Goal: Task Accomplishment & Management: Use online tool/utility

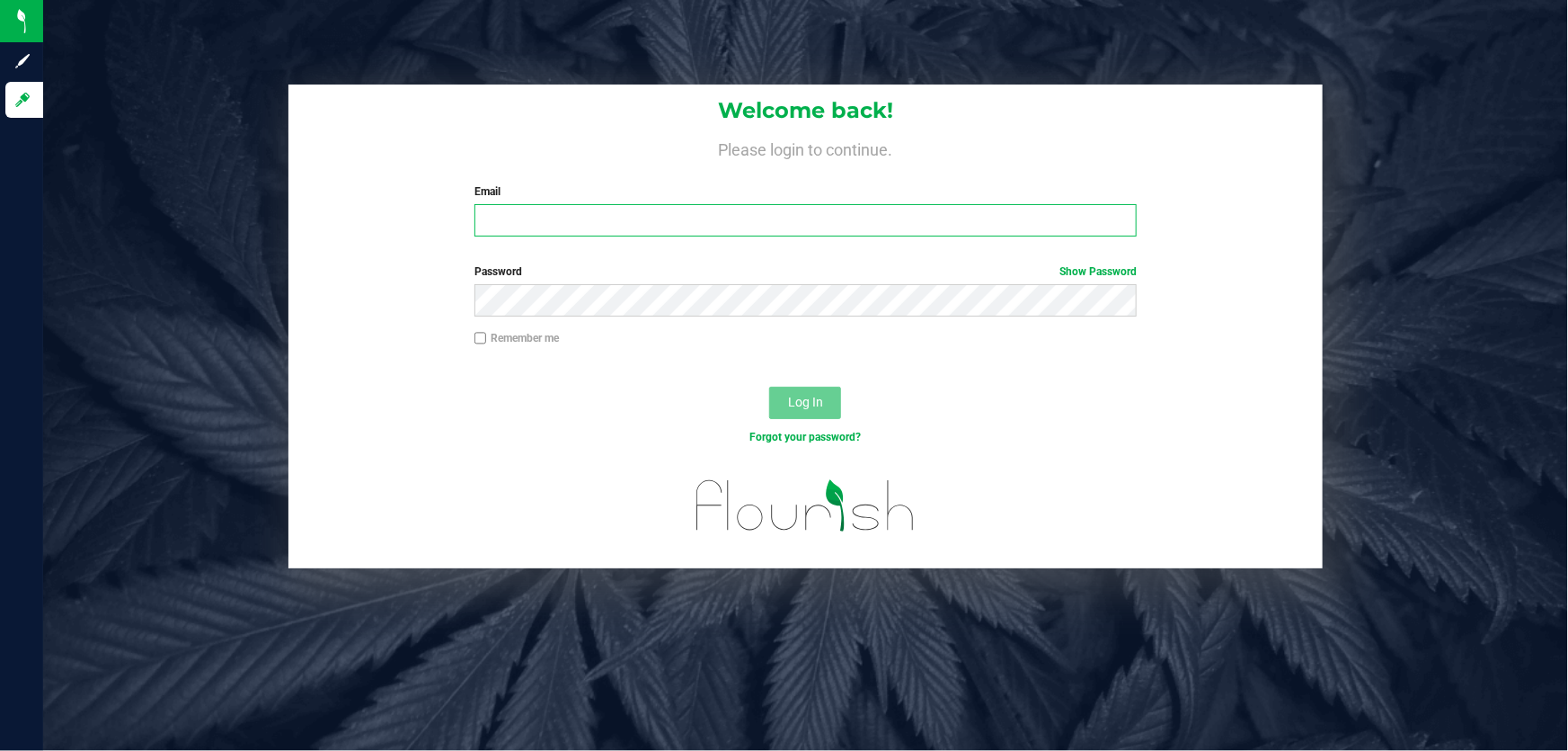
click at [690, 210] on input "Email" at bounding box center [806, 220] width 663 height 32
type input "[EMAIL_ADDRESS][DOMAIN_NAME]"
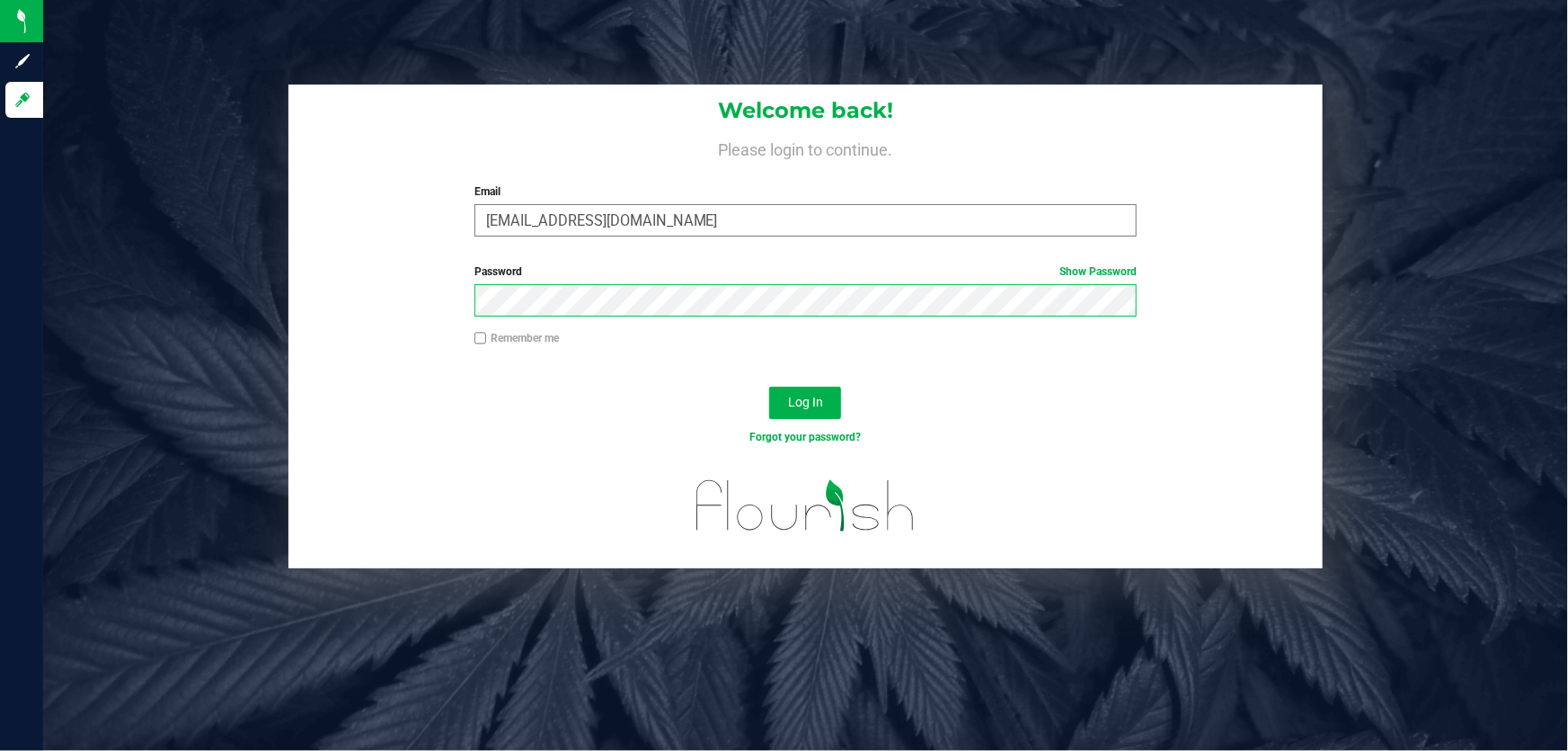
click at [770, 386] on button "Log In" at bounding box center [805, 403] width 72 height 32
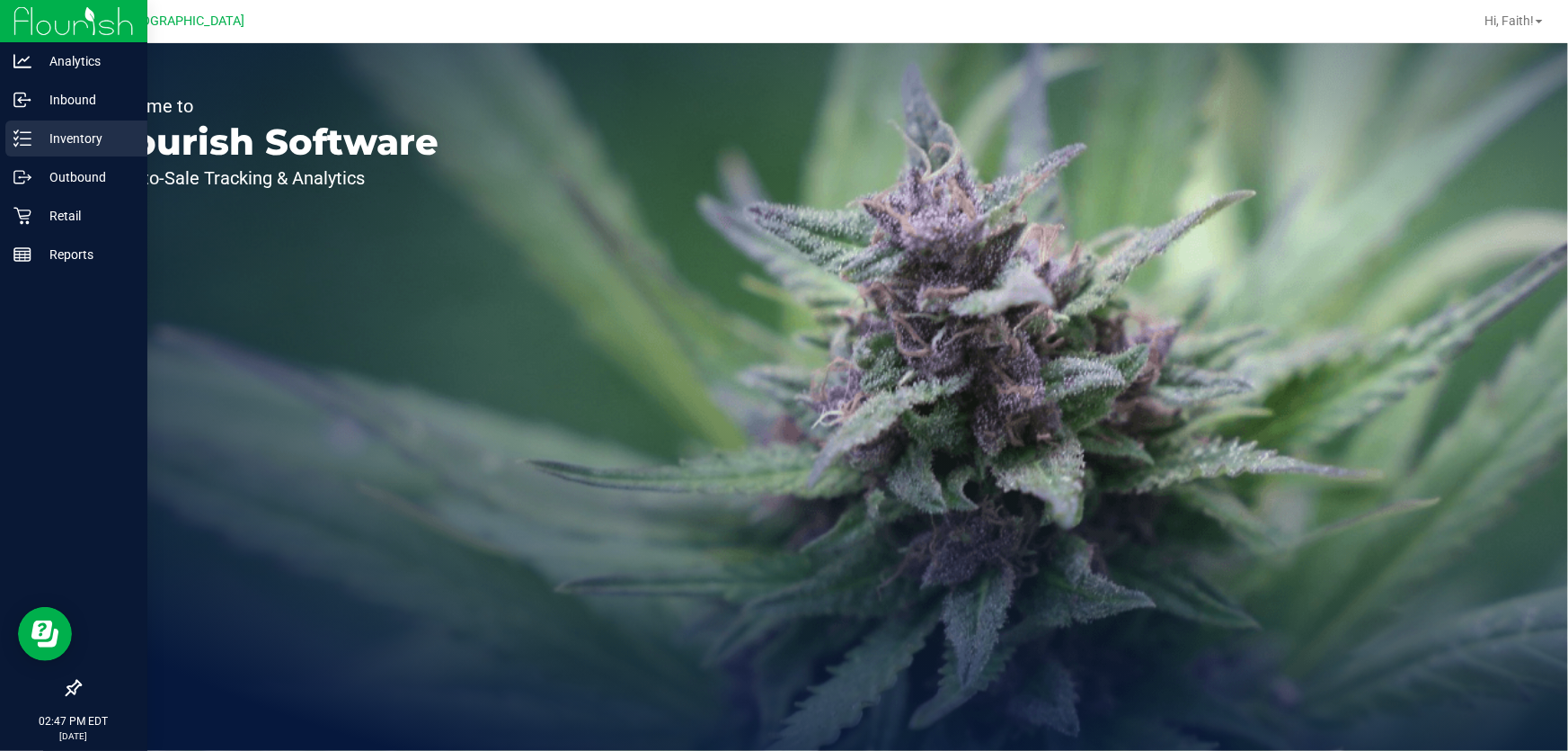
click at [102, 143] on p "Inventory" at bounding box center [85, 138] width 108 height 22
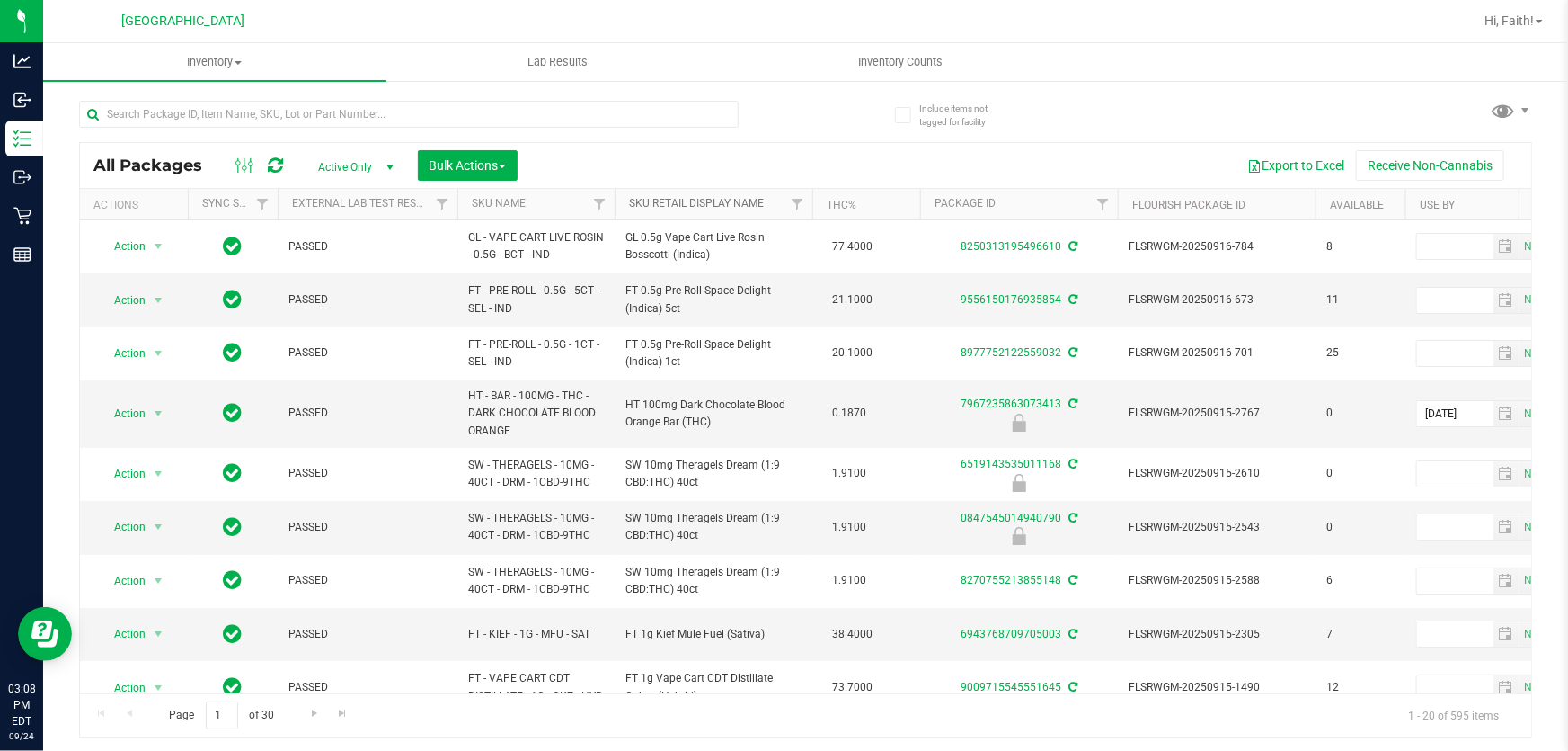
click at [684, 199] on link "Sku Retail Display Name" at bounding box center [696, 202] width 134 height 12
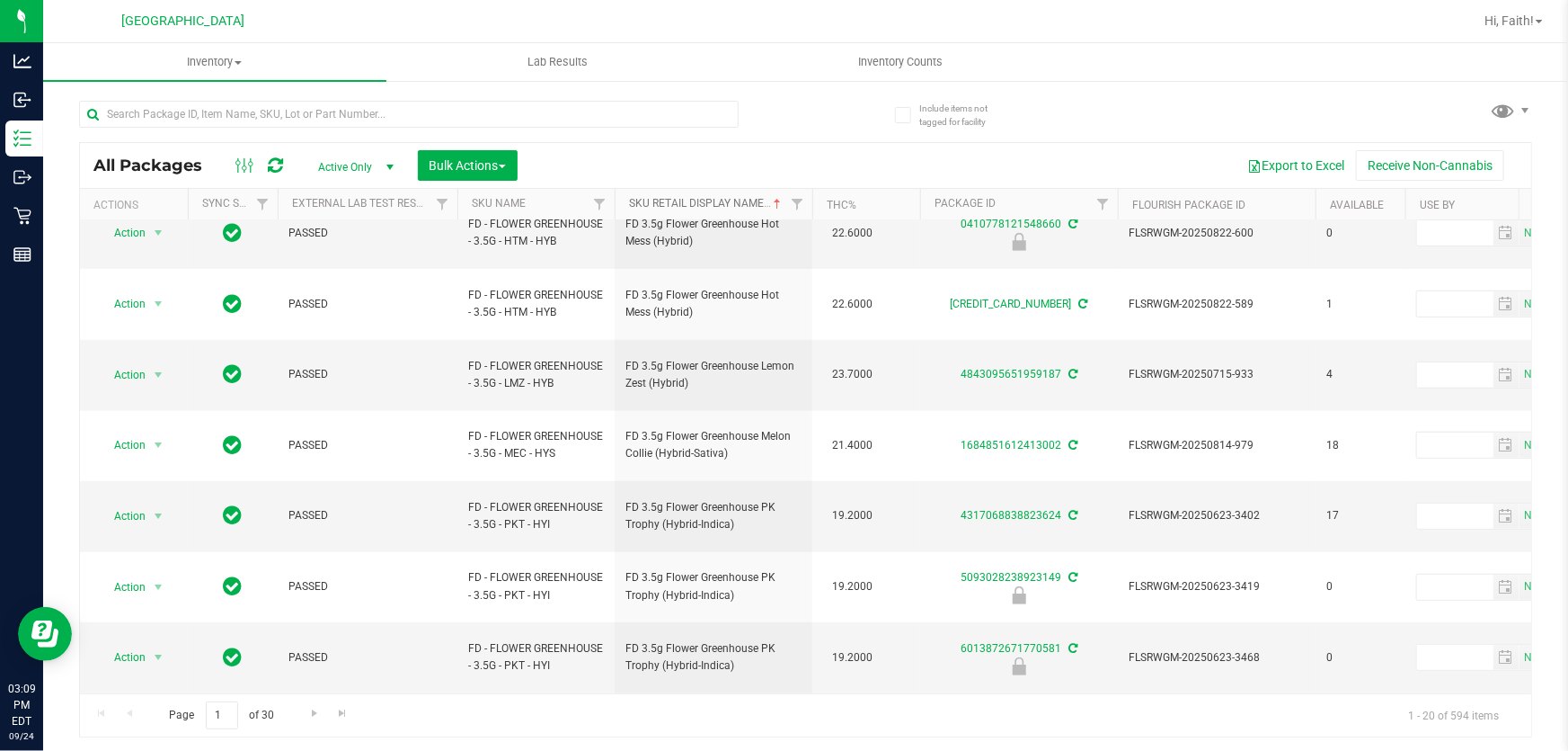
scroll to position [603, 0]
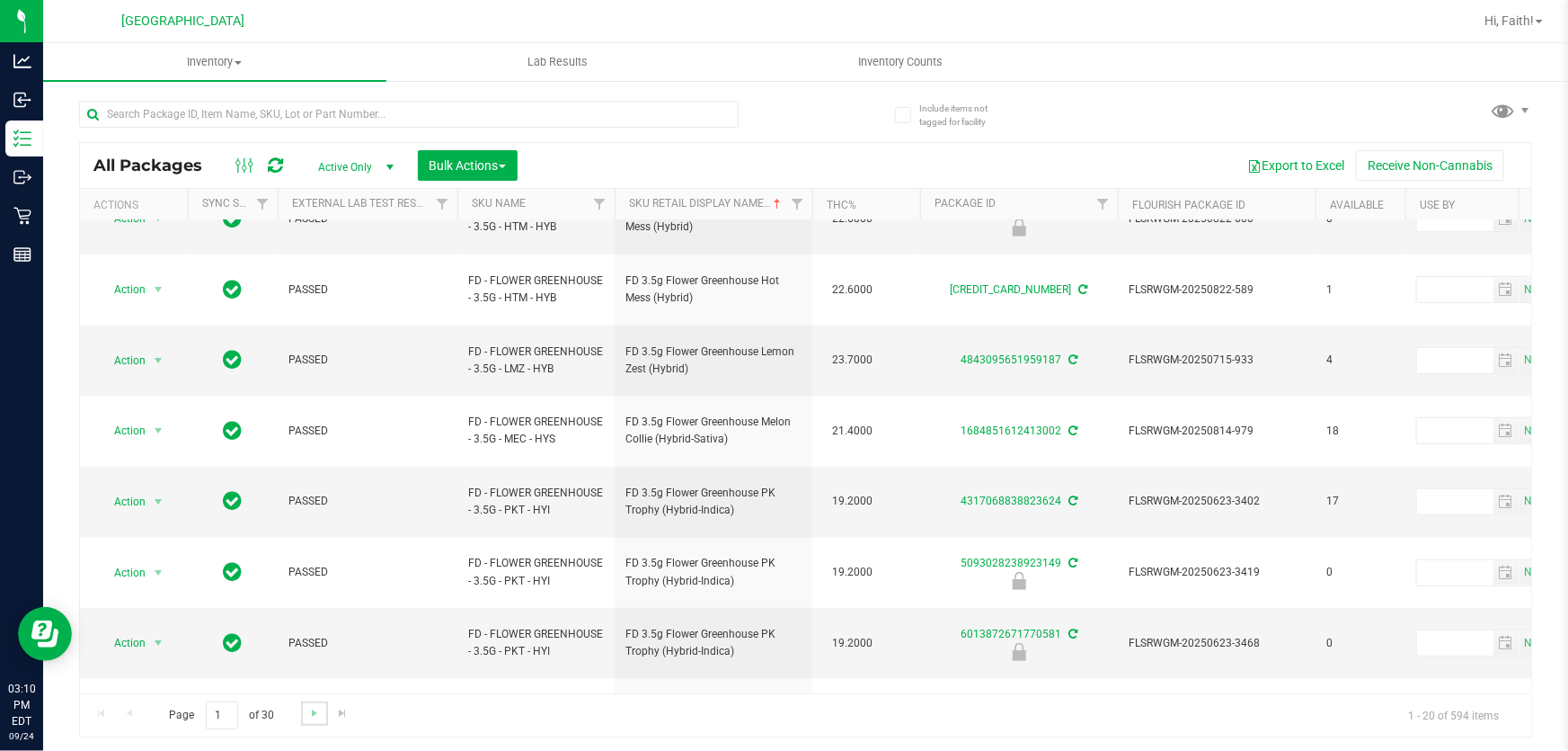
click at [320, 703] on link "Go to the next page" at bounding box center [314, 713] width 26 height 24
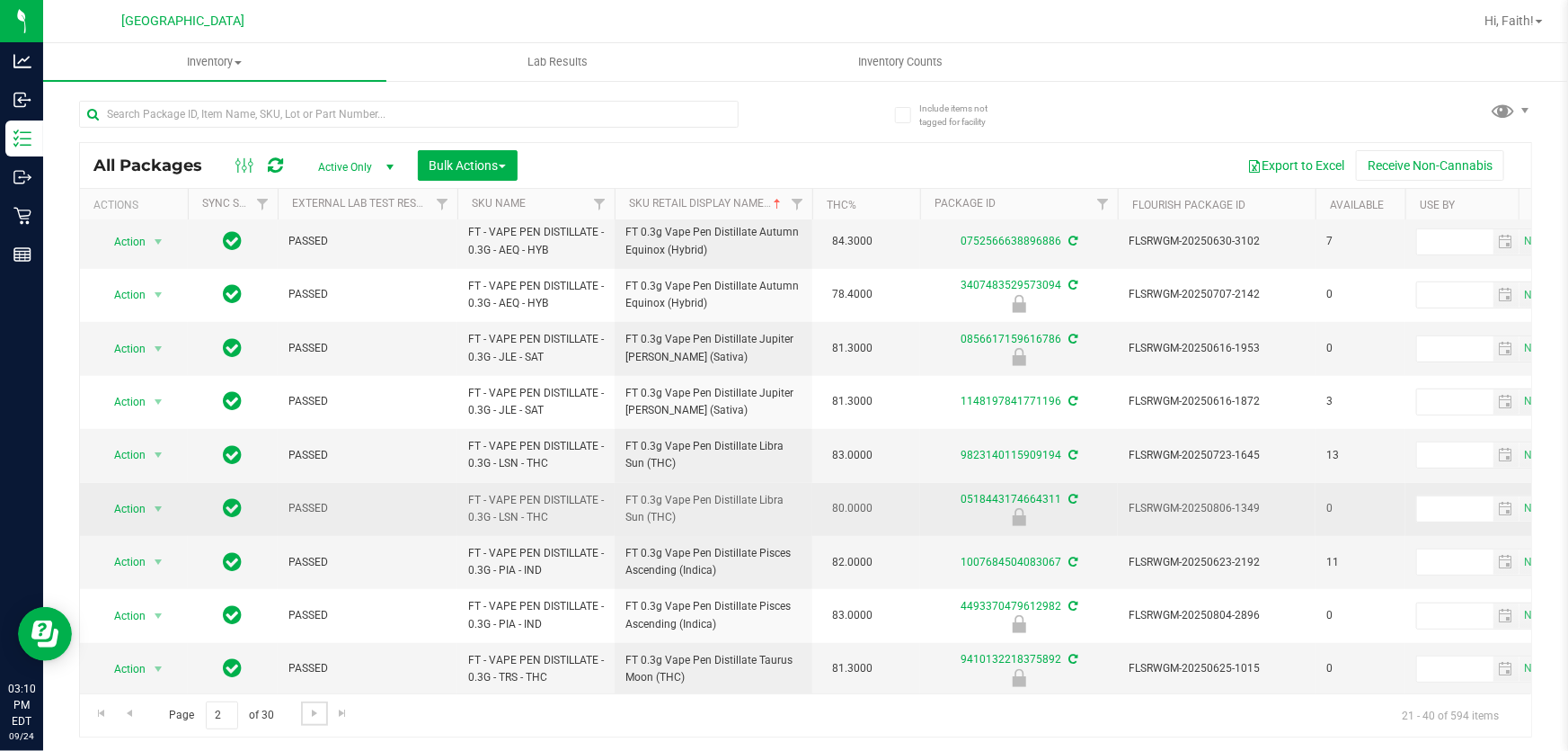
scroll to position [603, 0]
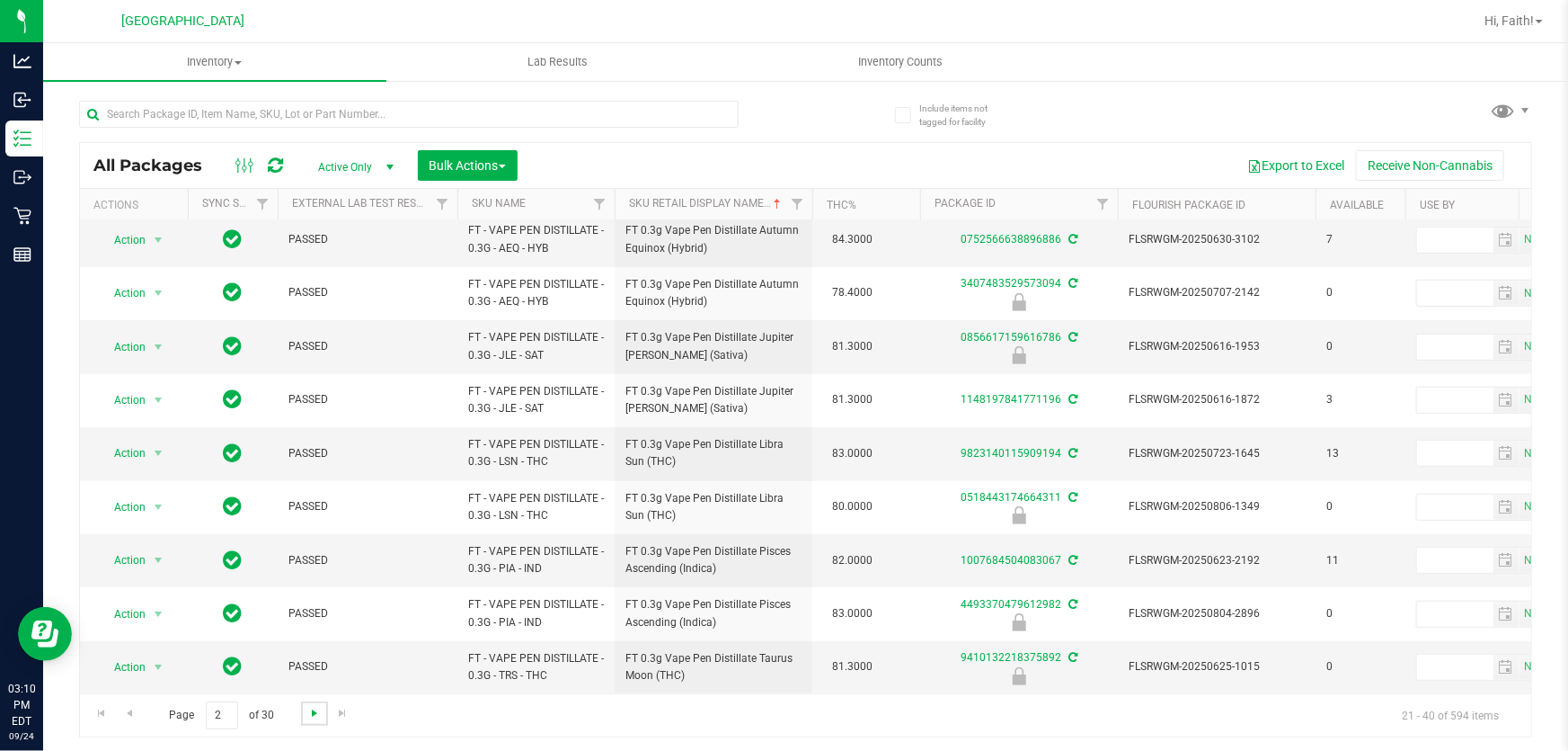
click at [313, 720] on span "Go to the next page" at bounding box center [314, 713] width 14 height 14
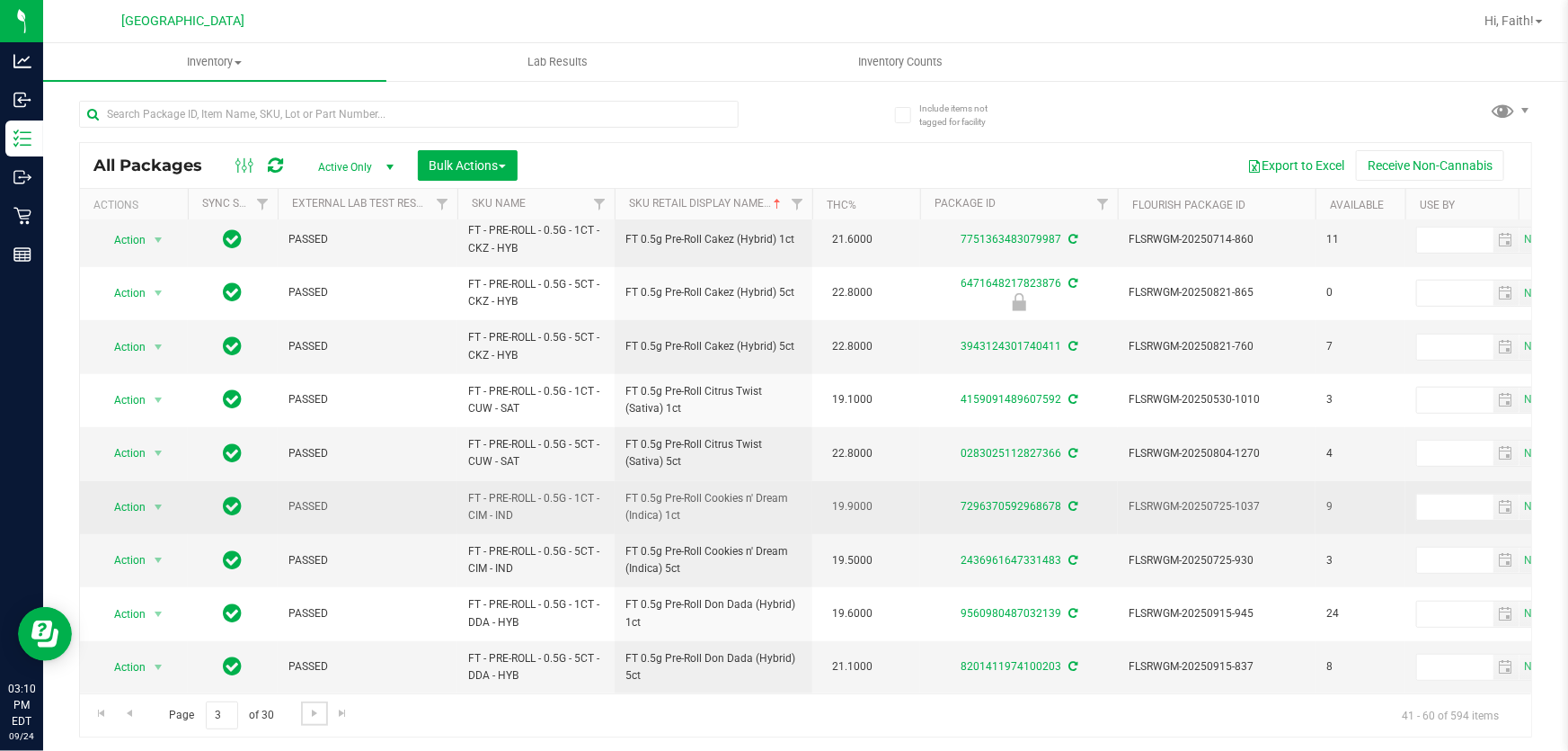
scroll to position [603, 0]
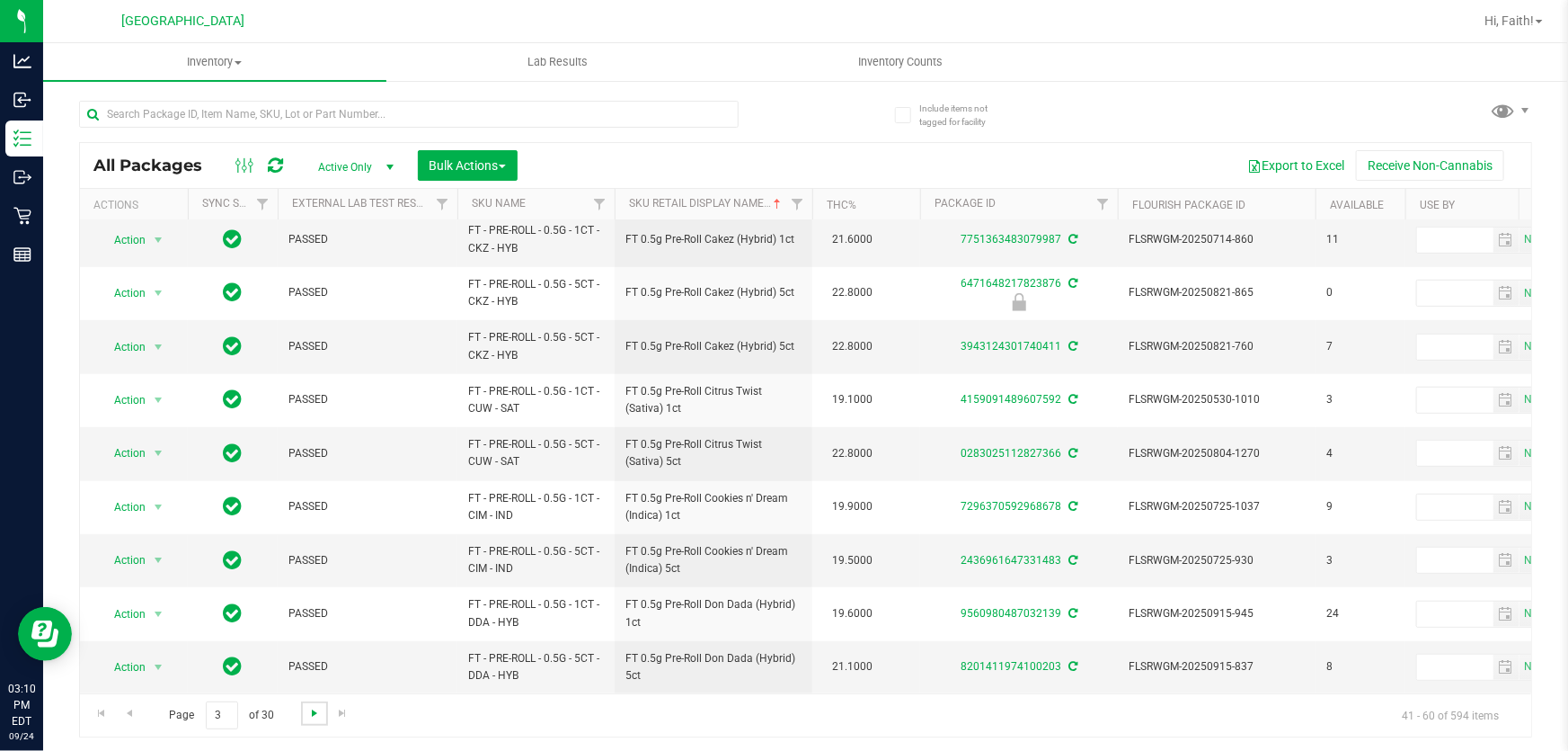
click at [316, 710] on span "Go to the next page" at bounding box center [314, 713] width 14 height 14
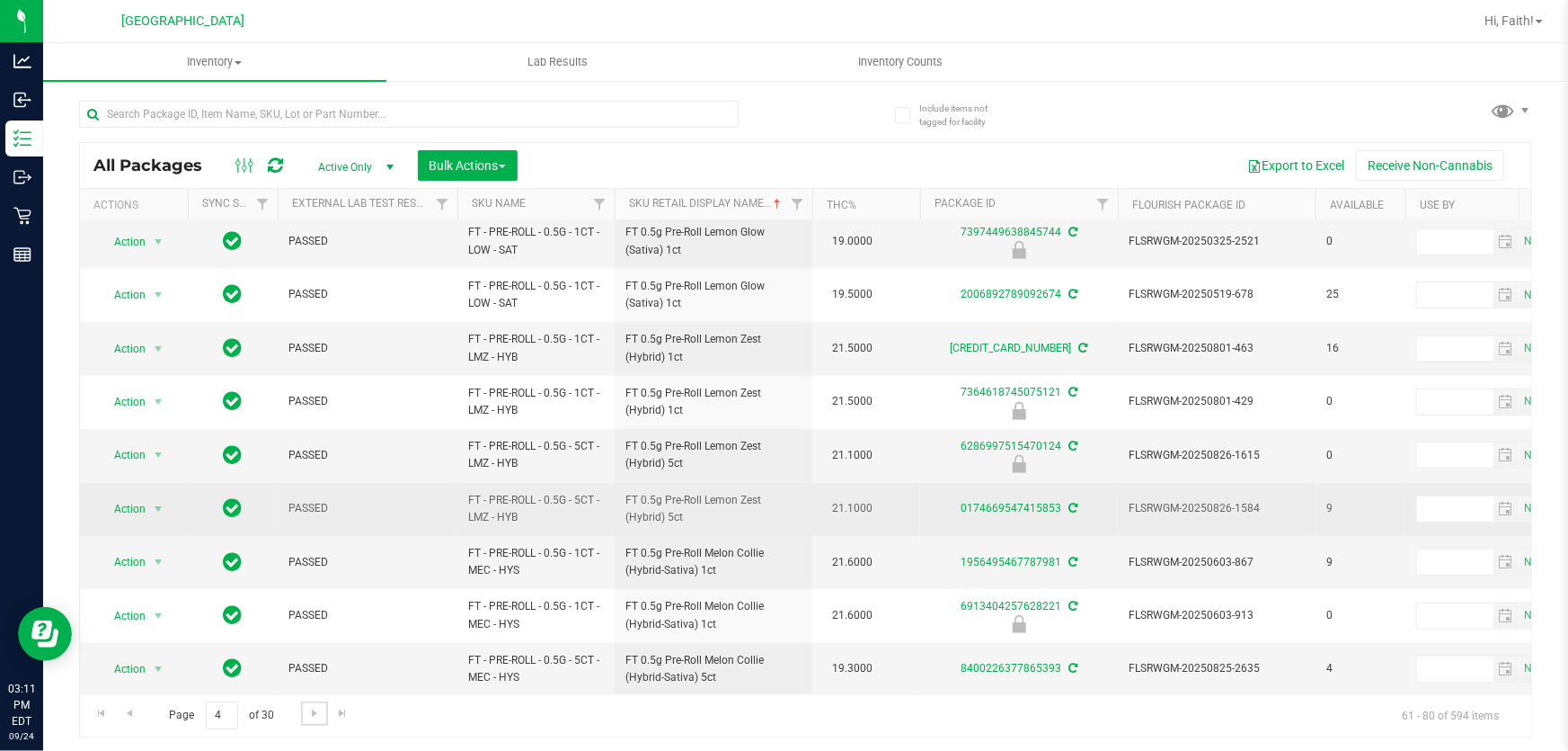
scroll to position [603, 0]
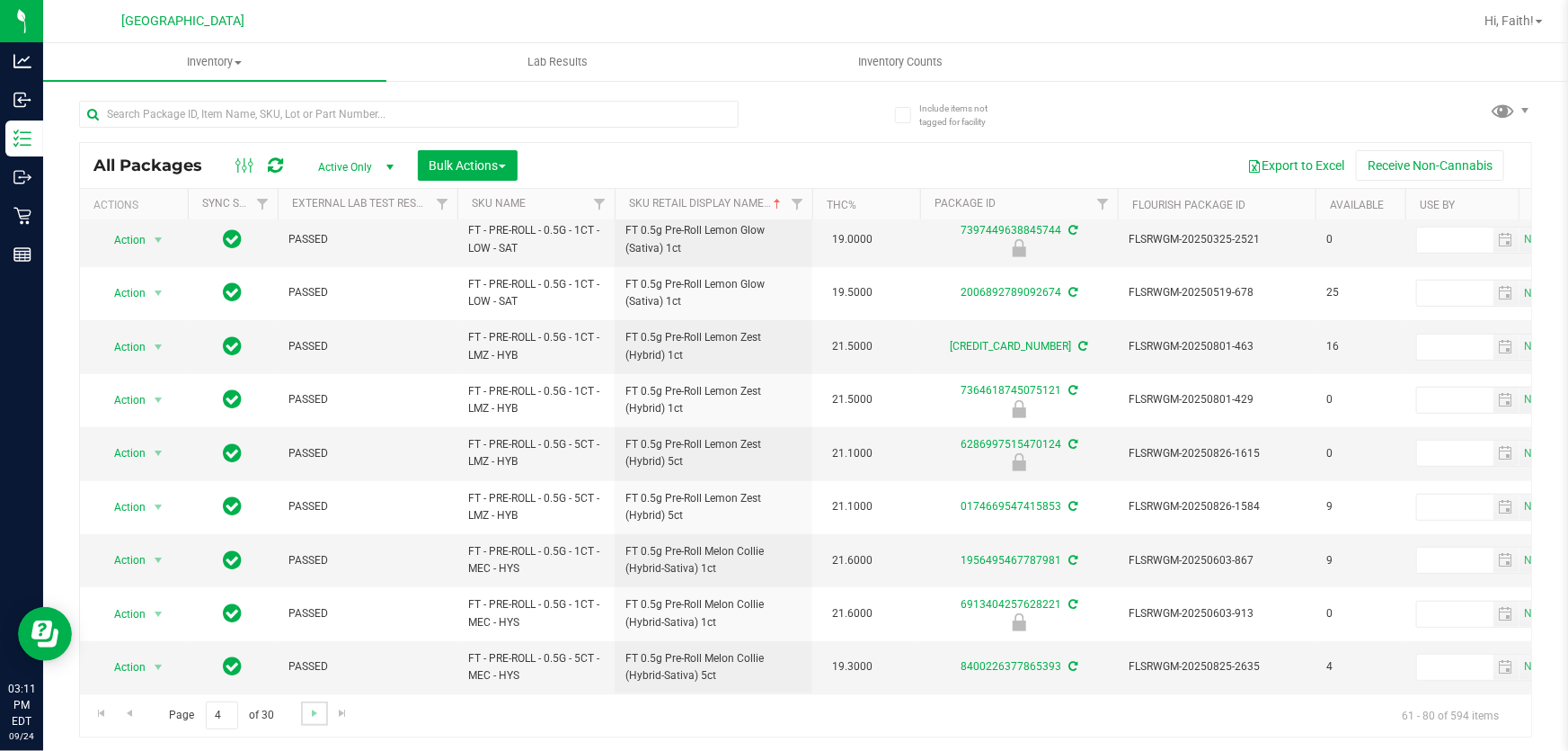
click at [312, 722] on link "Go to the next page" at bounding box center [314, 713] width 26 height 24
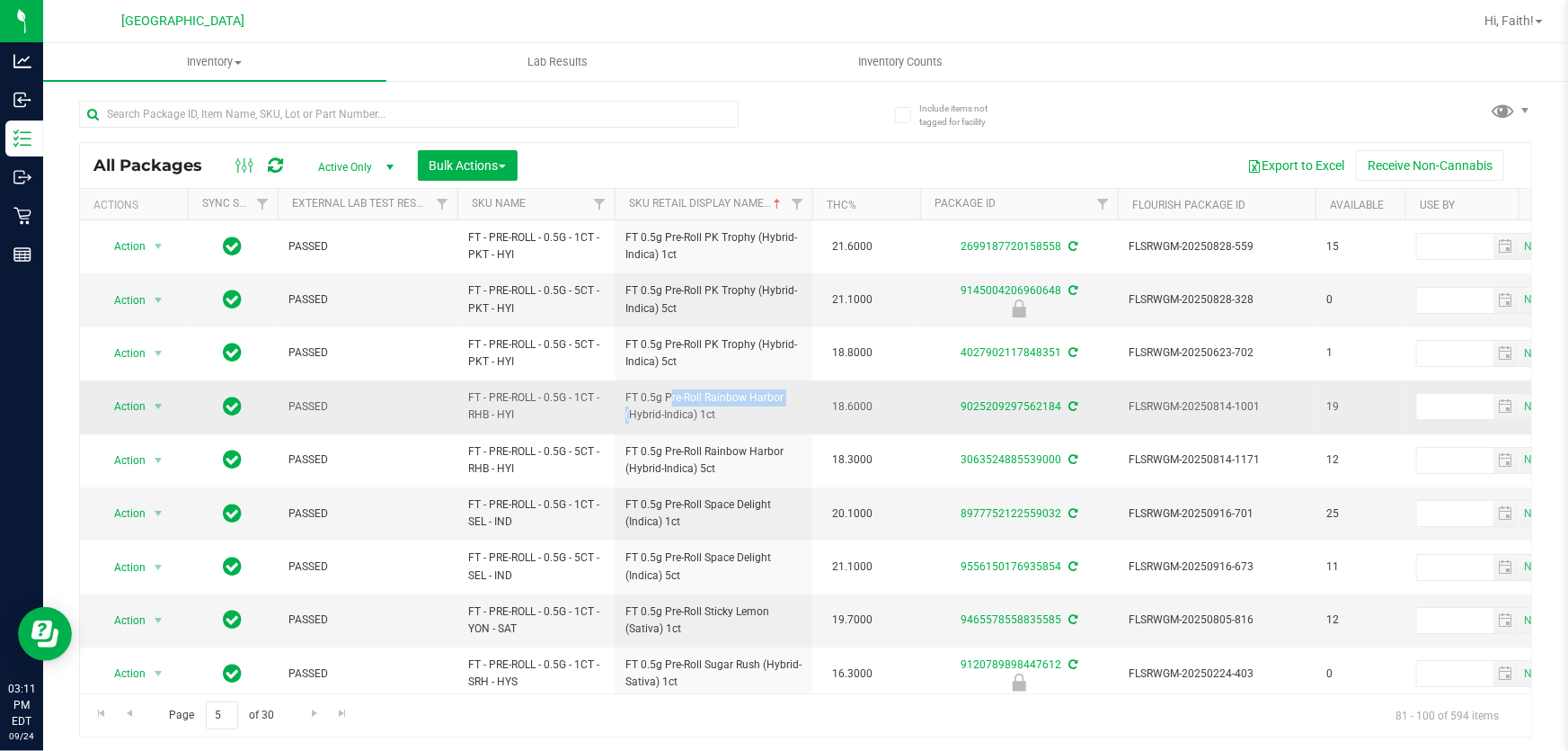
drag, startPoint x: 625, startPoint y: 394, endPoint x: 744, endPoint y: 395, distance: 119.0
click at [744, 395] on span "FT 0.5g Pre-Roll Rainbow Harbor (Hybrid-Indica) 1ct" at bounding box center [713, 407] width 176 height 34
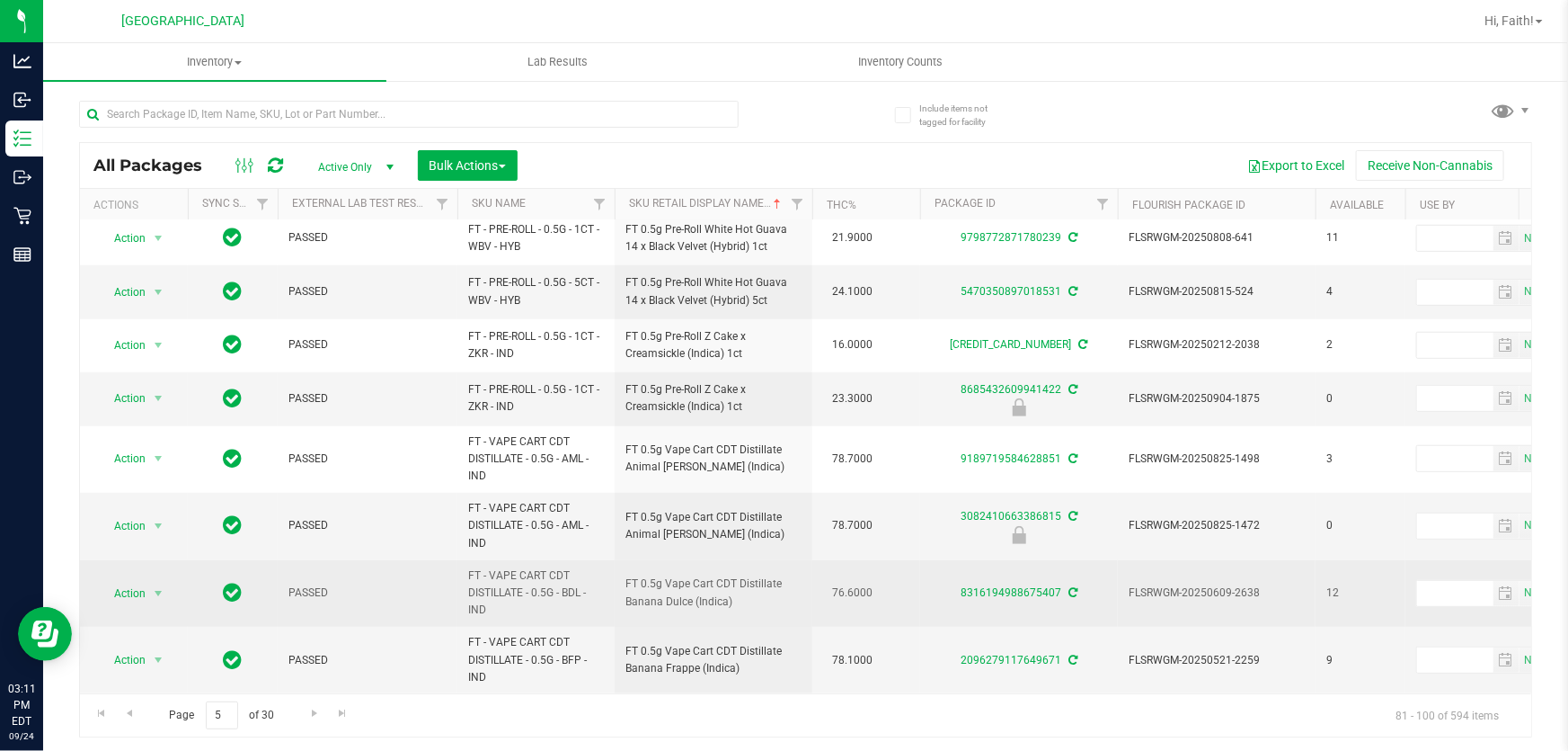
scroll to position [658, 0]
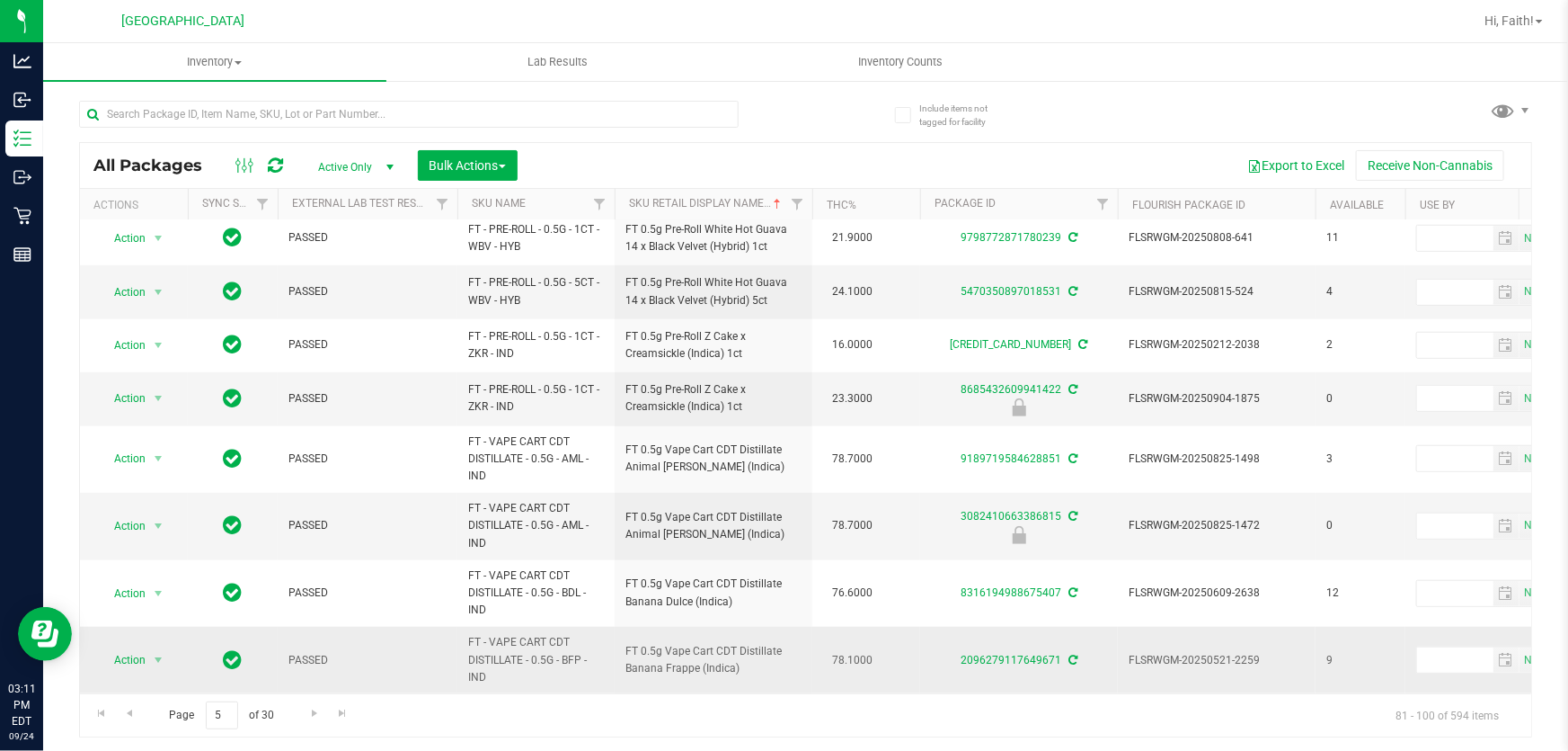
click at [648, 643] on span "FT 0.5g Vape Cart CDT Distillate Banana Frappe (Indica)" at bounding box center [713, 660] width 176 height 34
click at [307, 719] on span "Go to the next page" at bounding box center [314, 713] width 14 height 14
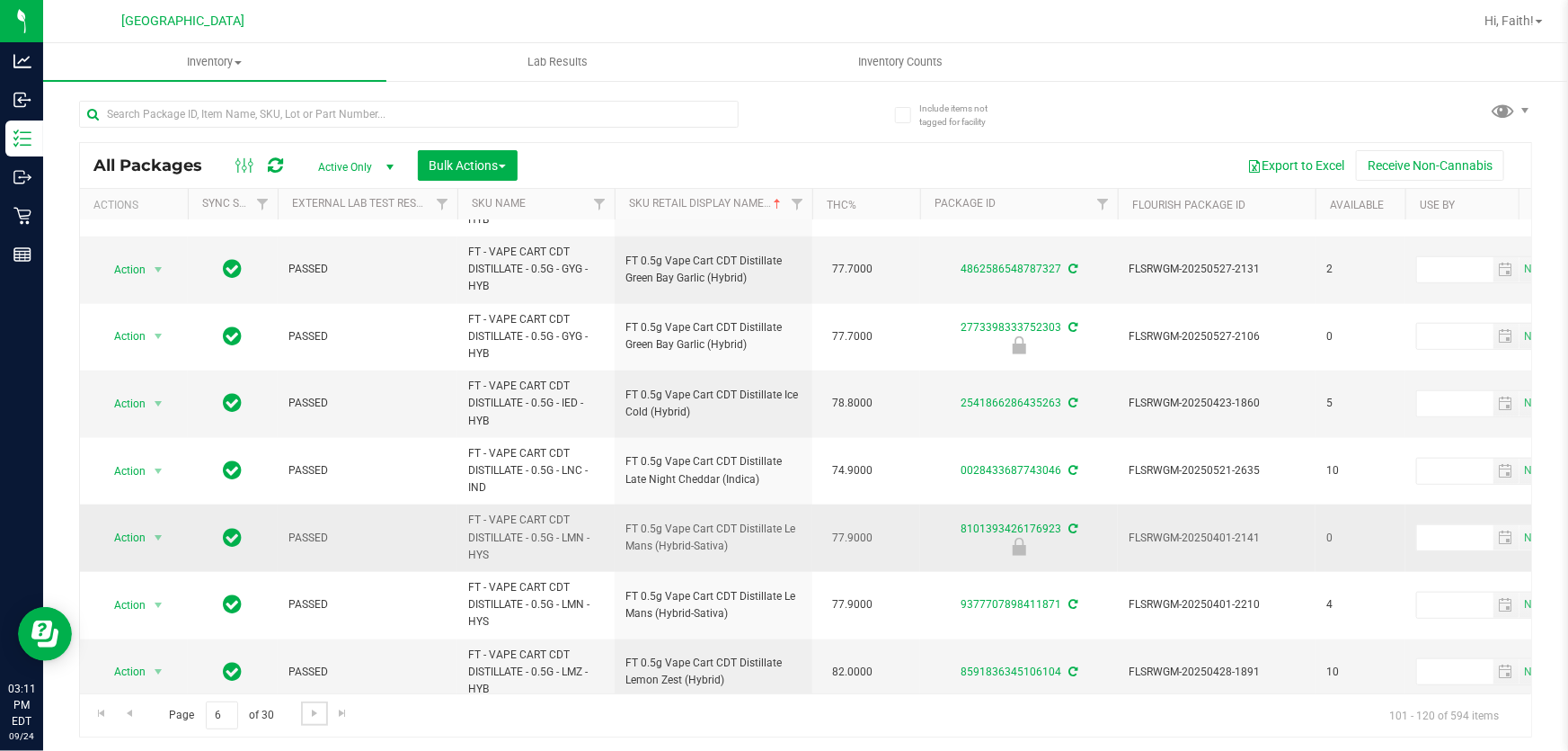
scroll to position [878, 0]
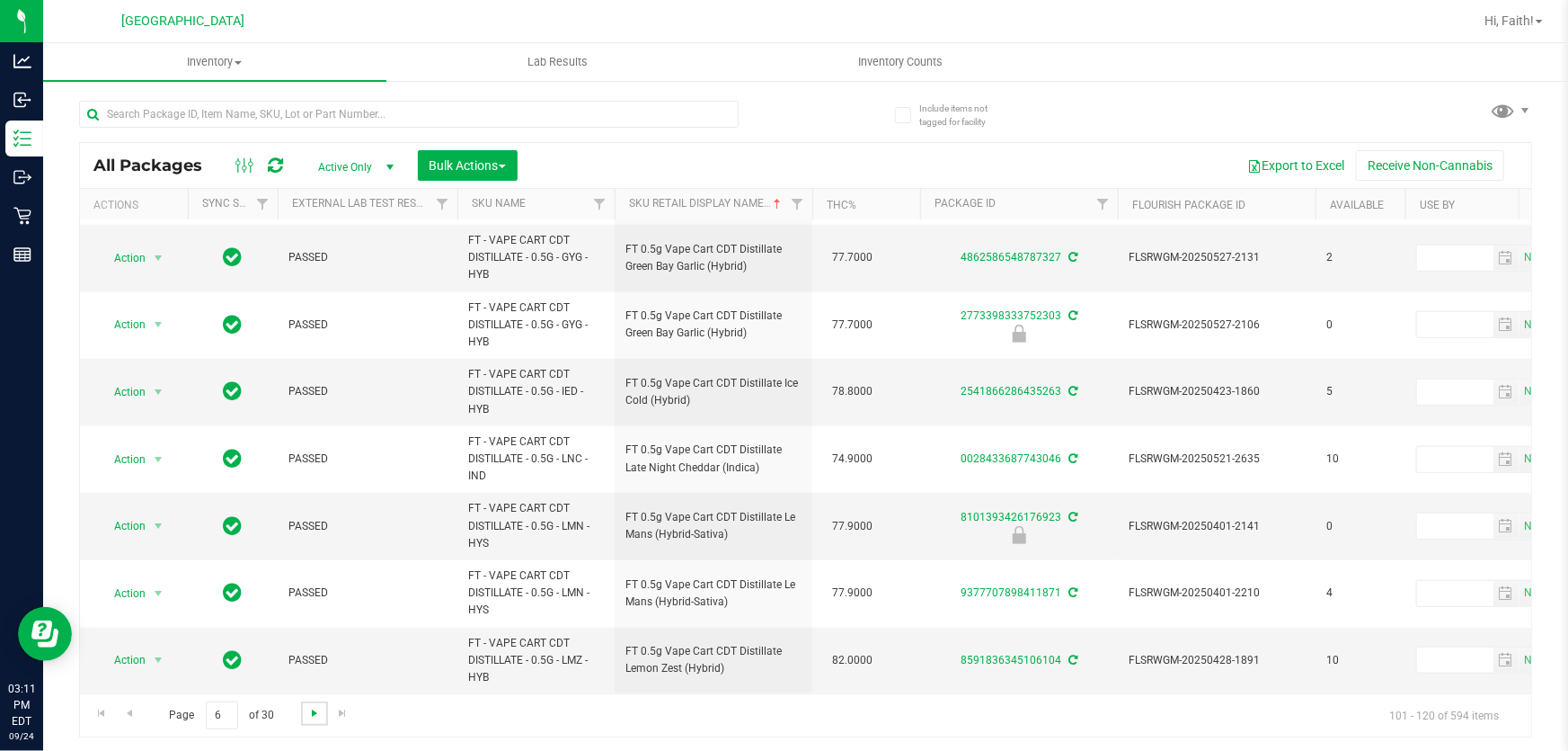
click at [307, 714] on span "Go to the next page" at bounding box center [314, 713] width 14 height 14
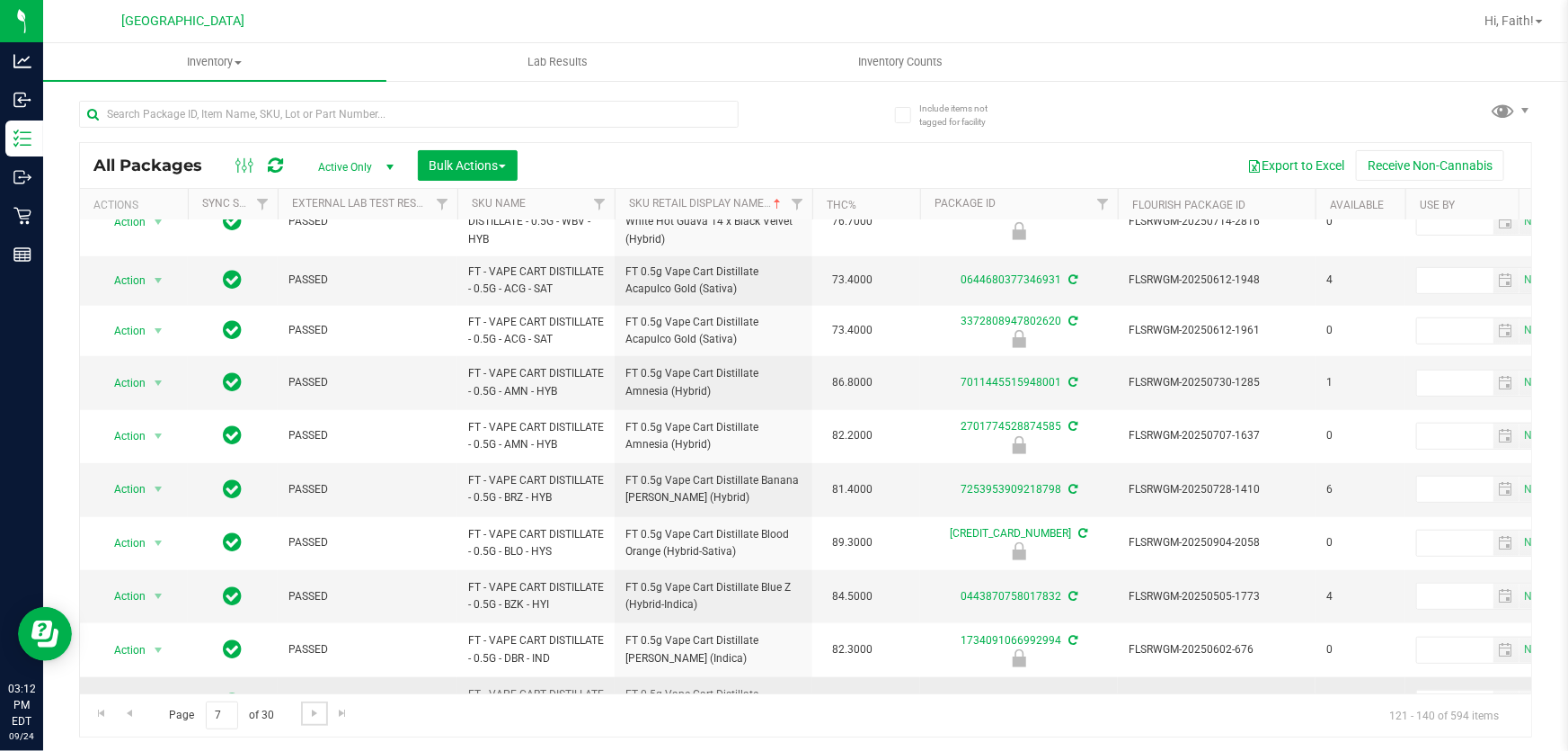
scroll to position [748, 0]
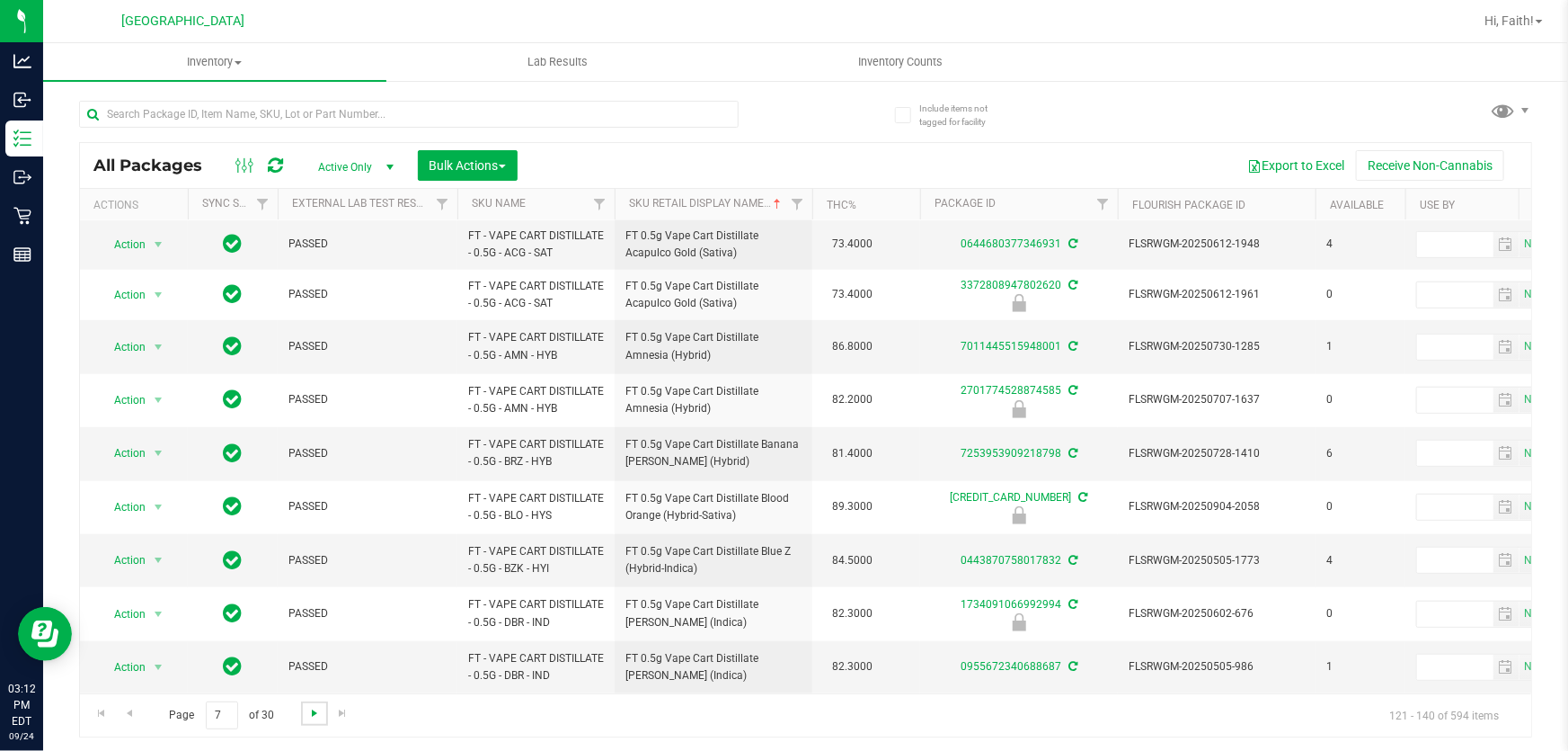
click at [313, 709] on span "Go to the next page" at bounding box center [314, 713] width 14 height 14
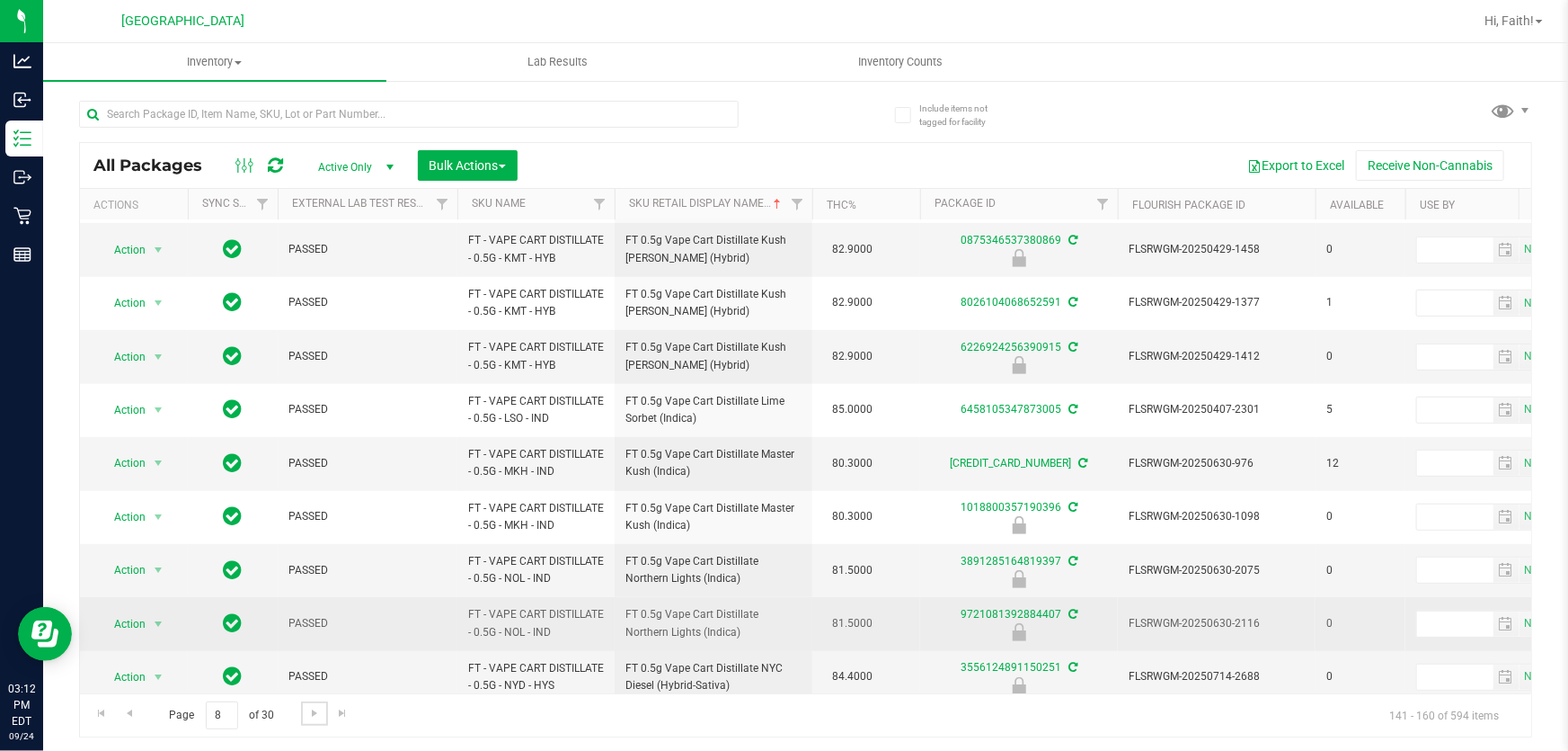
scroll to position [603, 0]
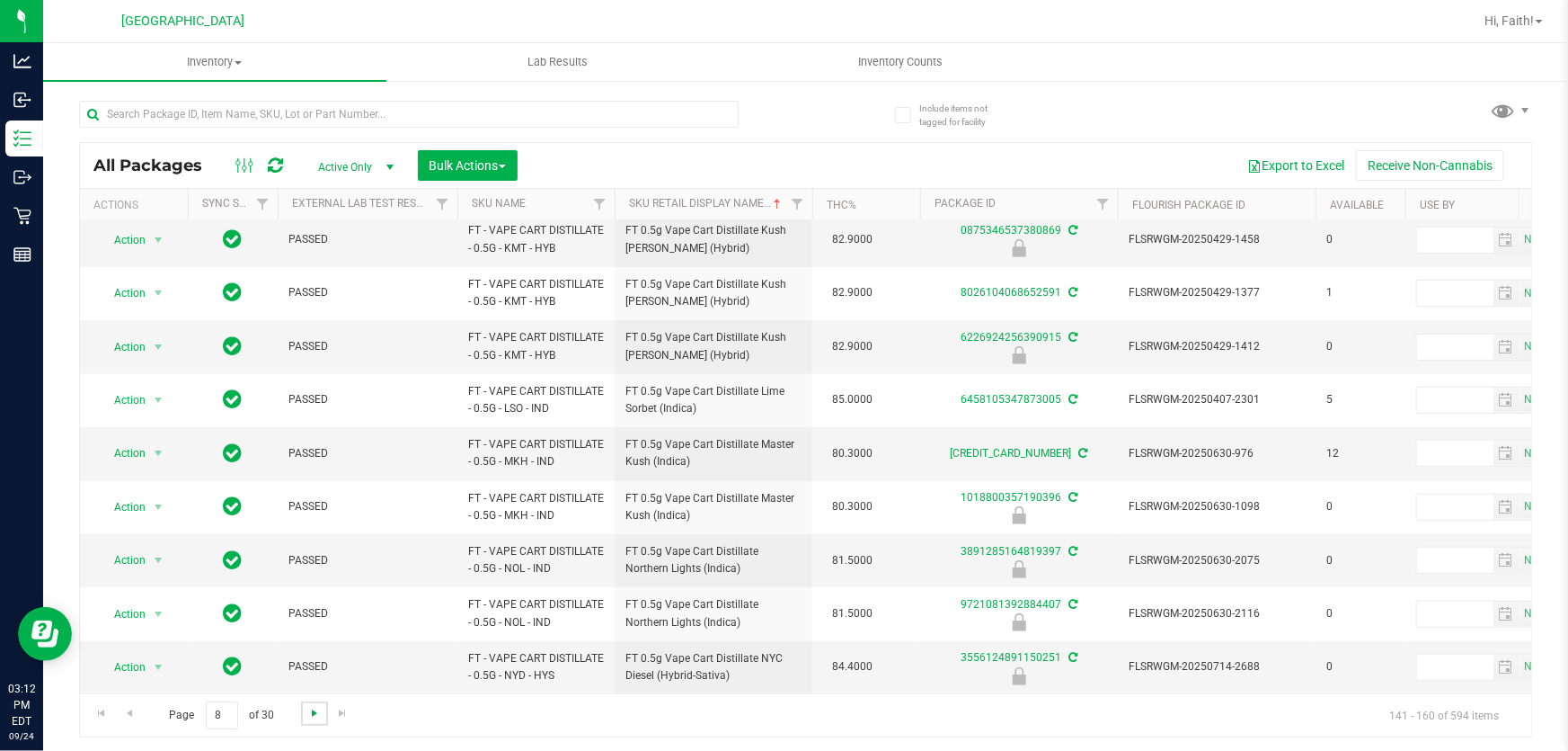
click at [318, 720] on span "Go to the next page" at bounding box center [314, 713] width 14 height 14
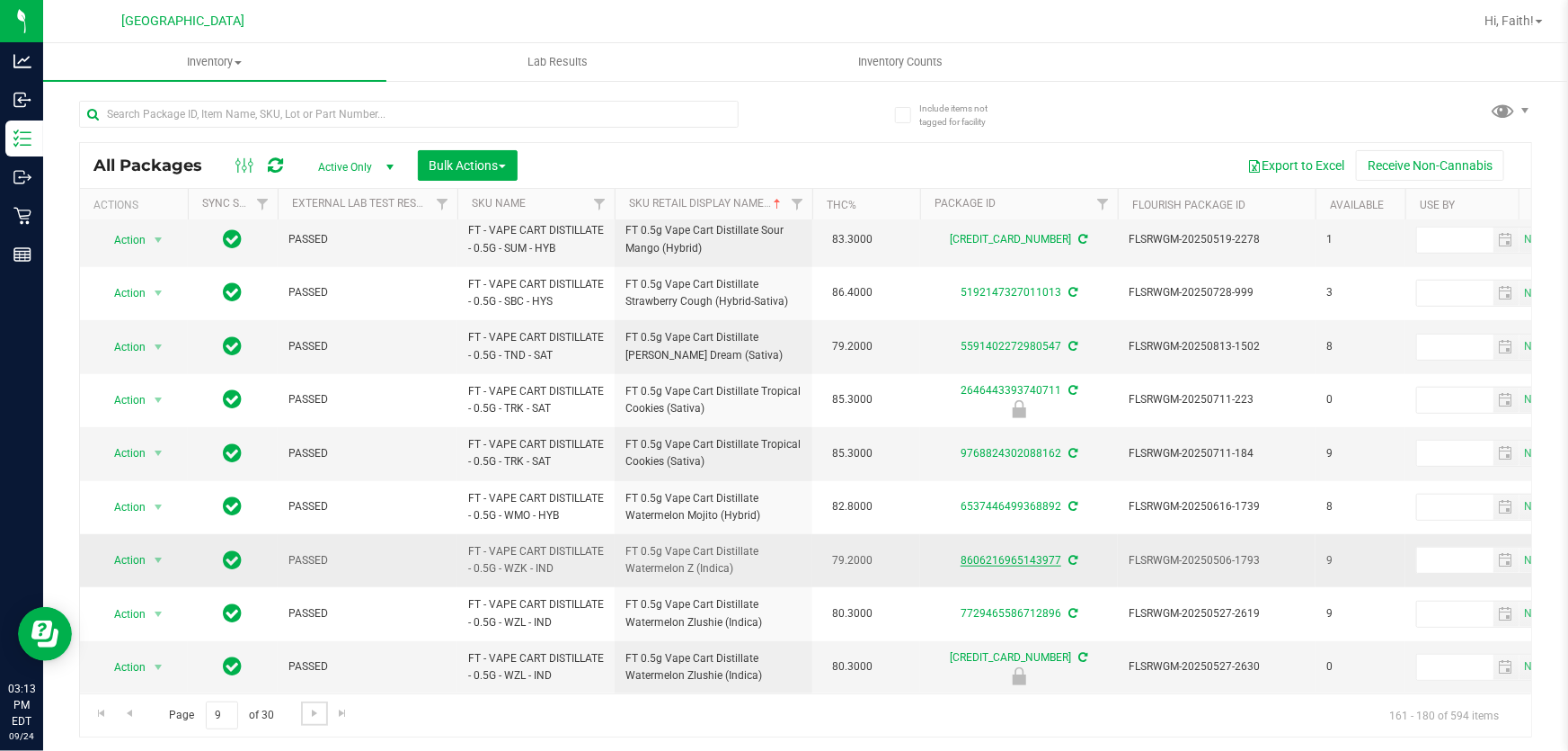
scroll to position [621, 0]
click at [303, 714] on link "Go to the next page" at bounding box center [314, 713] width 26 height 24
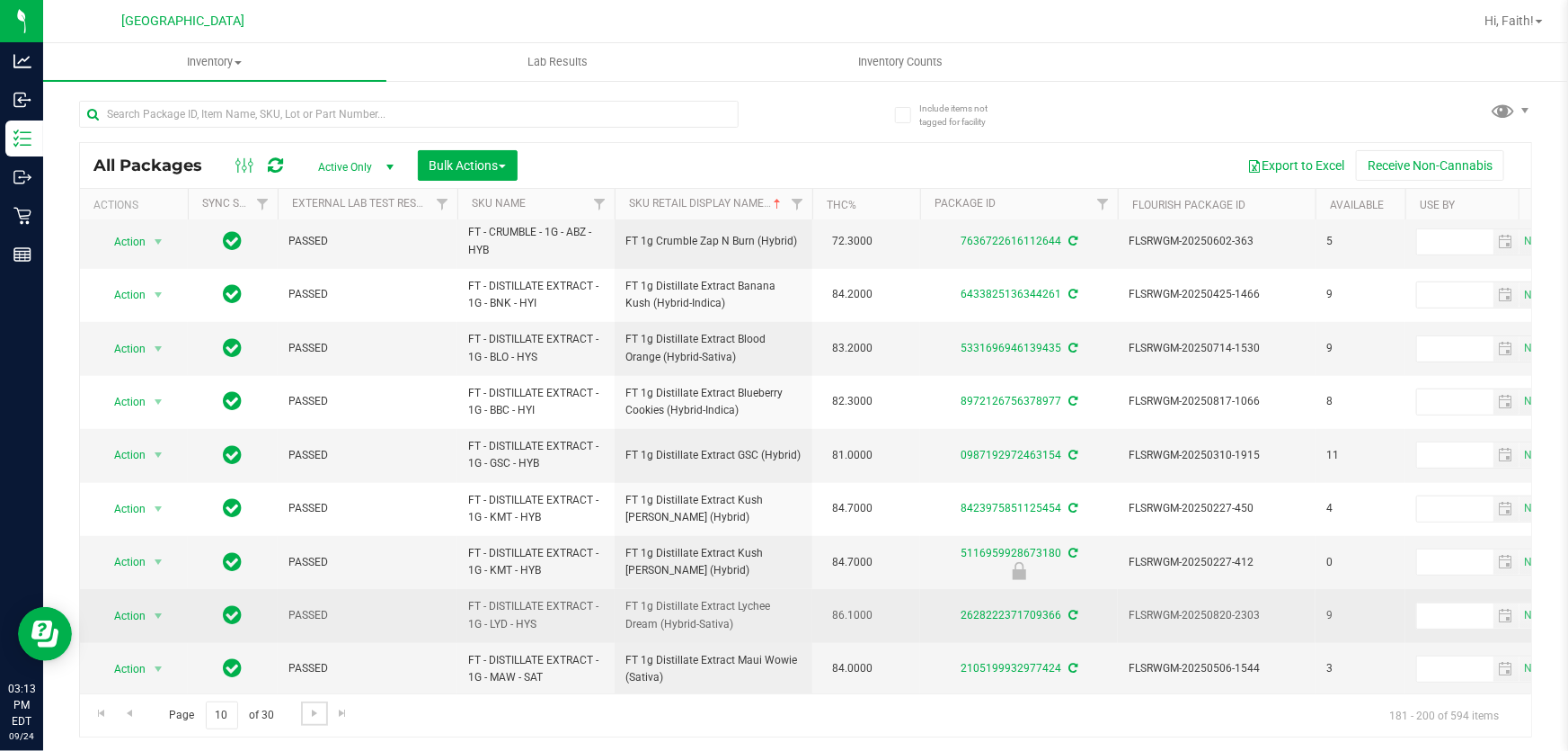
scroll to position [603, 0]
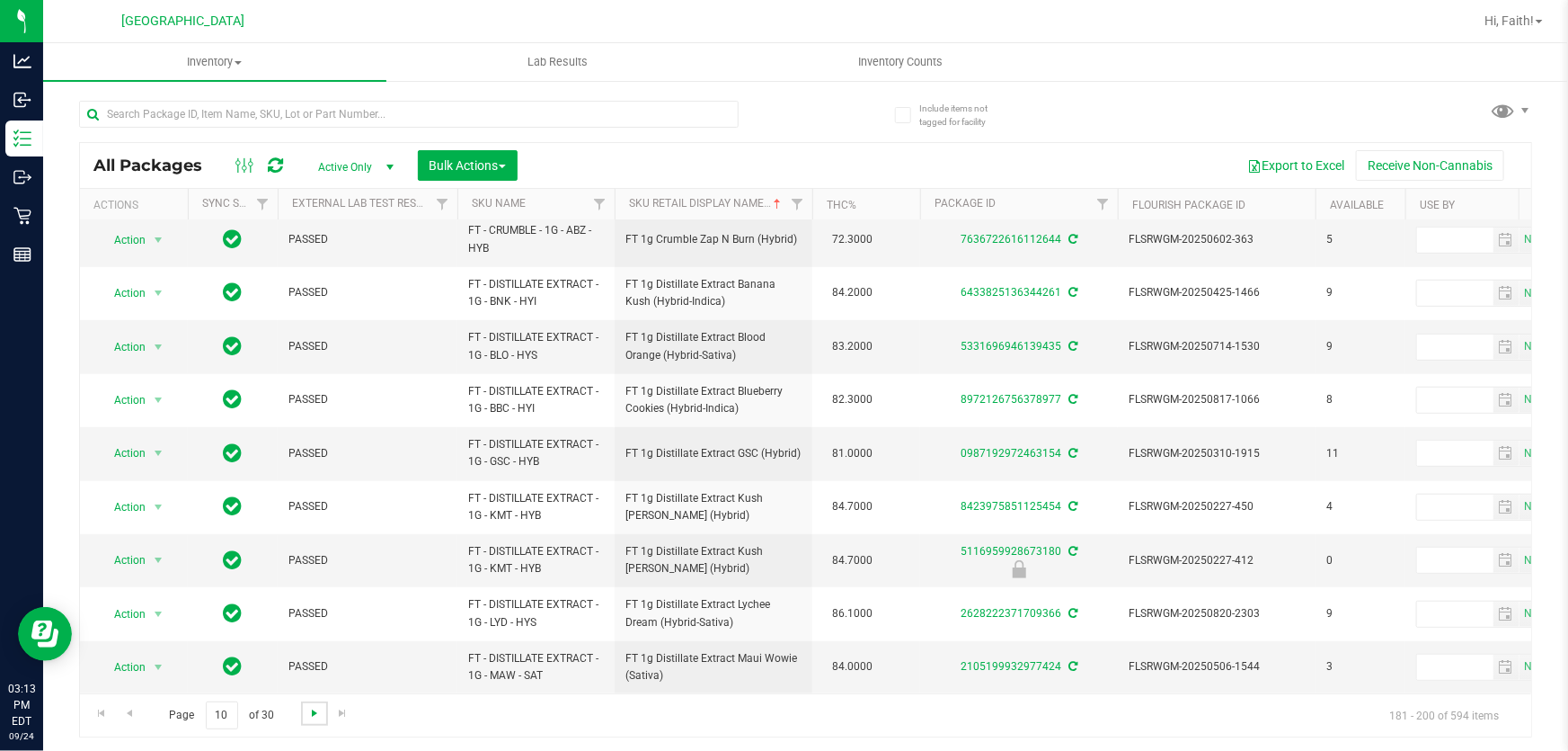
click at [314, 717] on span "Go to the next page" at bounding box center [314, 713] width 14 height 14
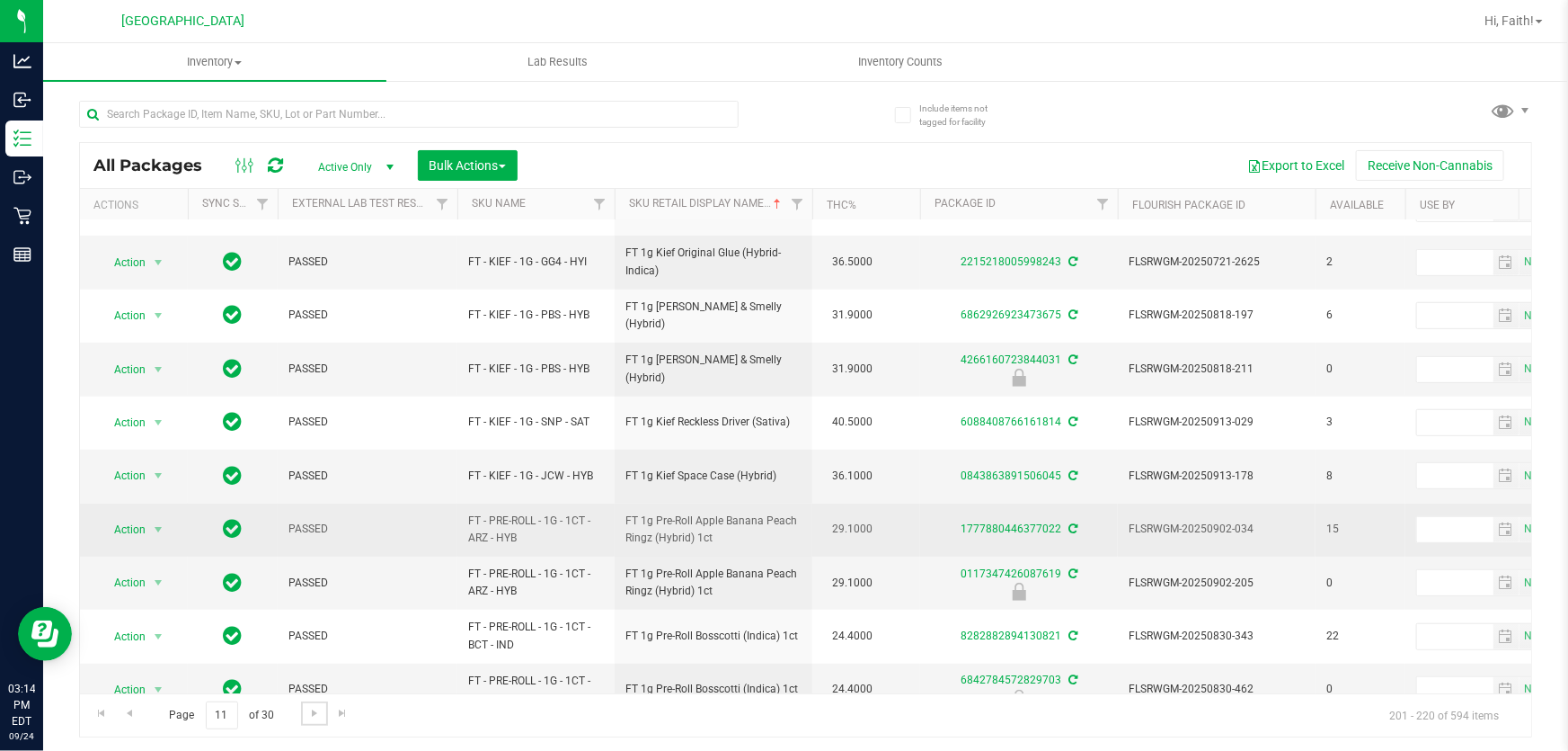
scroll to position [603, 0]
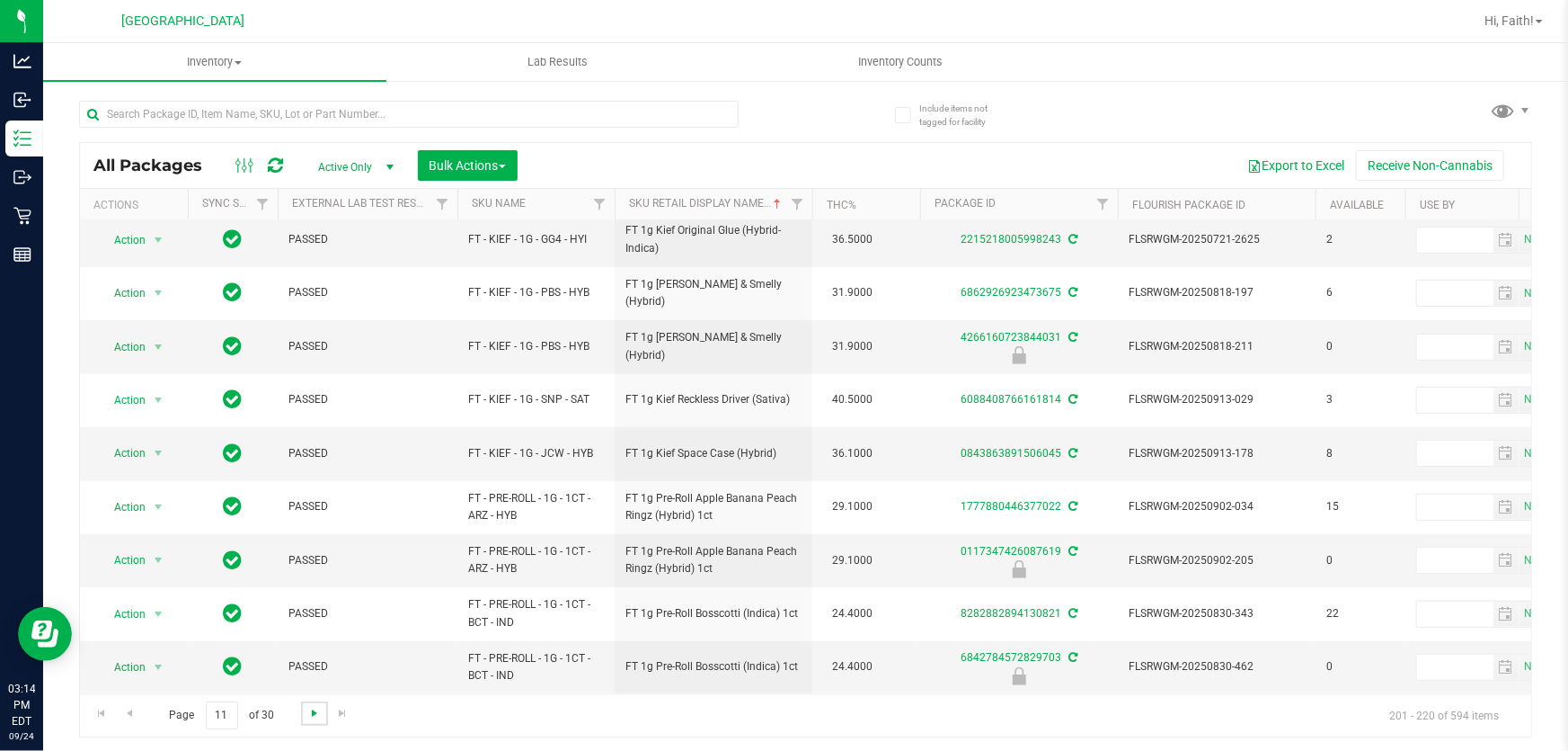
click at [320, 712] on span "Go to the next page" at bounding box center [314, 713] width 14 height 14
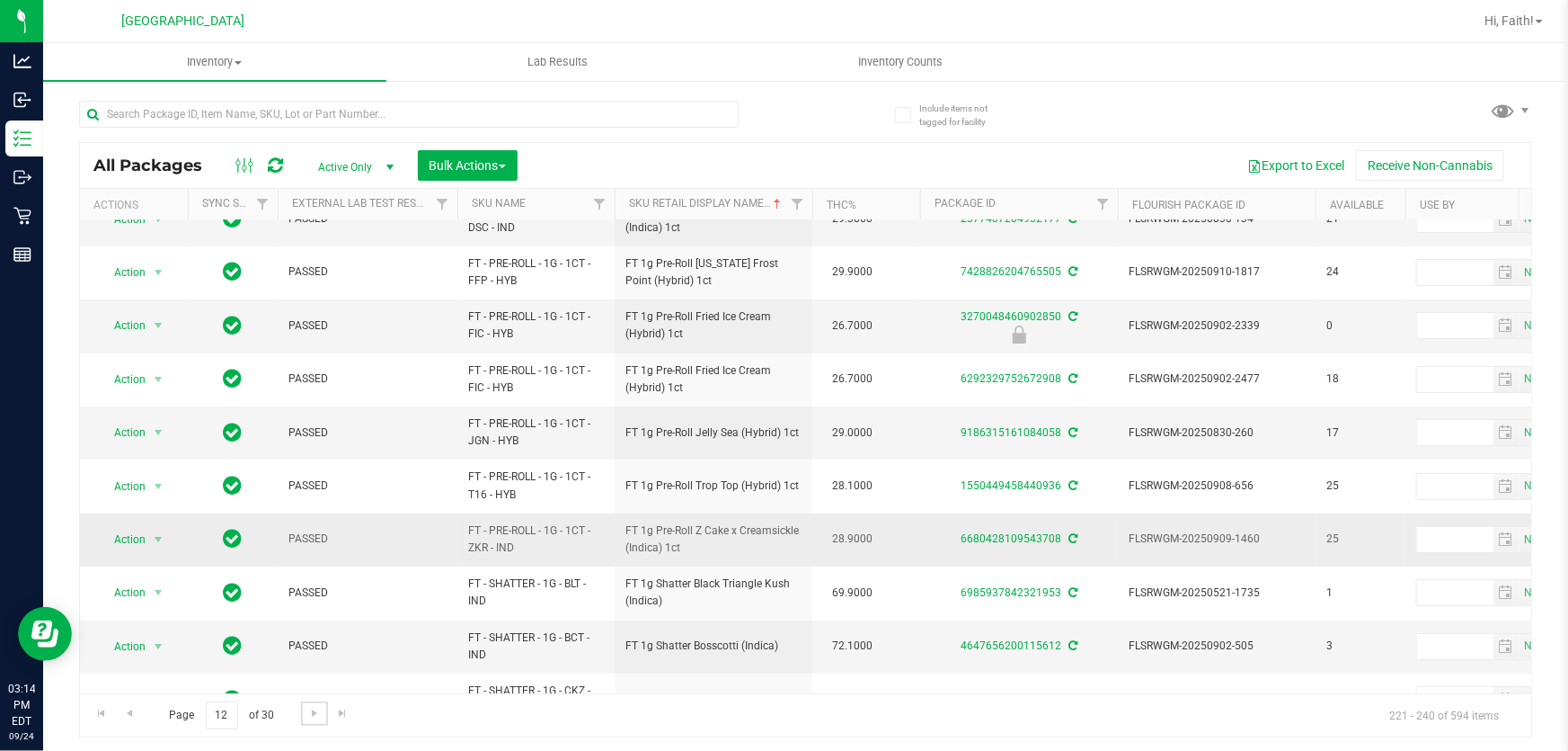
scroll to position [163, 0]
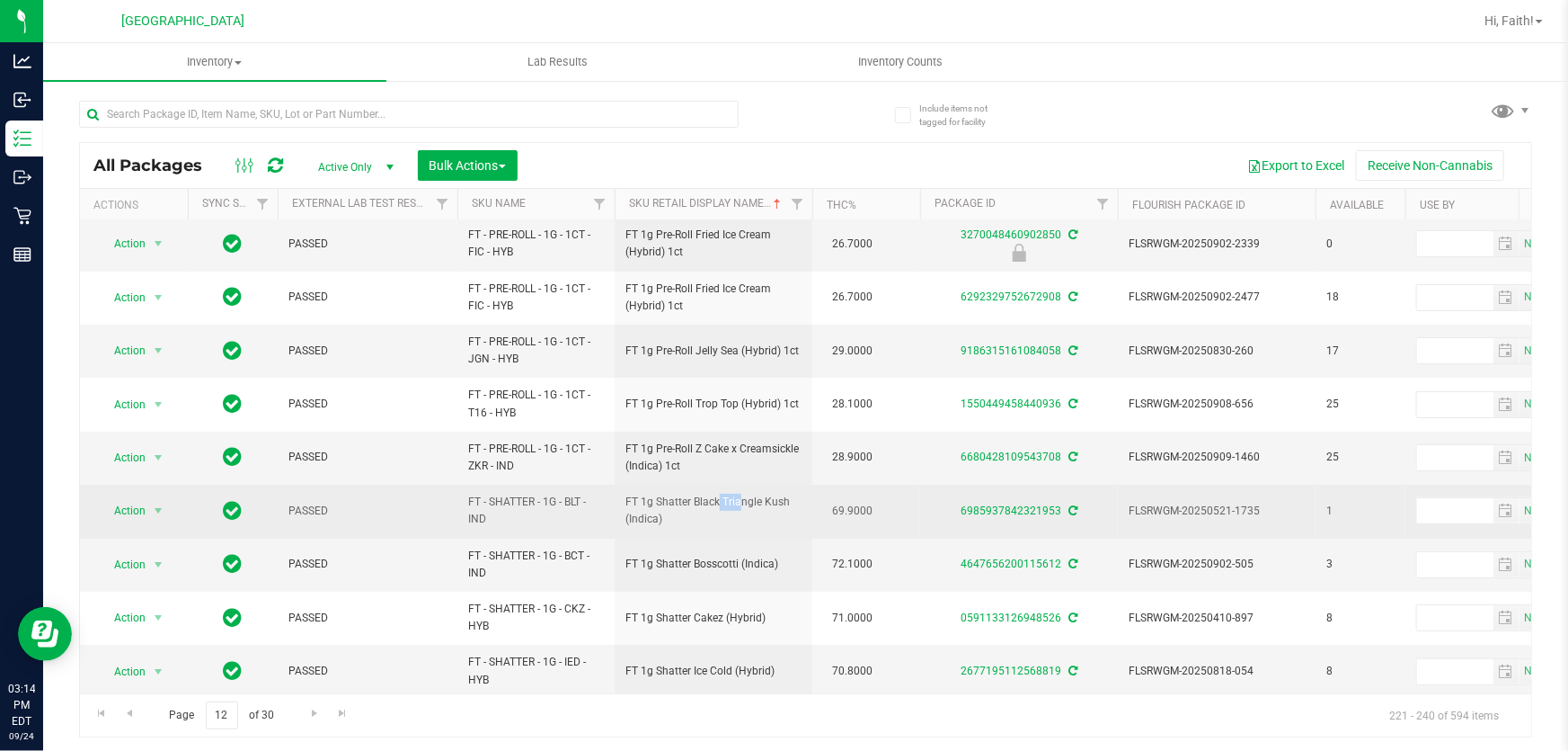
drag, startPoint x: 677, startPoint y: 496, endPoint x: 738, endPoint y: 511, distance: 62.8
click at [734, 509] on span "FT 1g Shatter Black Triangle Kush (Indica)" at bounding box center [713, 511] width 176 height 34
click at [743, 512] on span "FT 1g Shatter Black Triangle Kush (Indica)" at bounding box center [713, 511] width 176 height 34
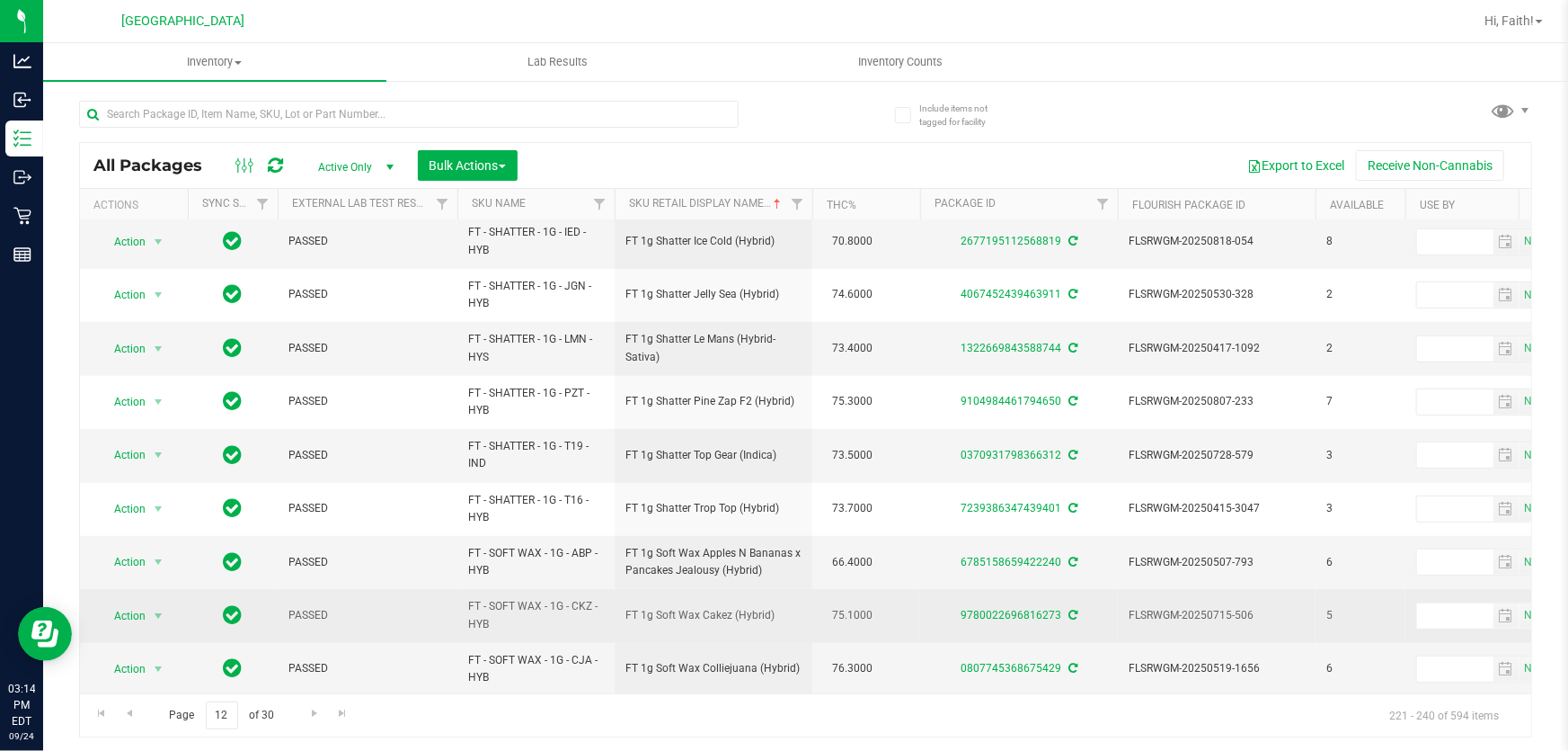
scroll to position [603, 0]
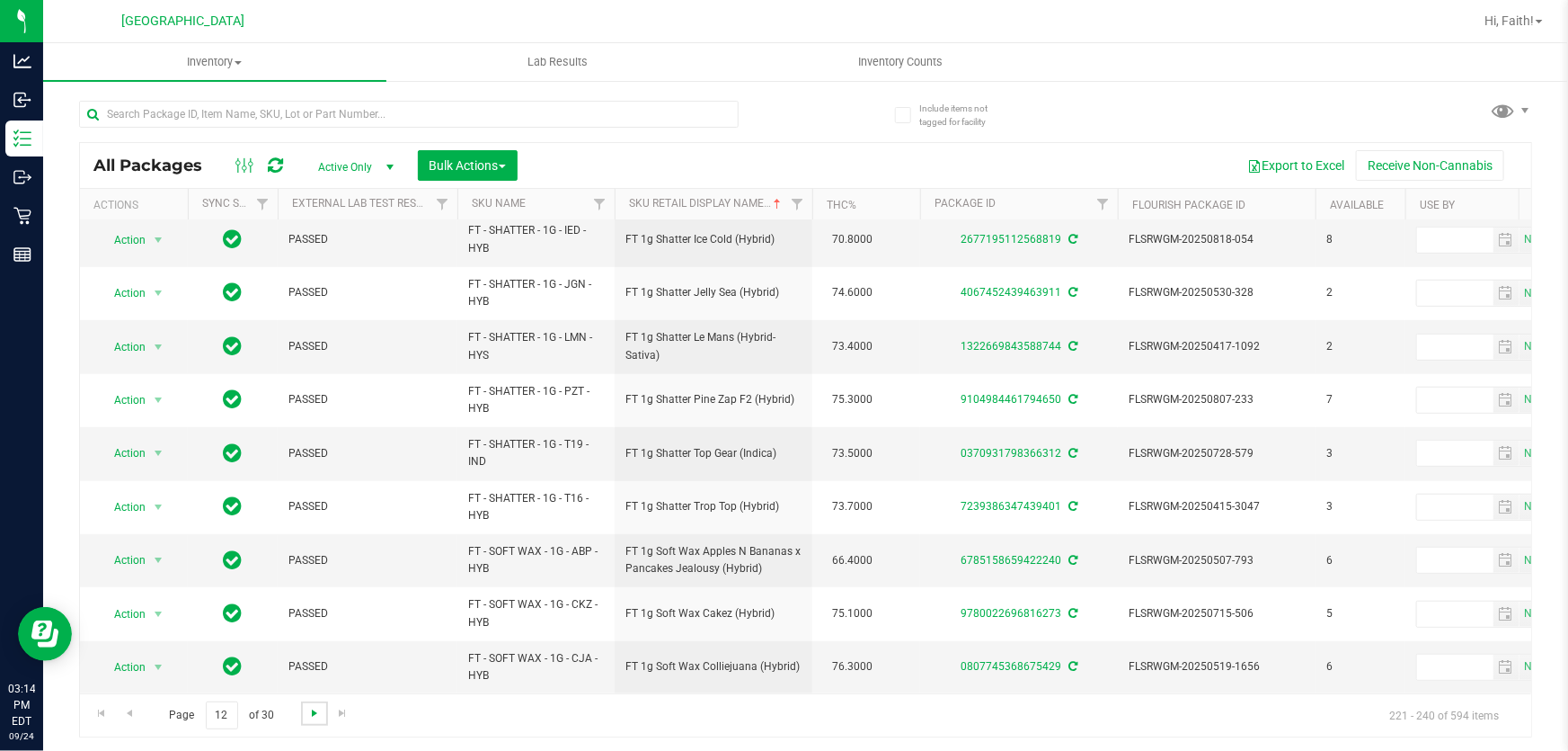
click at [313, 709] on span "Go to the next page" at bounding box center [314, 713] width 14 height 14
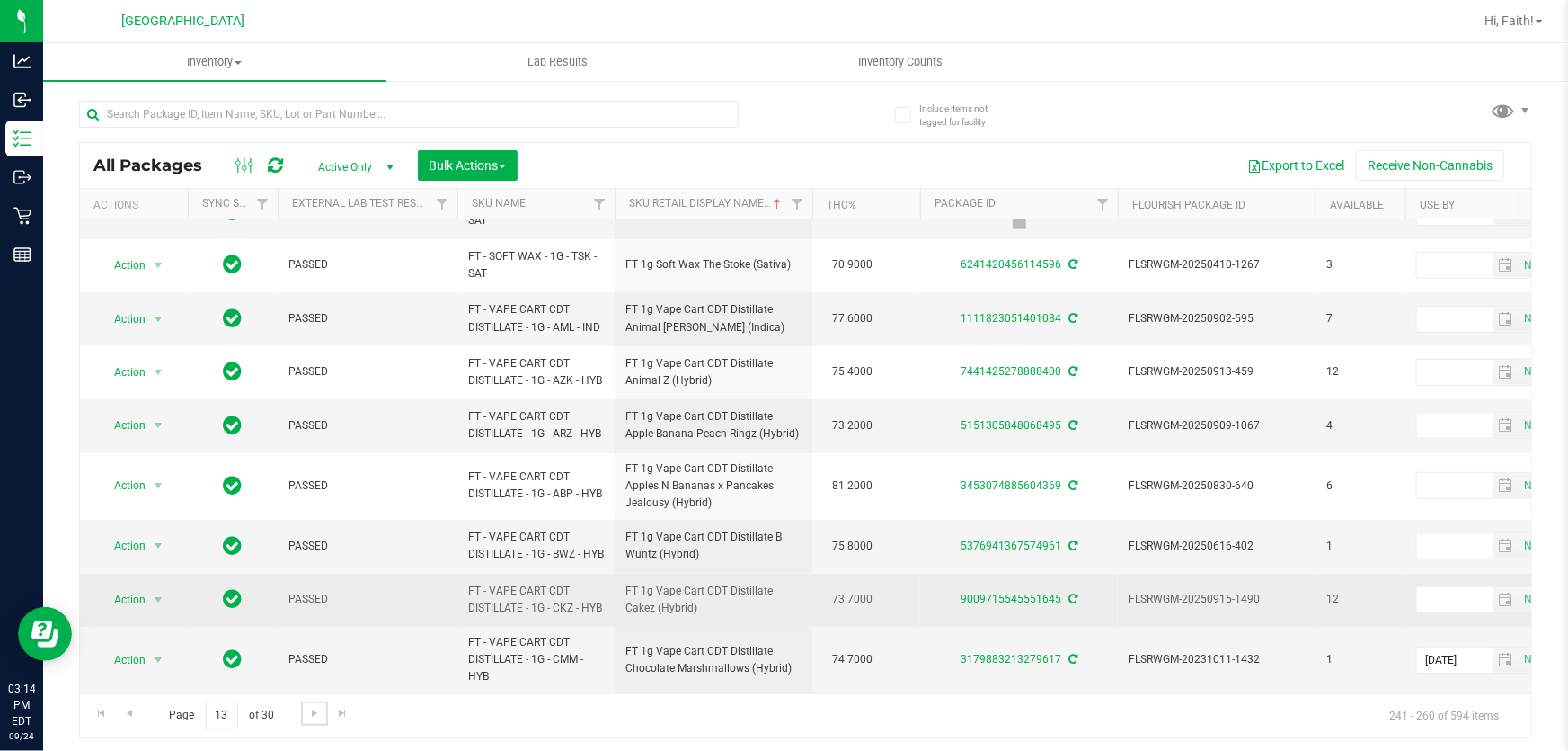
scroll to position [673, 0]
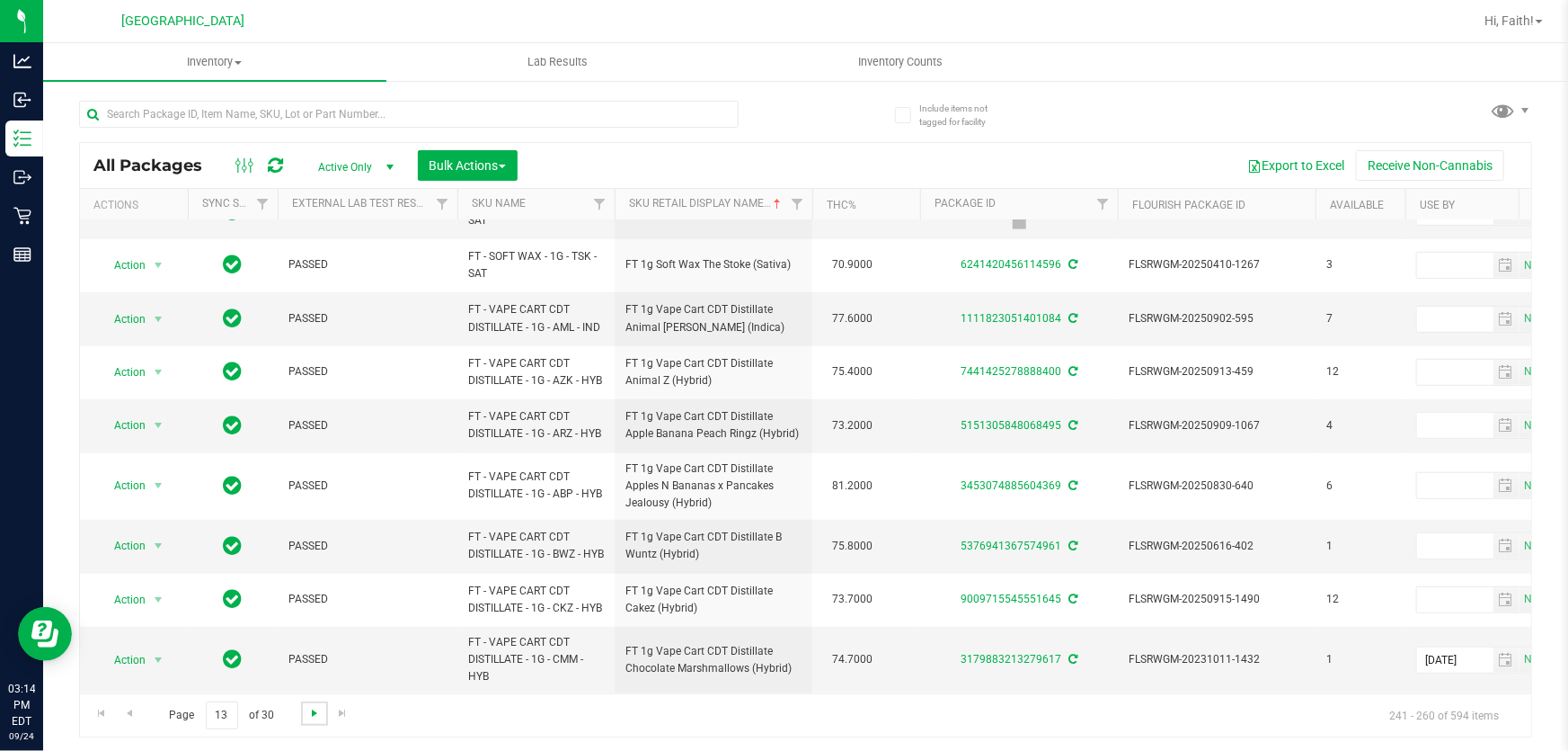
click at [311, 718] on span "Go to the next page" at bounding box center [314, 713] width 14 height 14
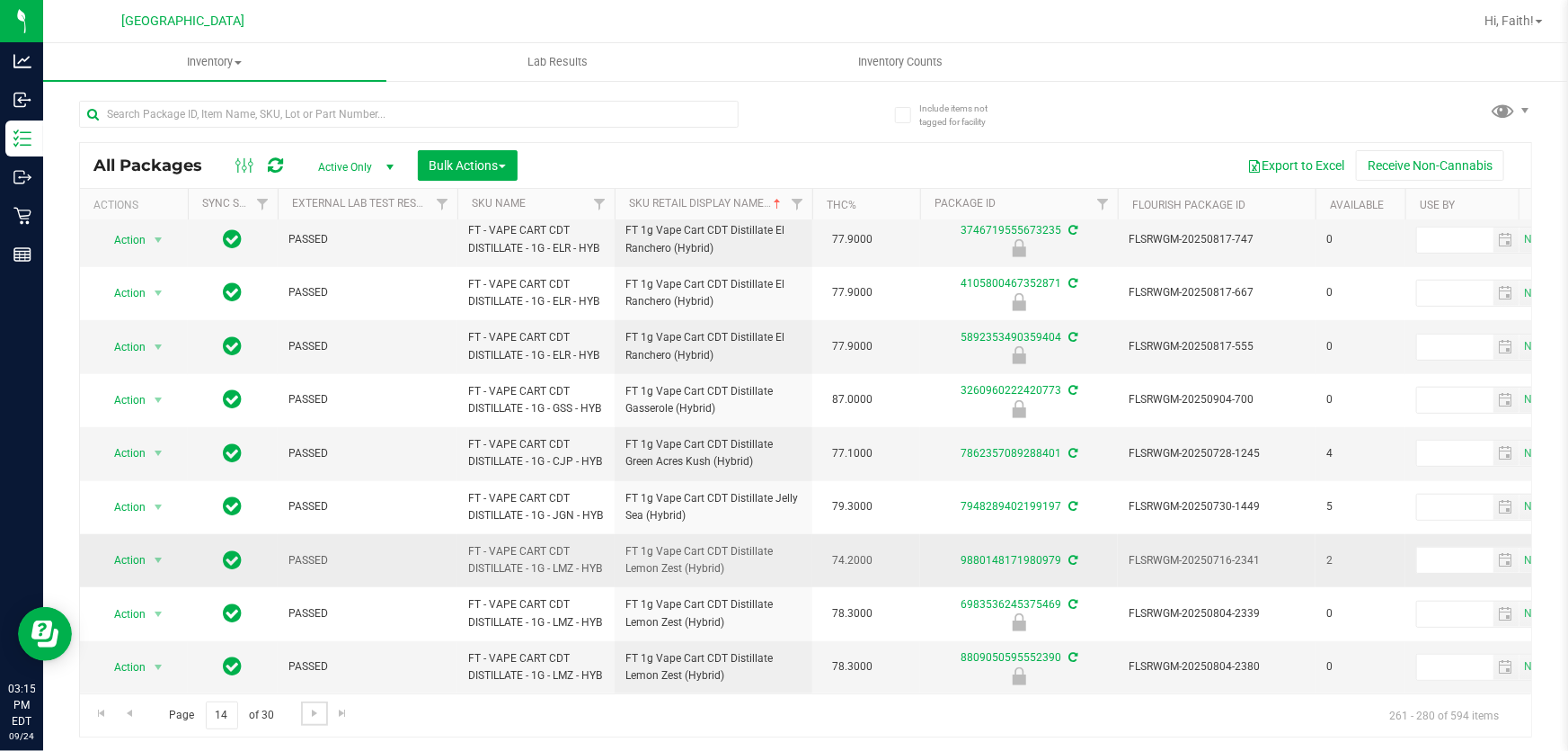
scroll to position [700, 0]
click at [320, 717] on span "Go to the next page" at bounding box center [314, 713] width 14 height 14
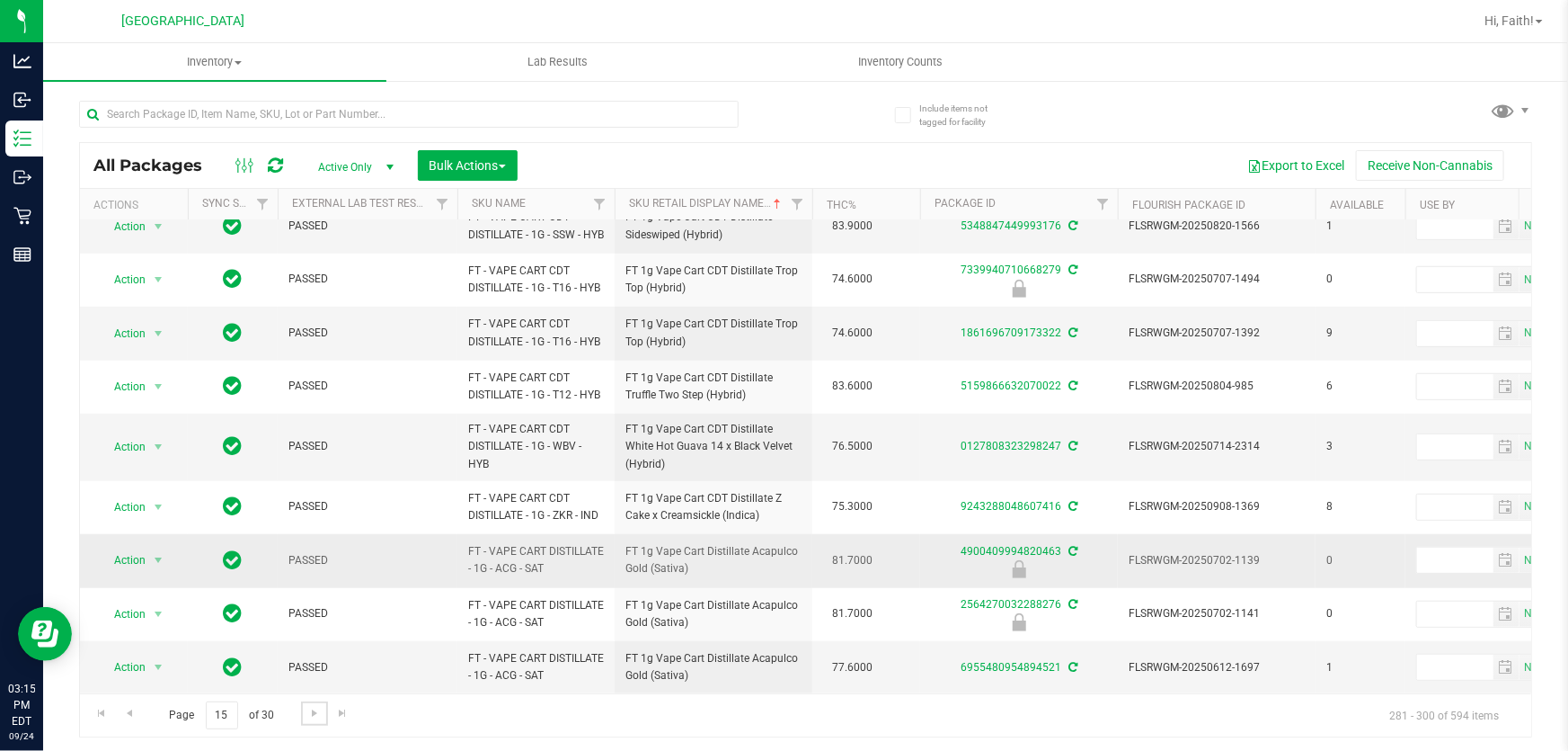
scroll to position [713, 0]
click at [313, 709] on span "Go to the next page" at bounding box center [314, 713] width 14 height 14
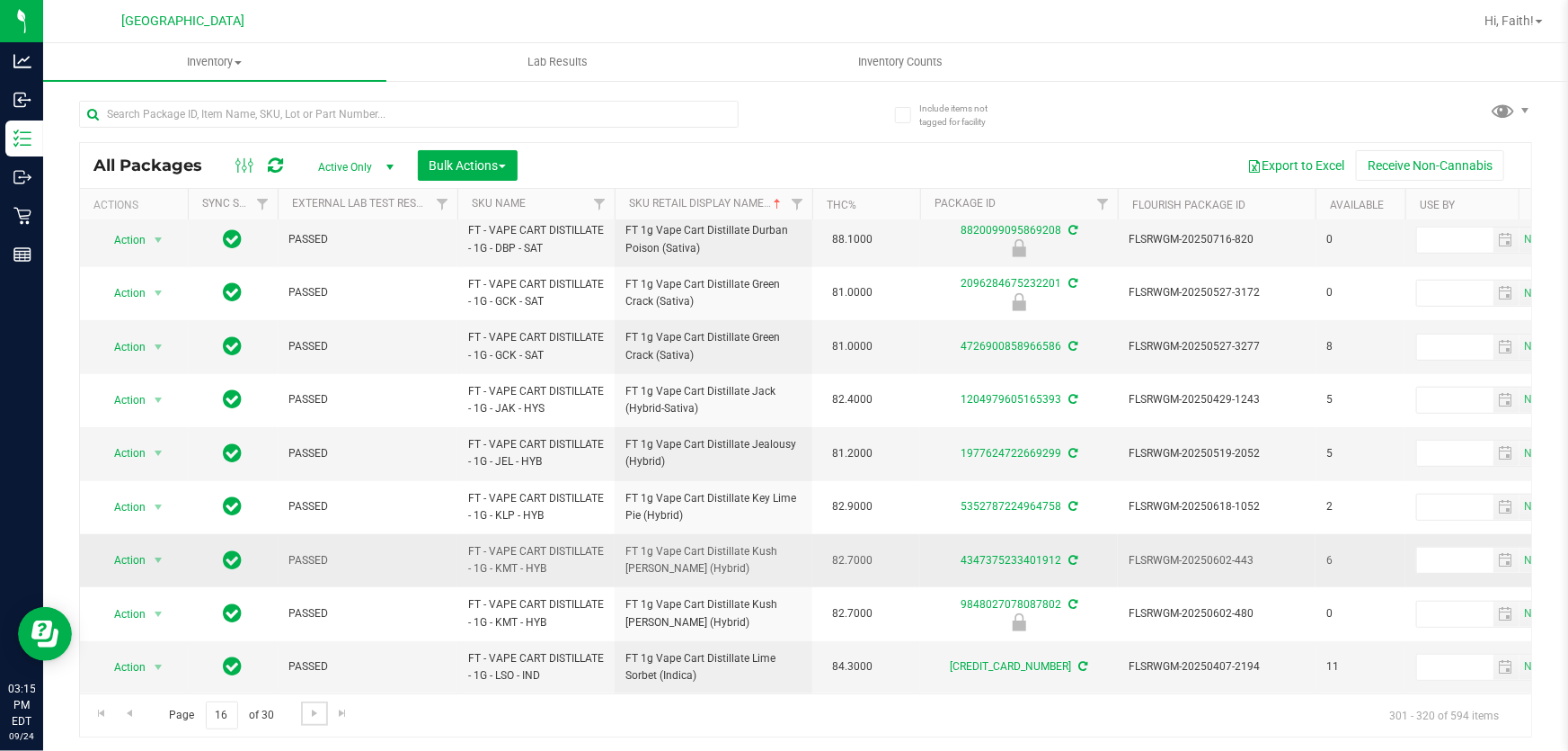
scroll to position [603, 0]
click at [315, 714] on span "Go to the next page" at bounding box center [314, 713] width 14 height 14
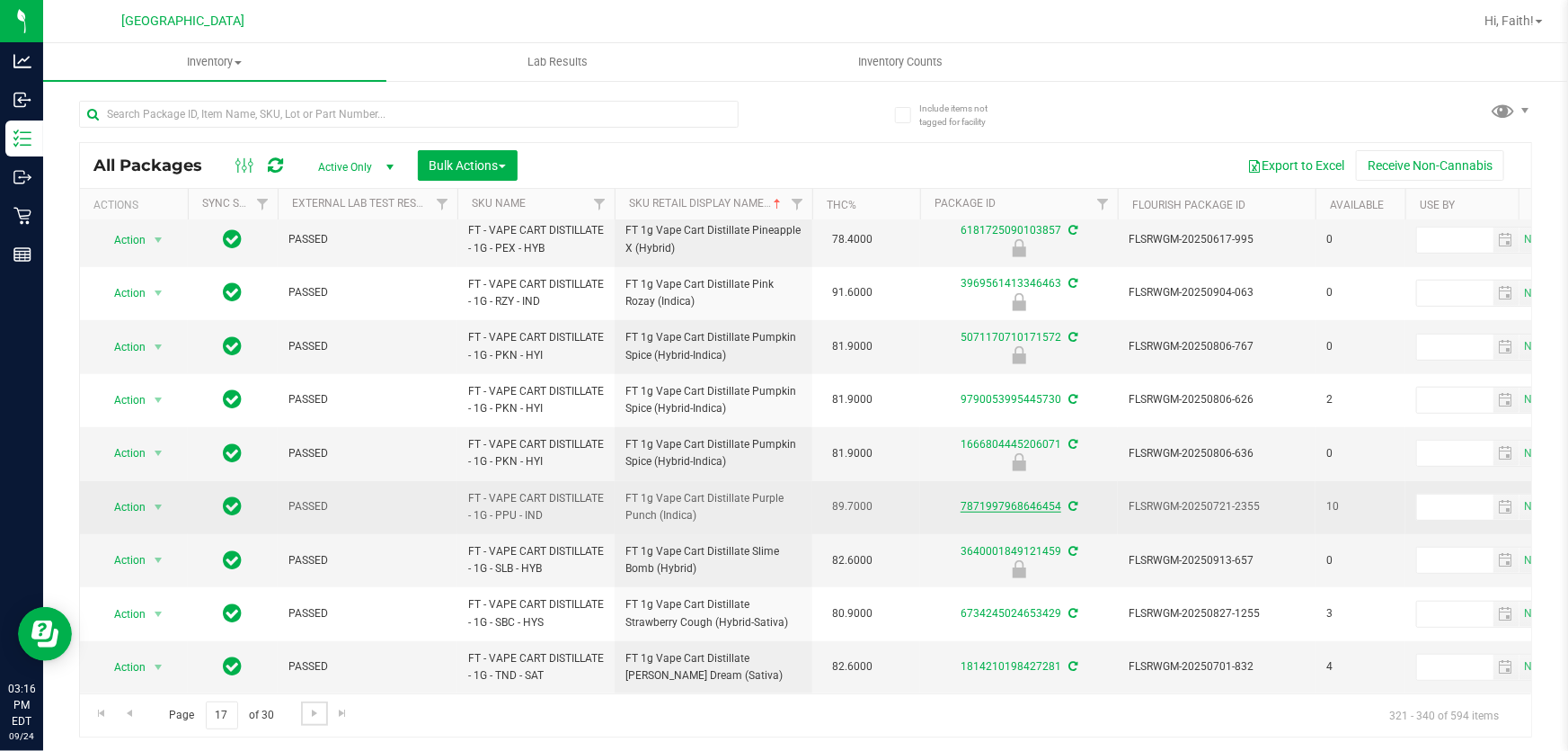
scroll to position [603, 0]
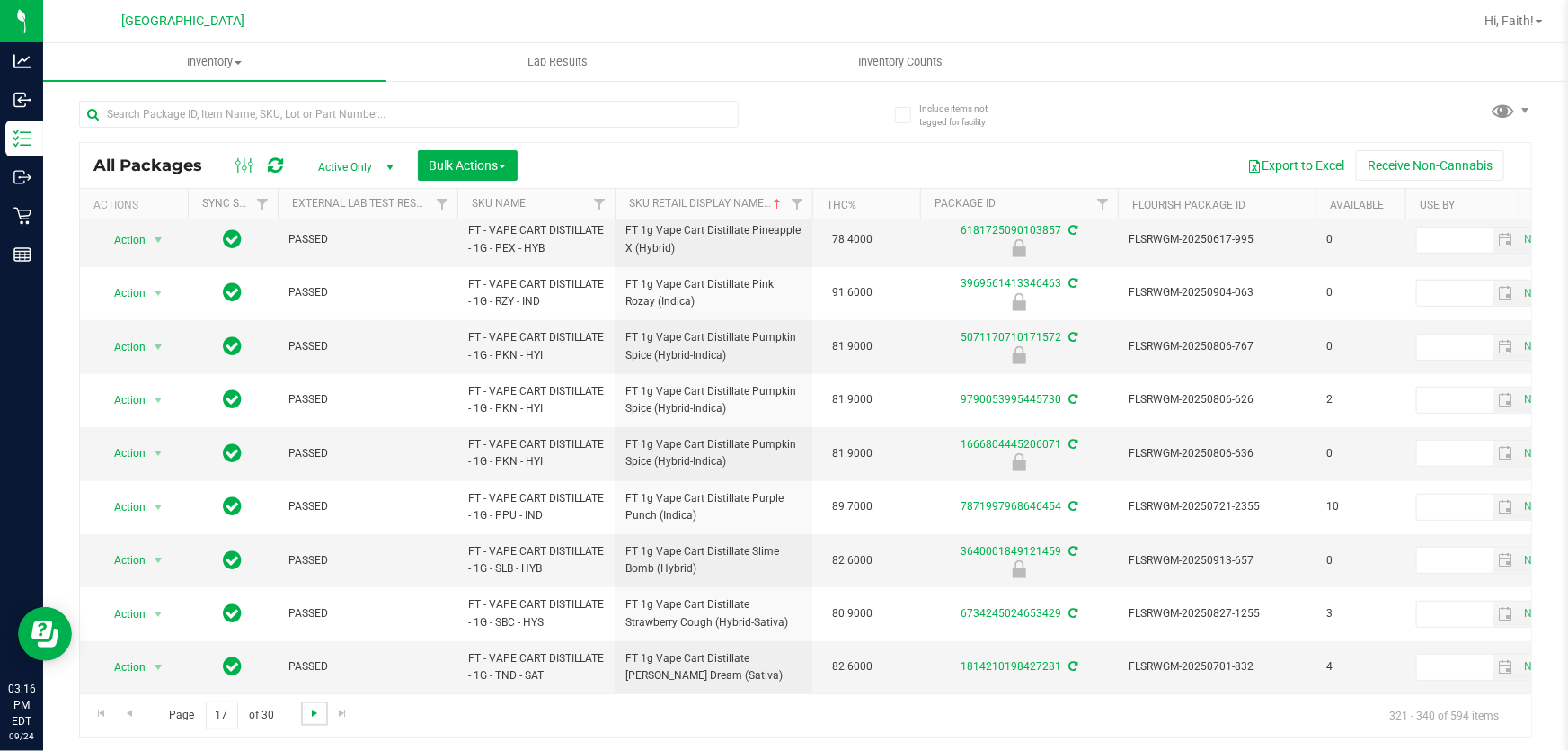
click at [317, 709] on span "Go to the next page" at bounding box center [314, 713] width 14 height 14
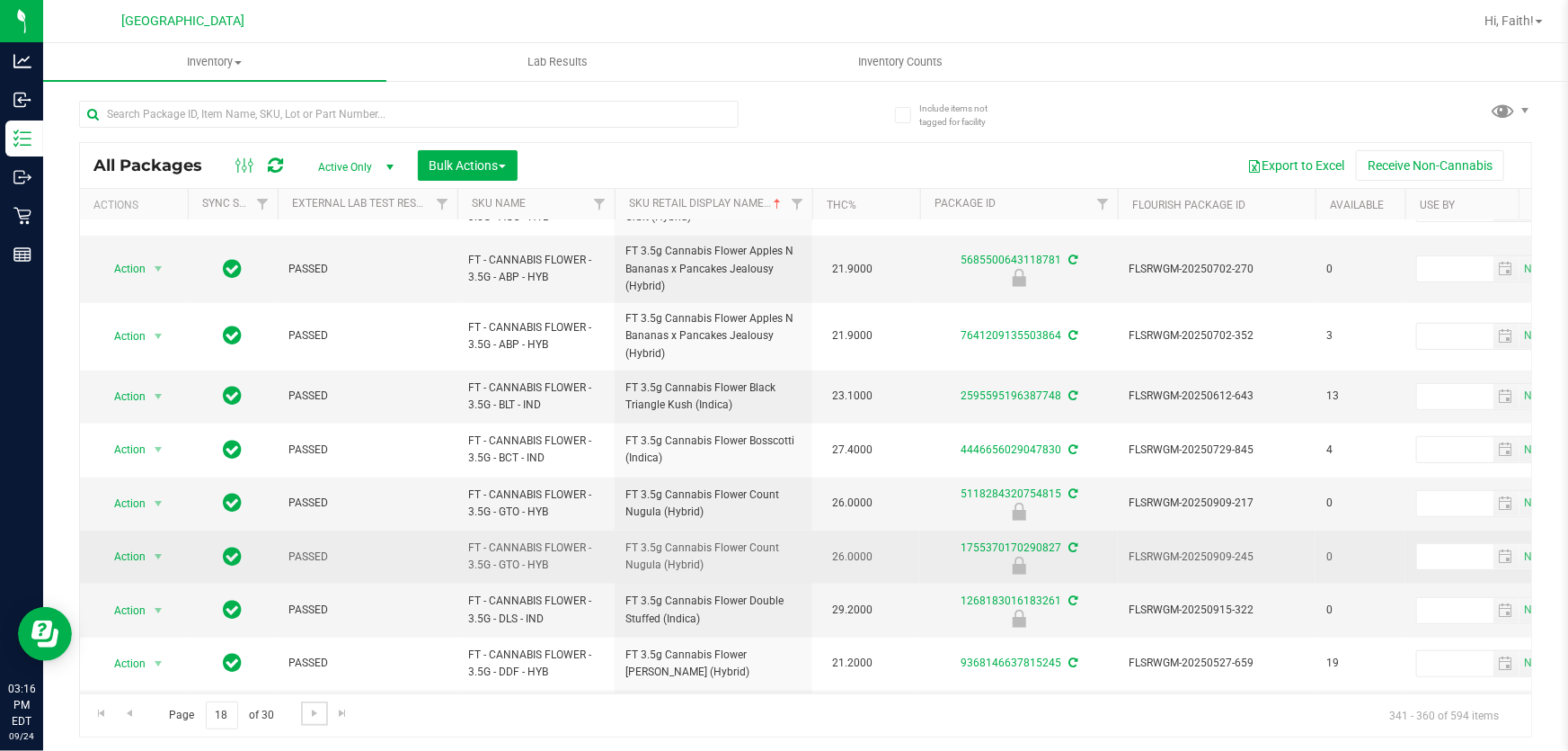
scroll to position [632, 0]
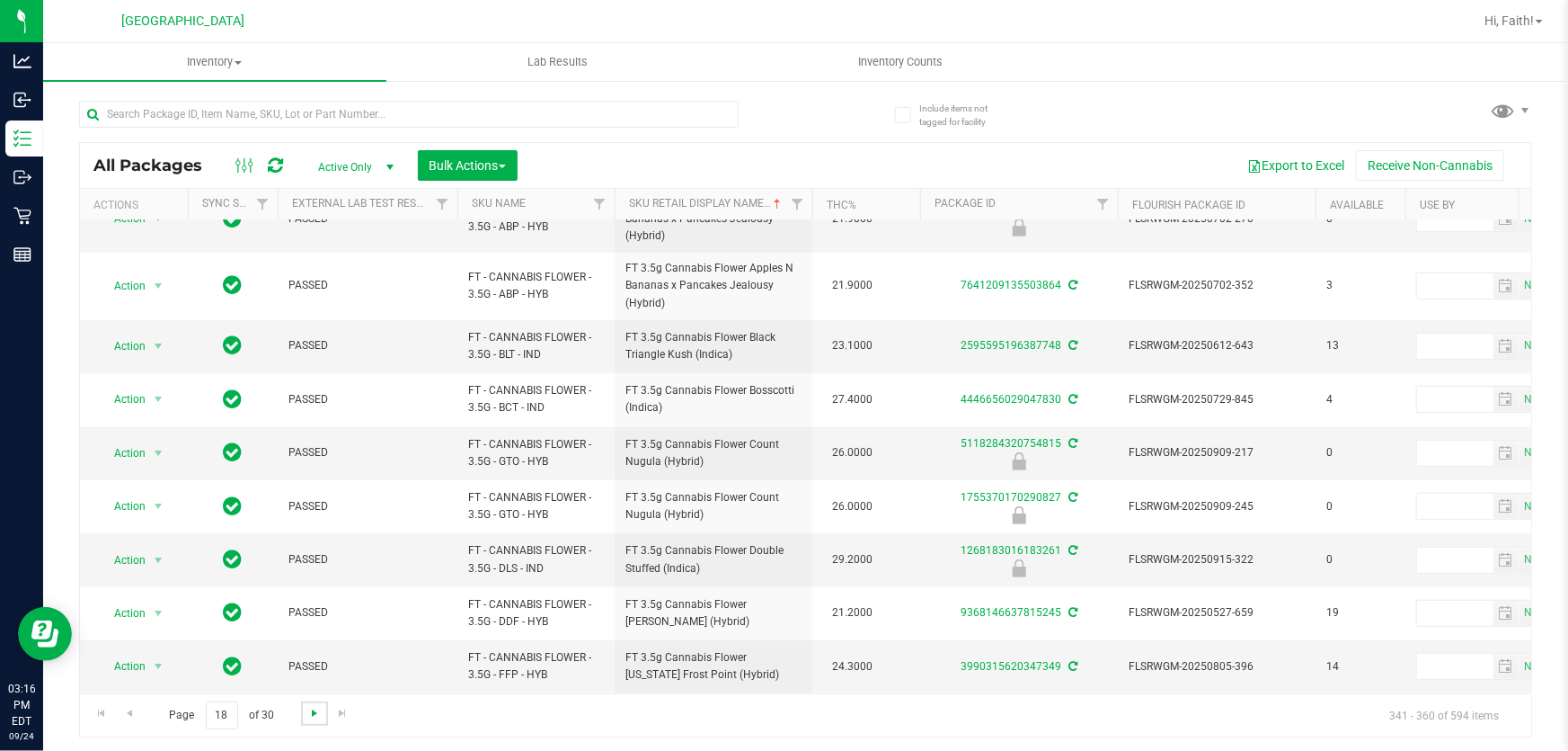
click at [313, 716] on span "Go to the next page" at bounding box center [314, 713] width 14 height 14
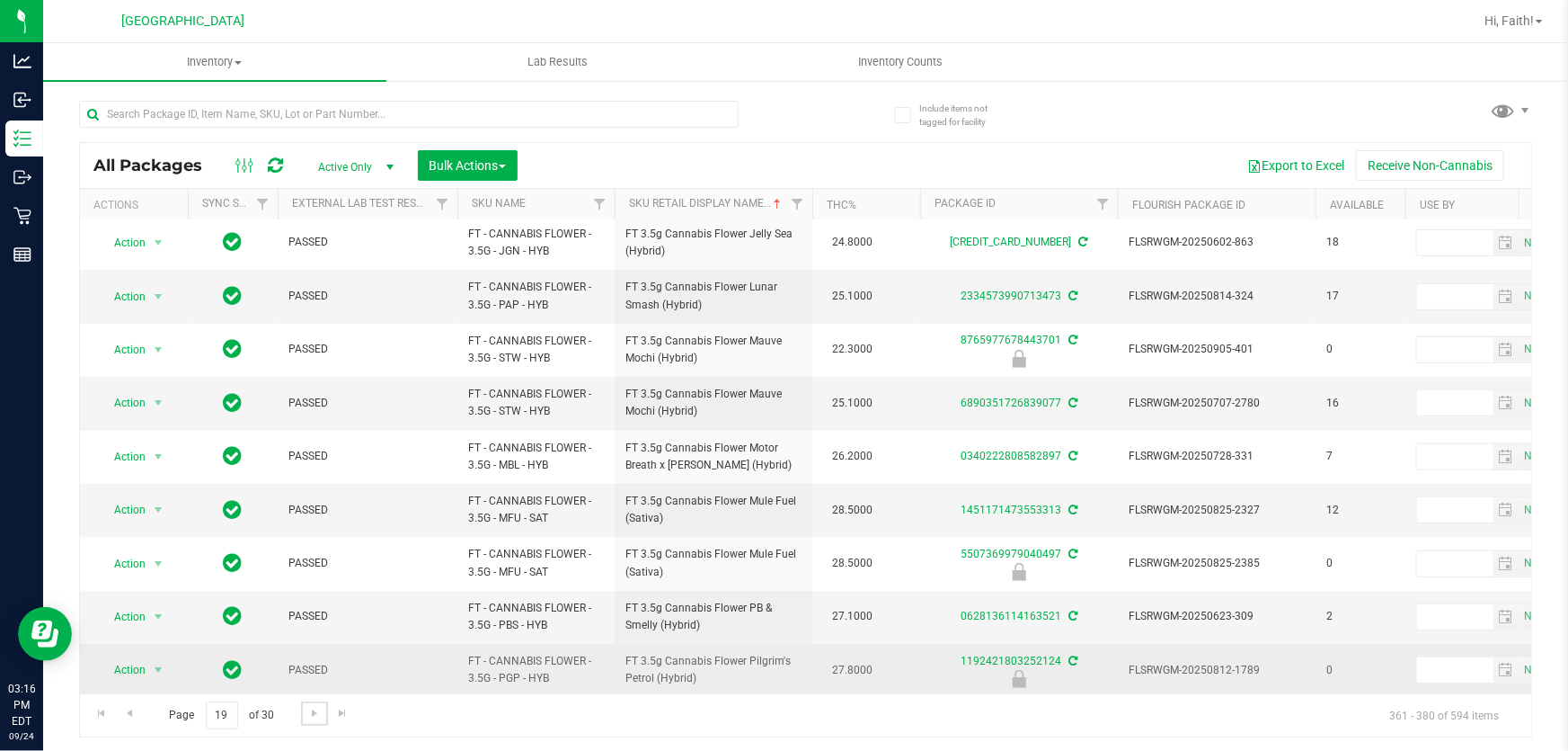
scroll to position [603, 0]
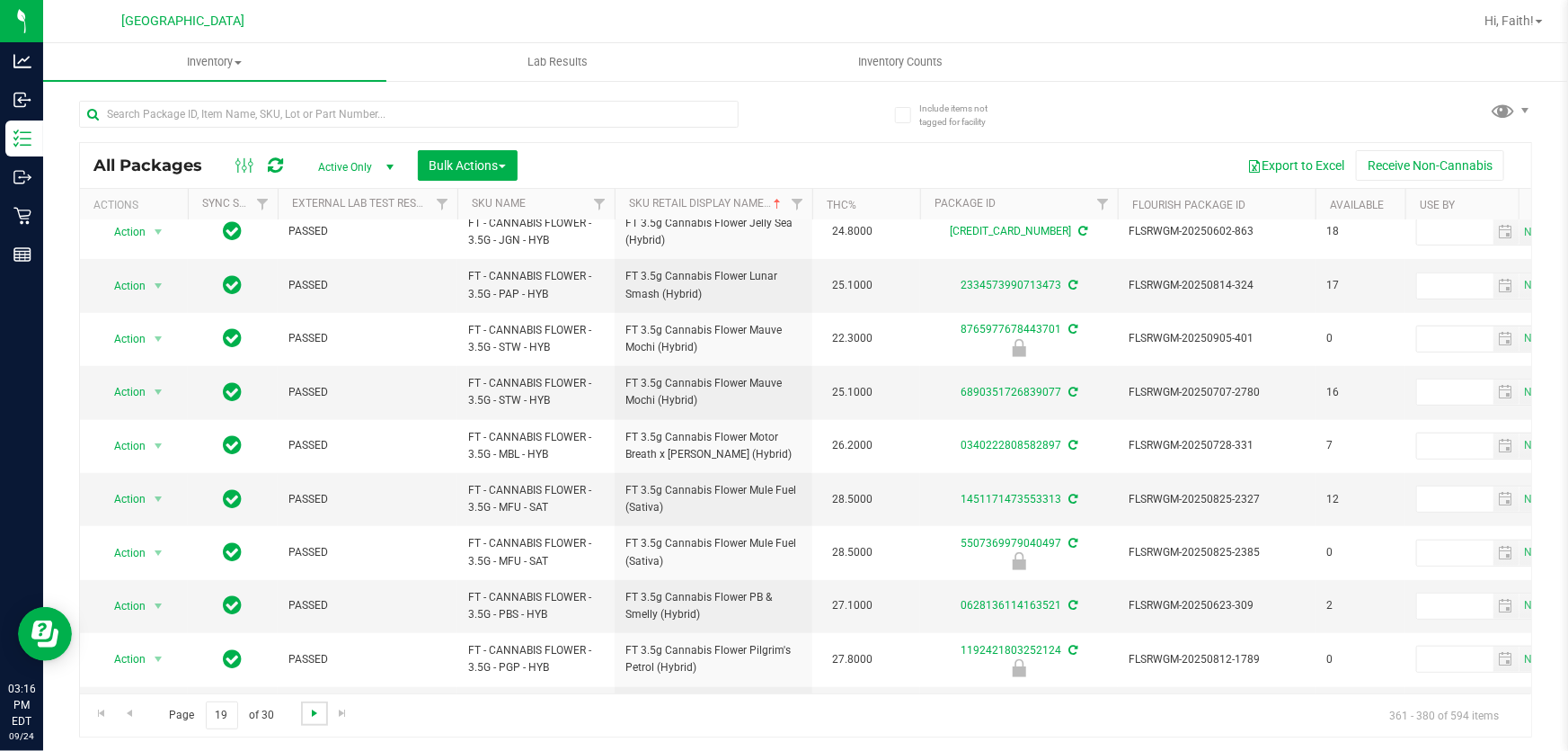
click at [311, 711] on span "Go to the next page" at bounding box center [314, 713] width 14 height 14
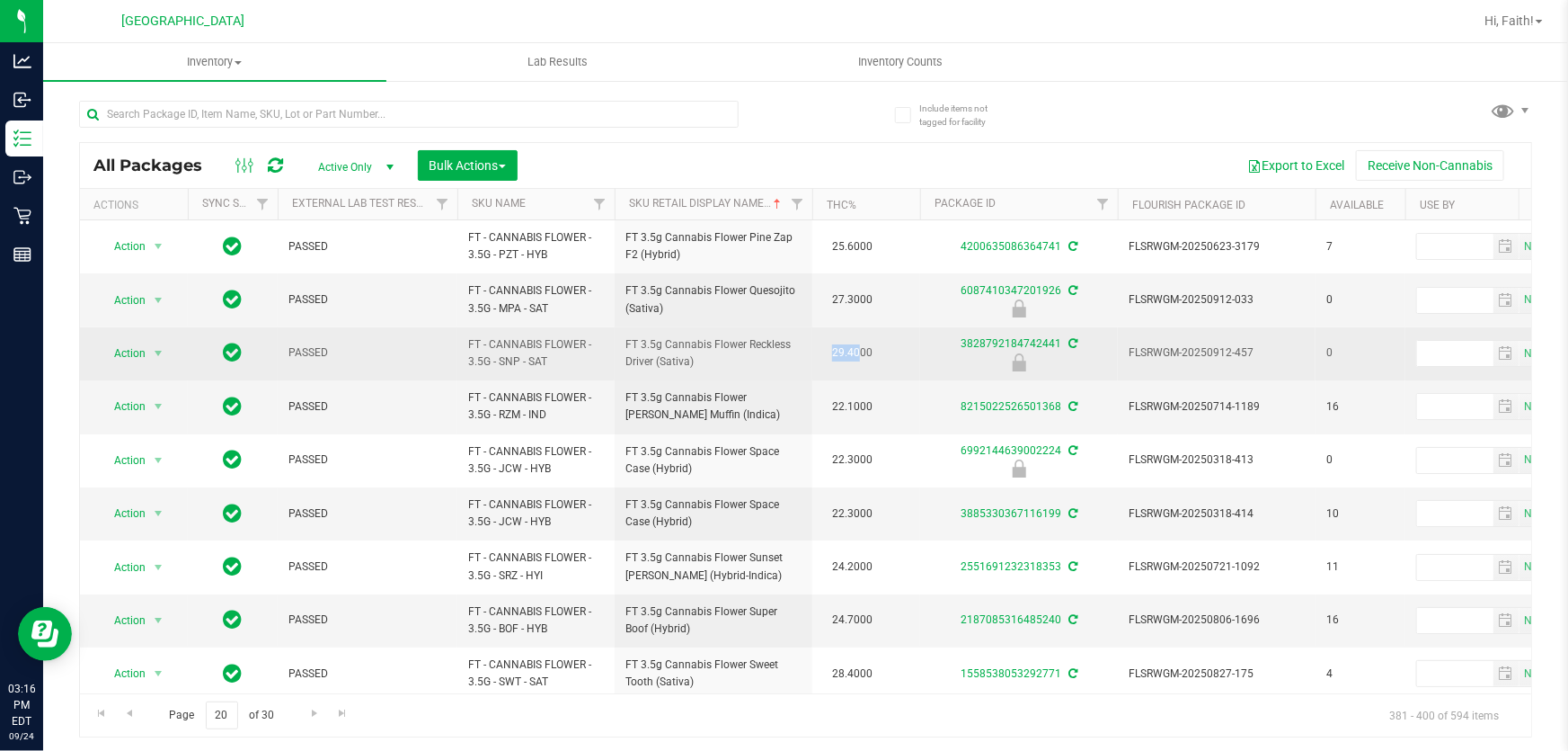
drag, startPoint x: 830, startPoint y: 356, endPoint x: 856, endPoint y: 345, distance: 28.2
click at [856, 345] on span "29.4000" at bounding box center [852, 352] width 58 height 26
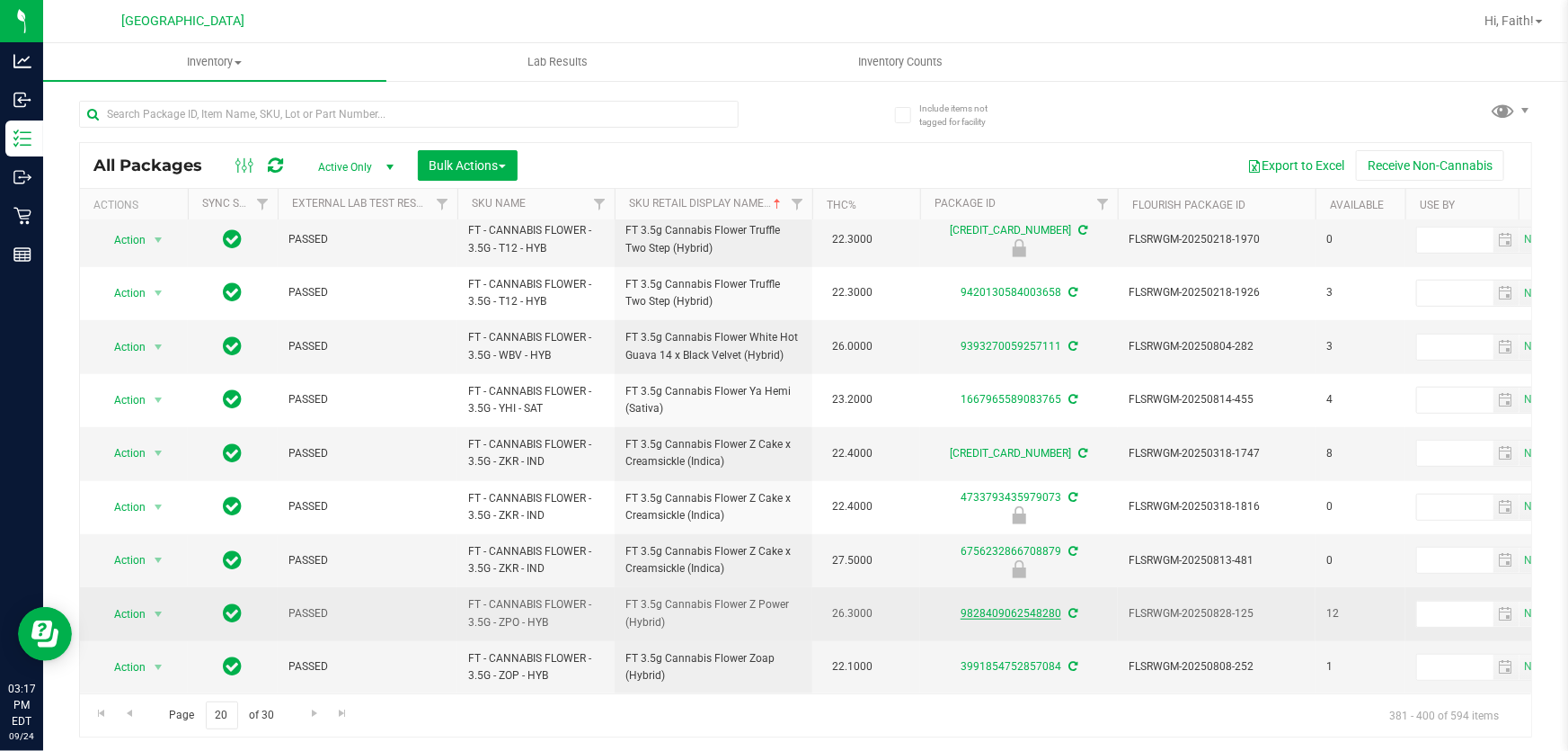
scroll to position [603, 0]
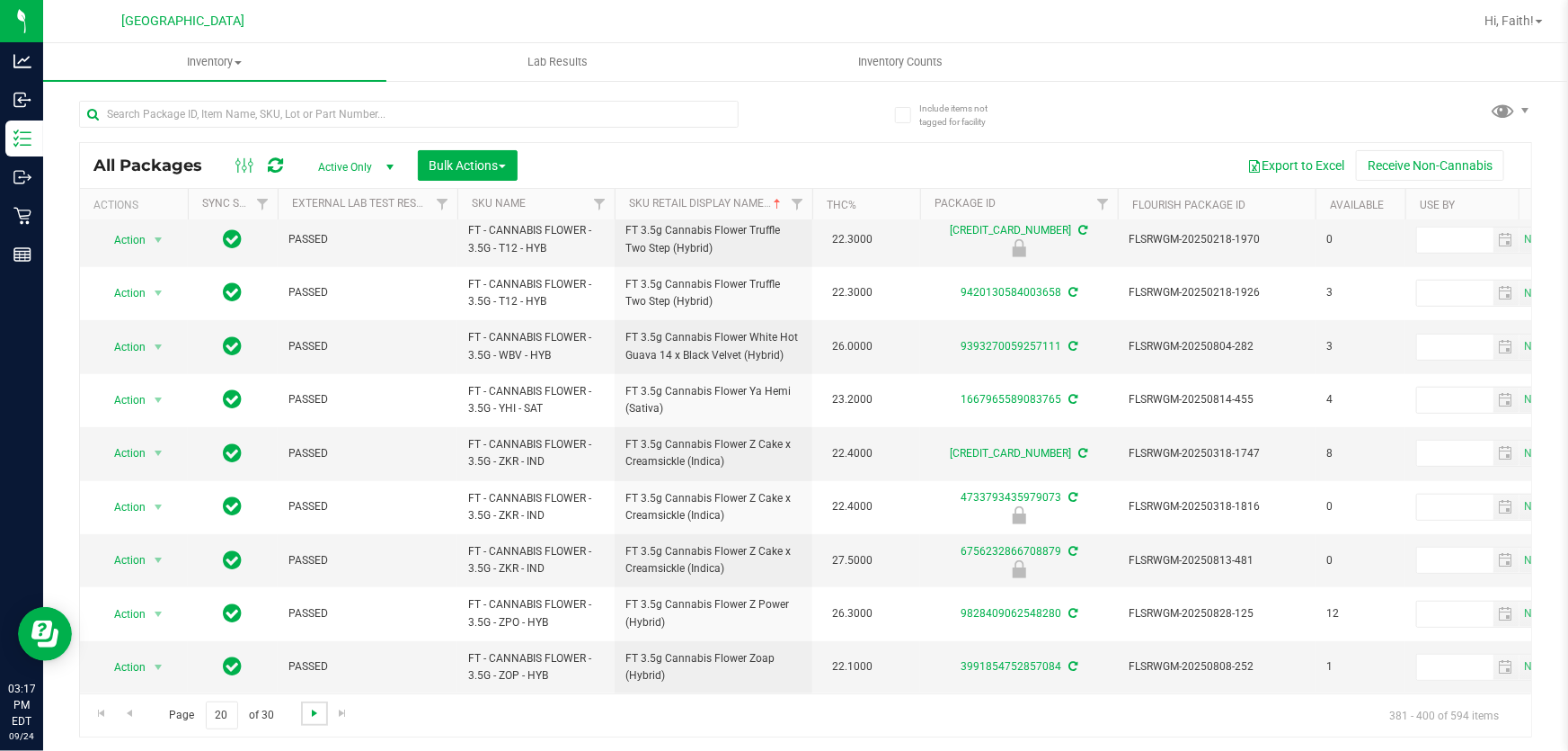
click at [313, 717] on span "Go to the next page" at bounding box center [314, 713] width 14 height 14
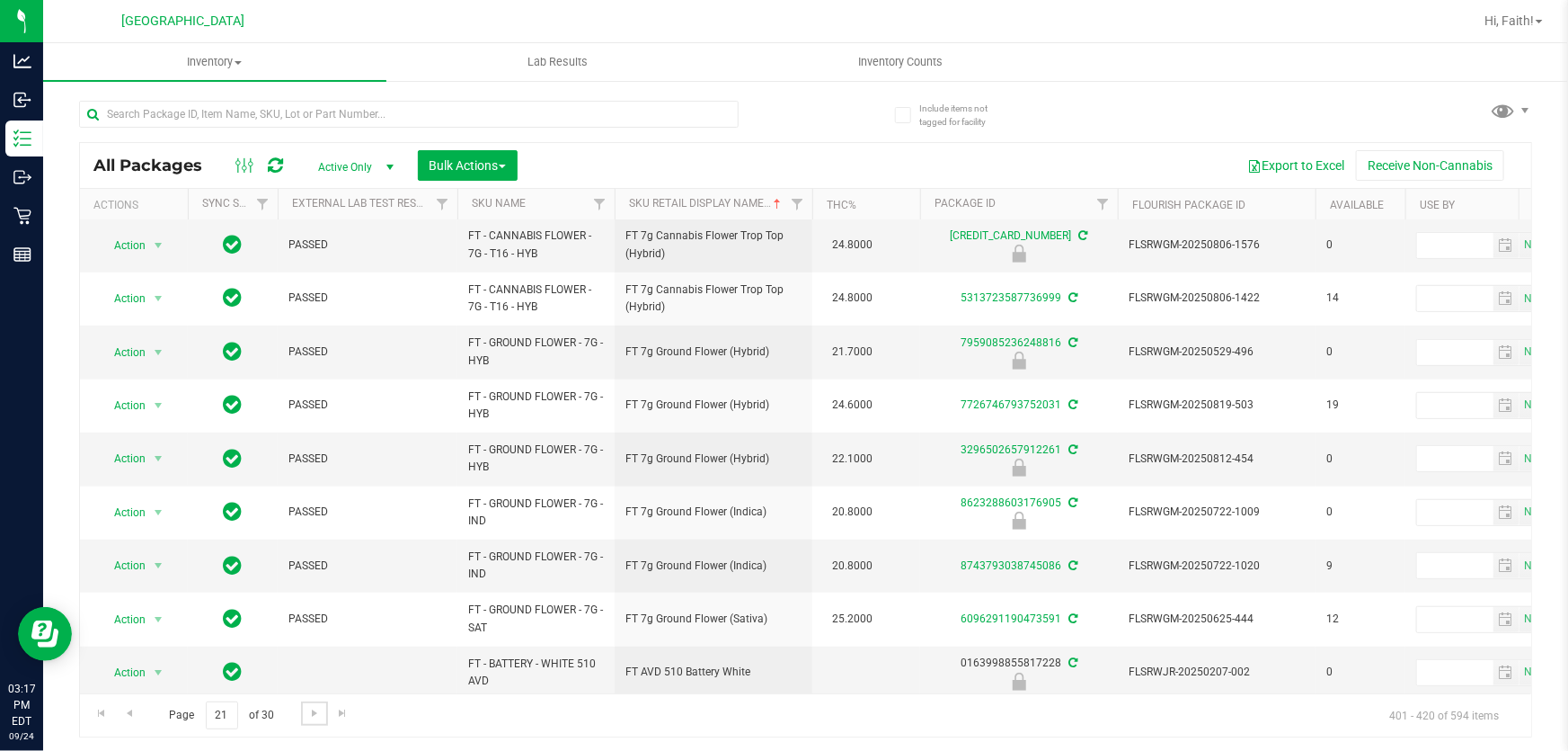
scroll to position [632, 0]
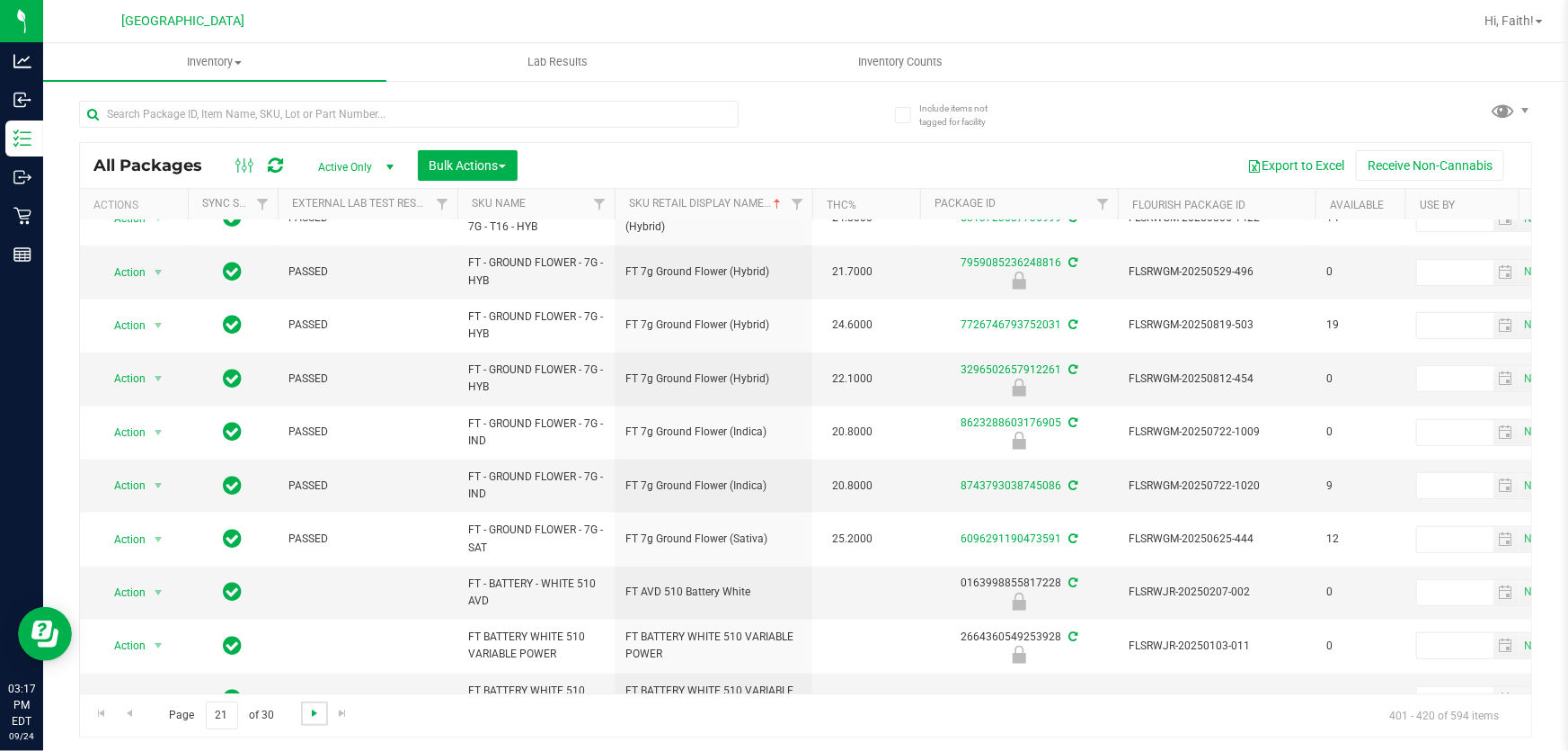
click at [315, 709] on span "Go to the next page" at bounding box center [314, 713] width 14 height 14
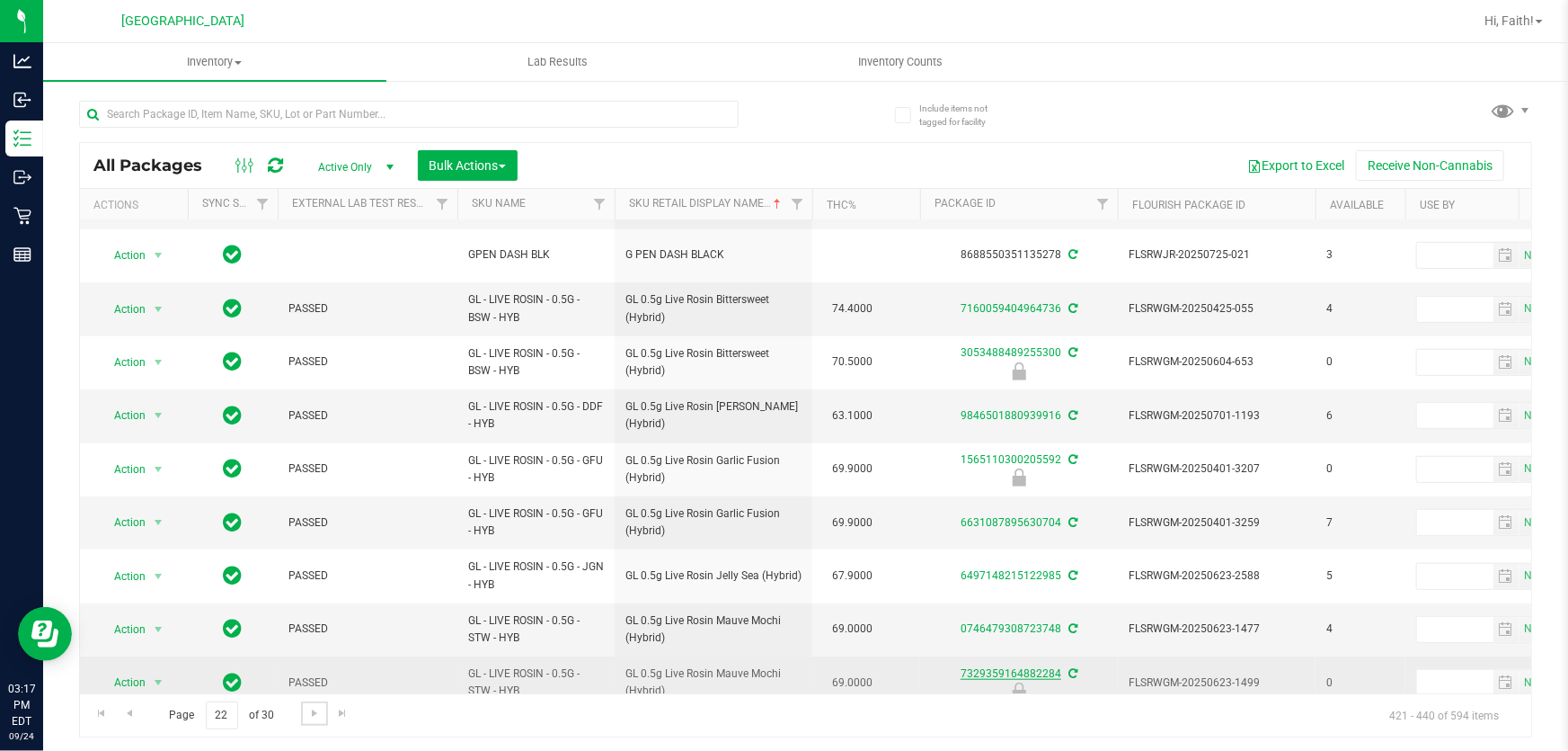
scroll to position [621, 0]
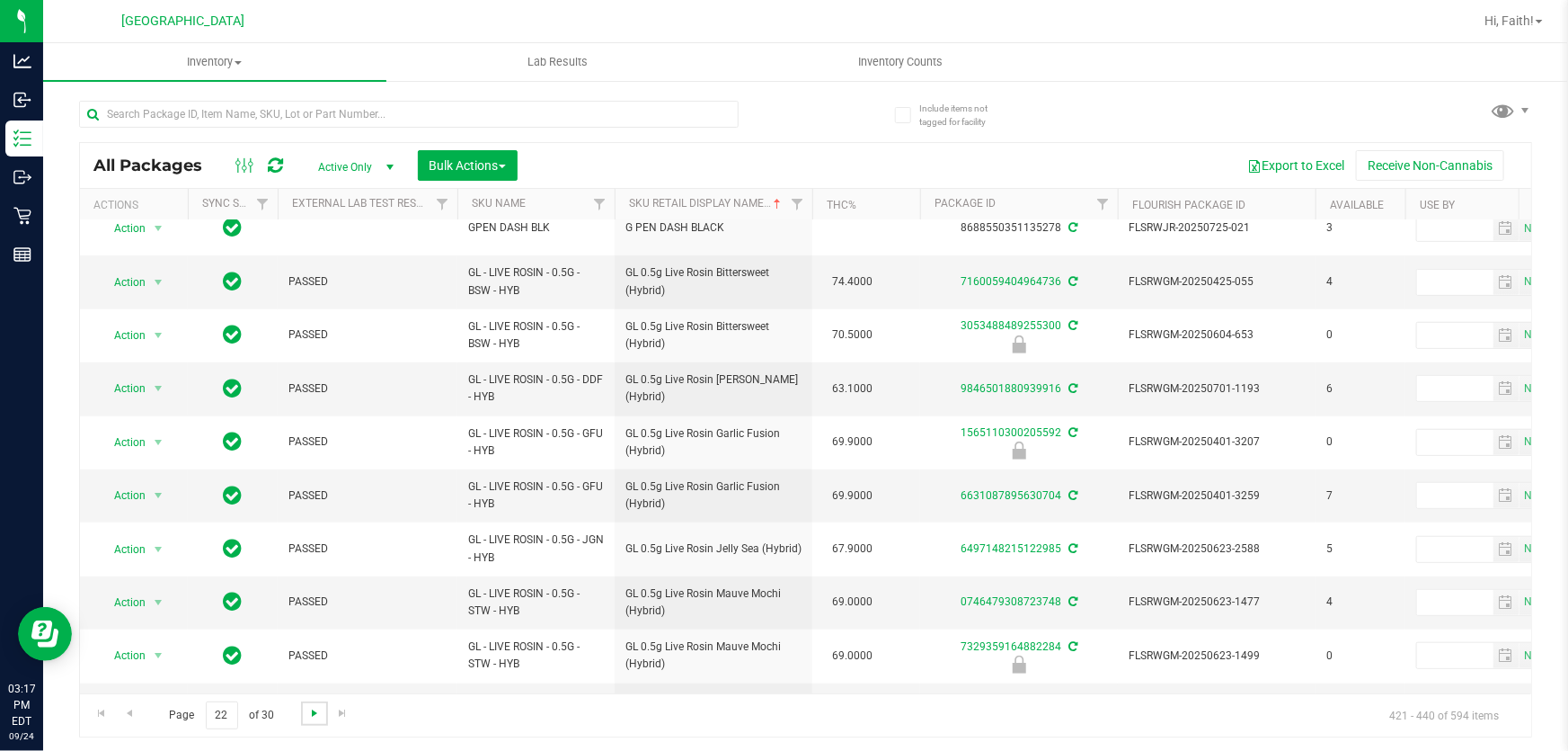
click at [310, 710] on span "Go to the next page" at bounding box center [314, 713] width 14 height 14
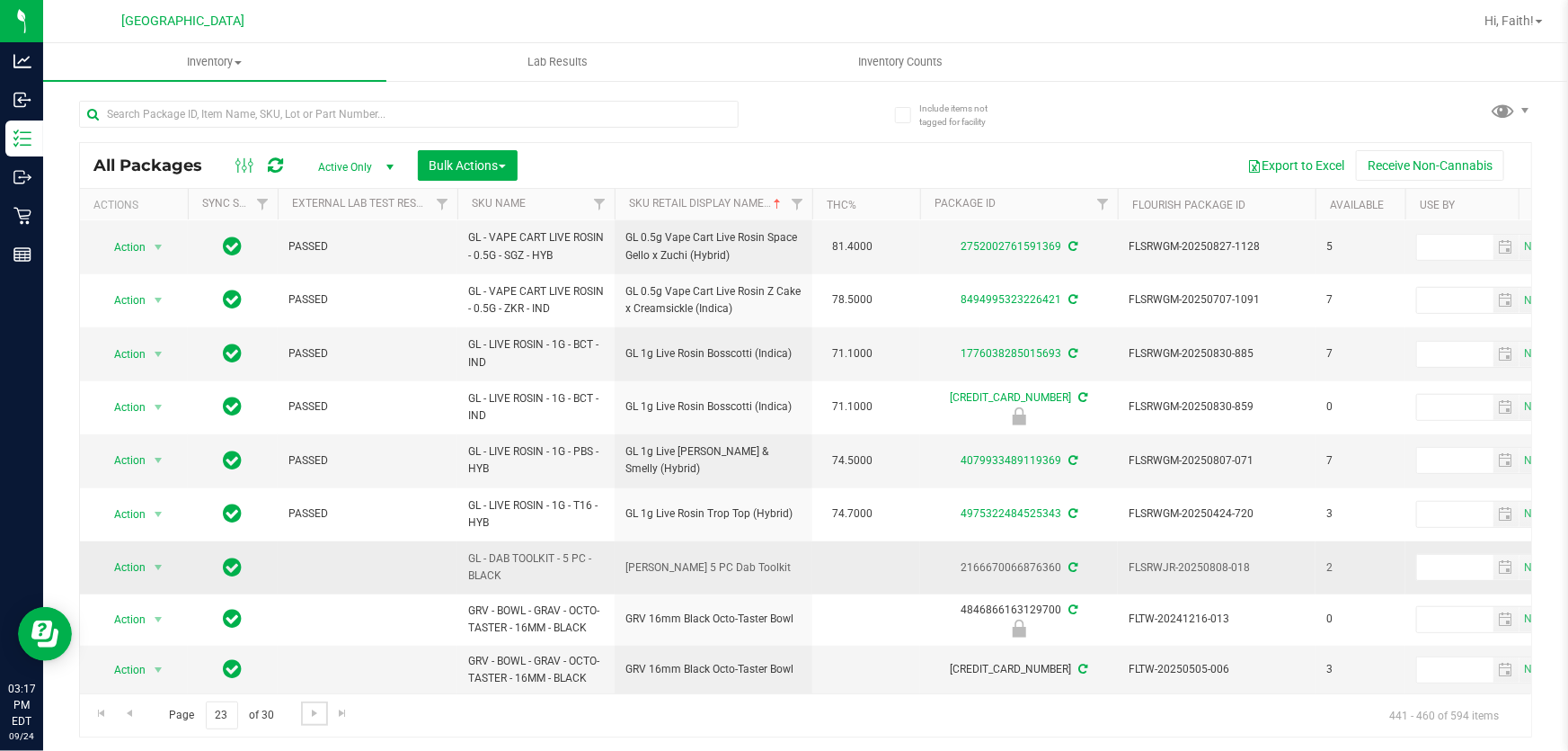
scroll to position [598, 0]
click at [311, 710] on span "Go to the next page" at bounding box center [314, 713] width 14 height 14
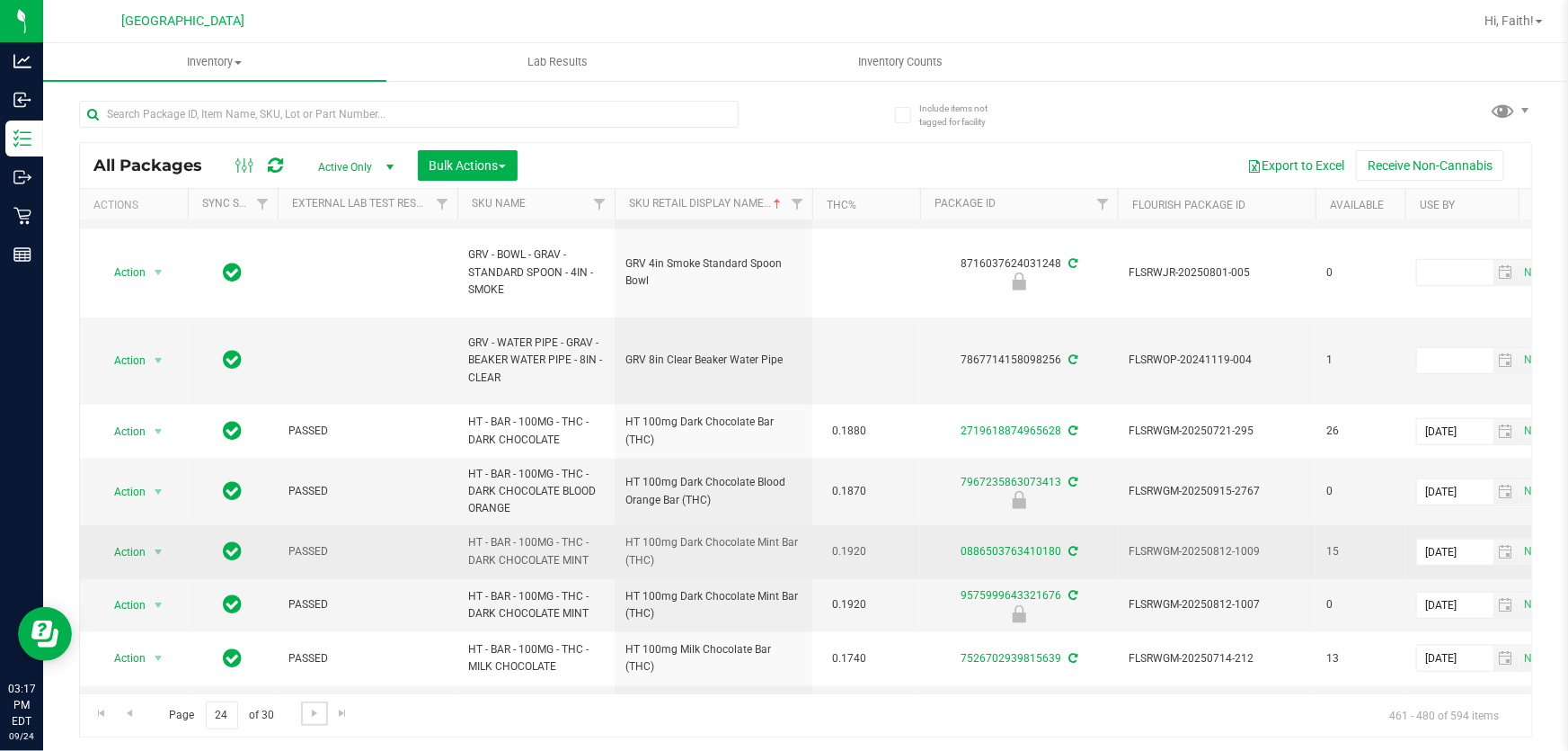
scroll to position [953, 0]
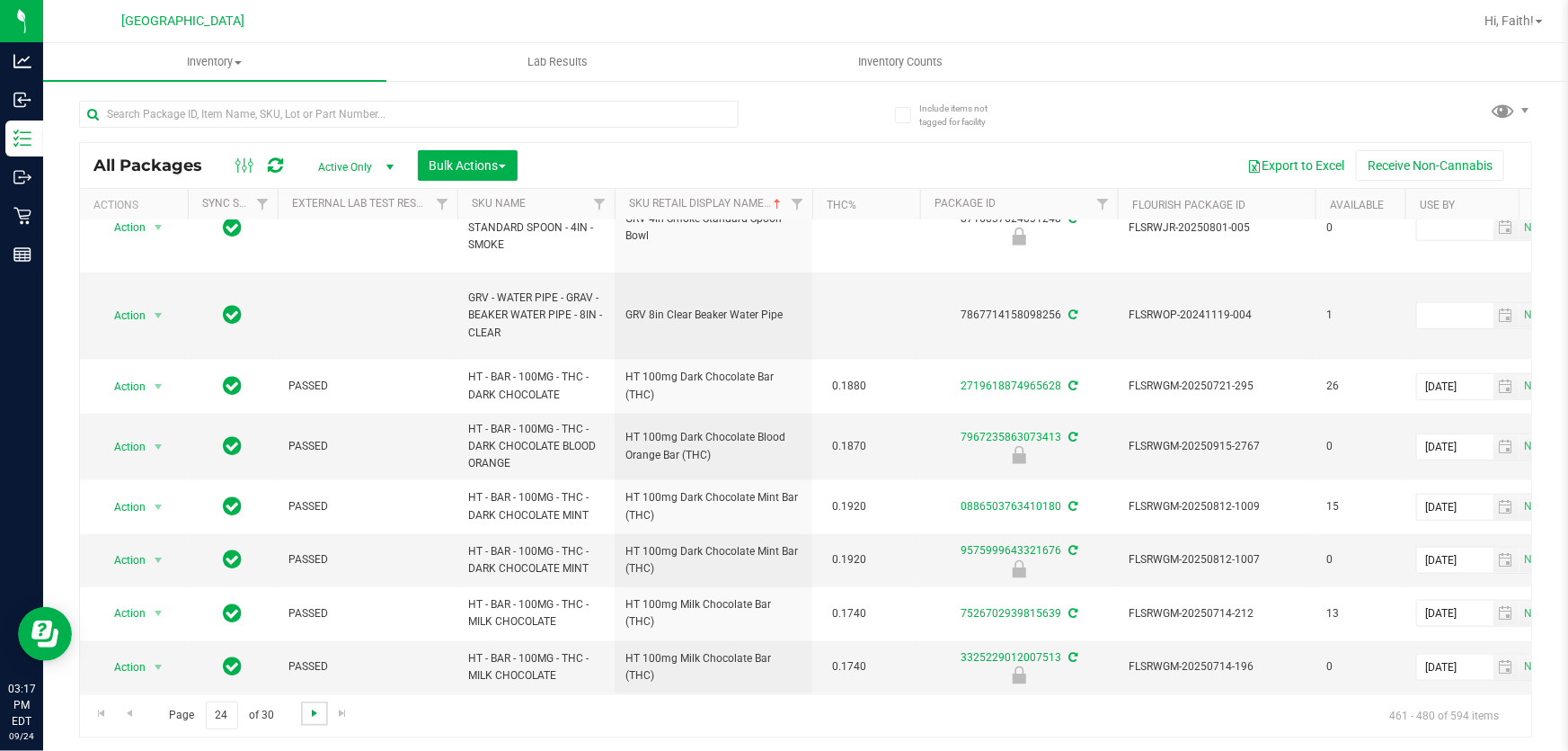
click at [316, 706] on span "Go to the next page" at bounding box center [314, 713] width 14 height 14
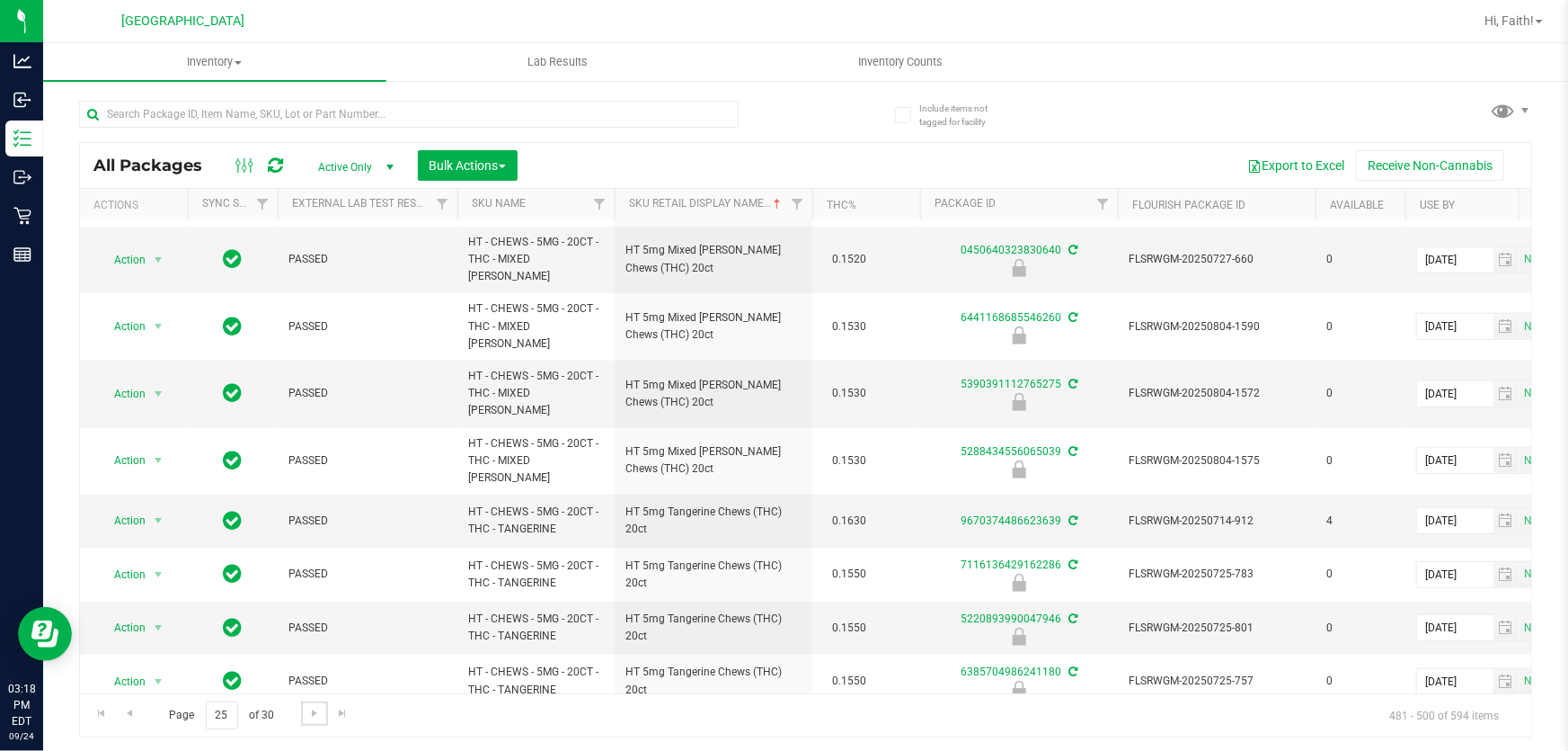
scroll to position [683, 0]
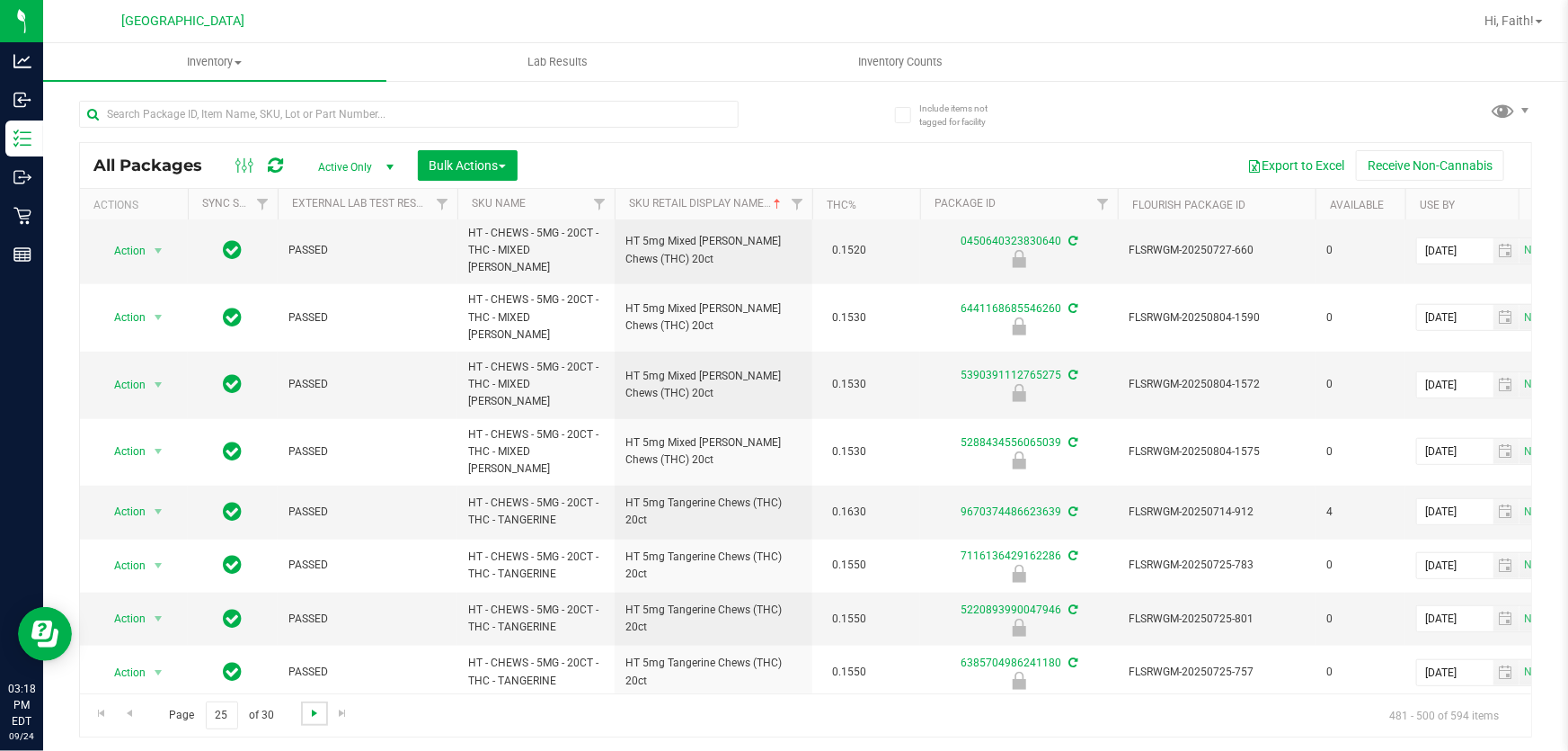
click at [311, 706] on span "Go to the next page" at bounding box center [314, 713] width 14 height 14
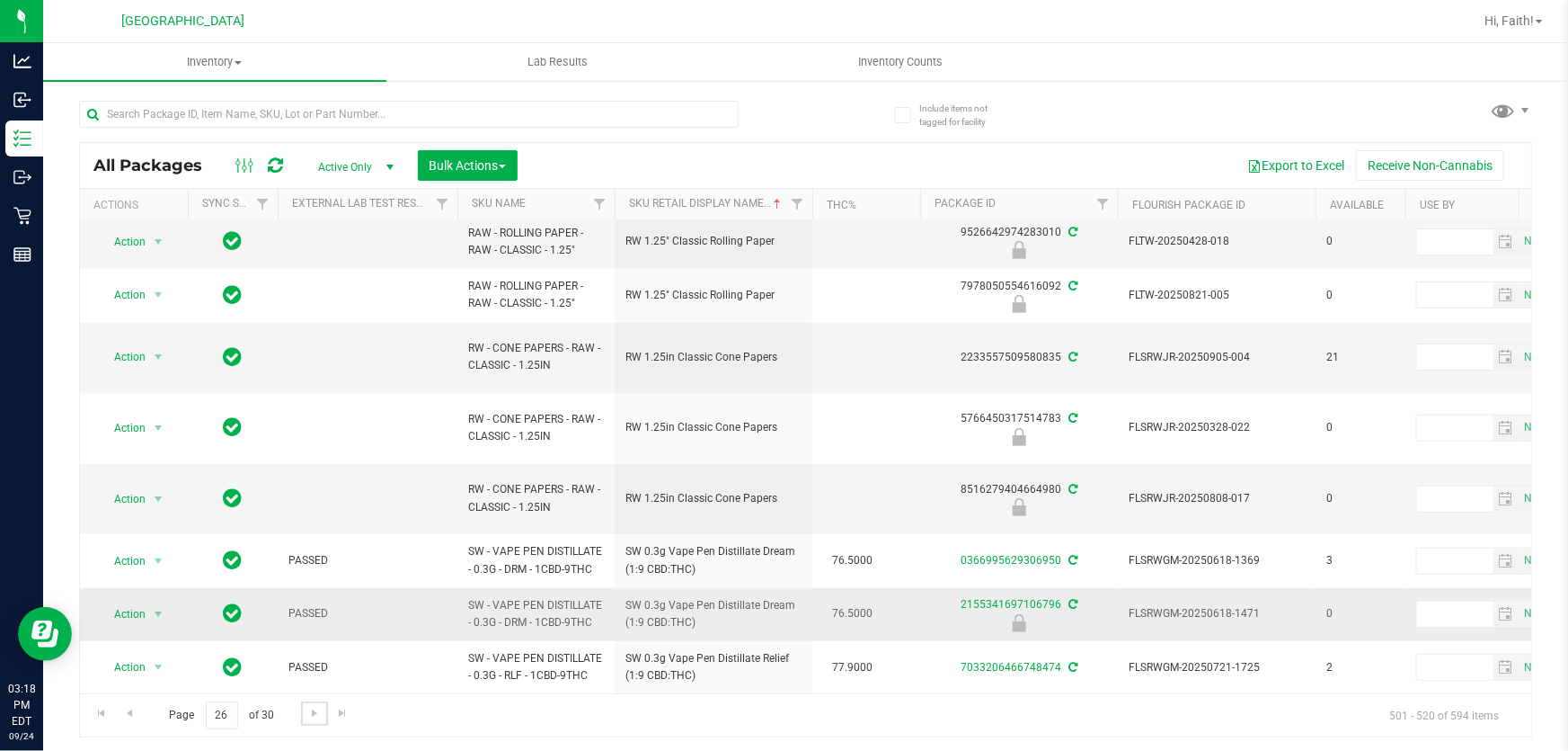
scroll to position [755, 0]
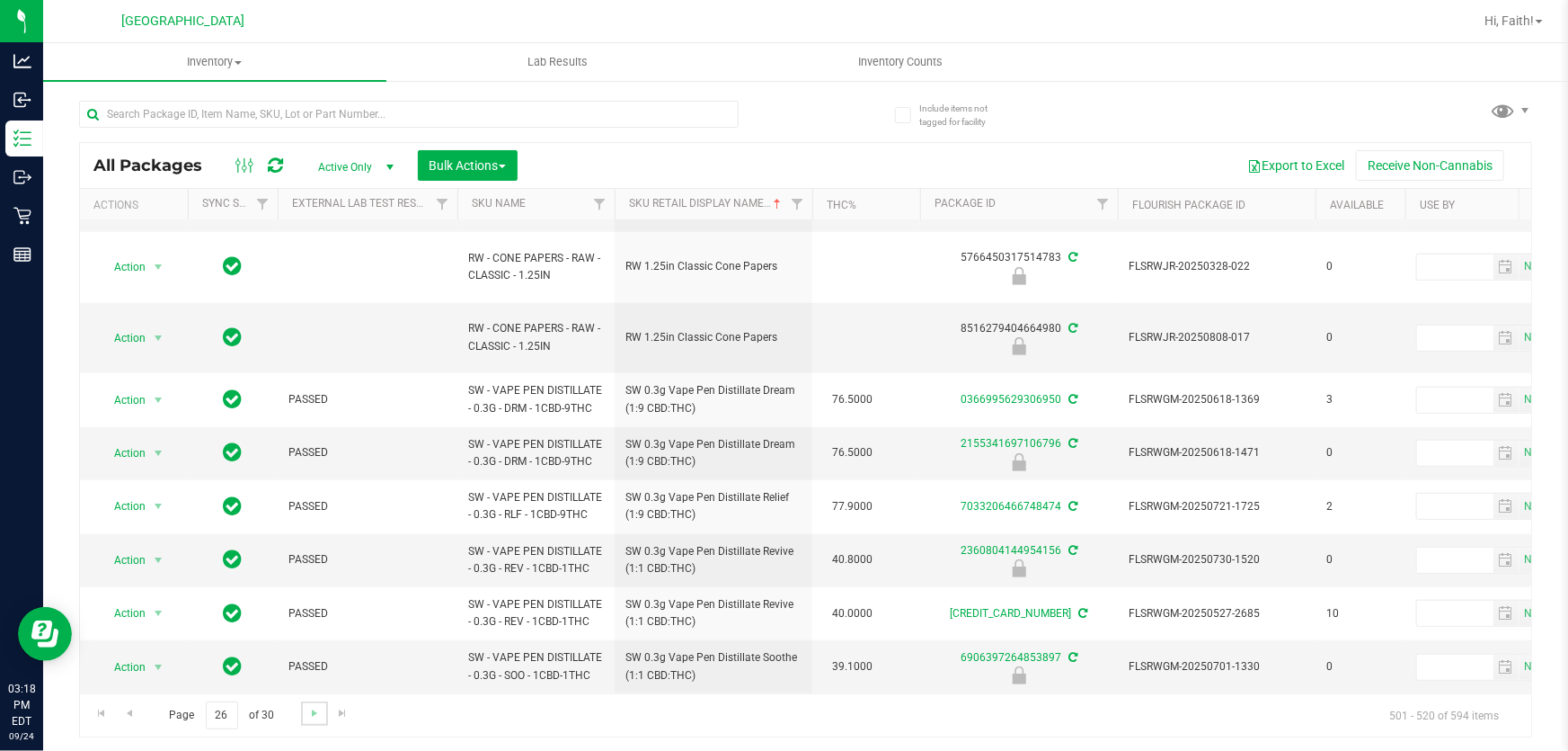
click at [307, 721] on link "Go to the next page" at bounding box center [314, 713] width 26 height 24
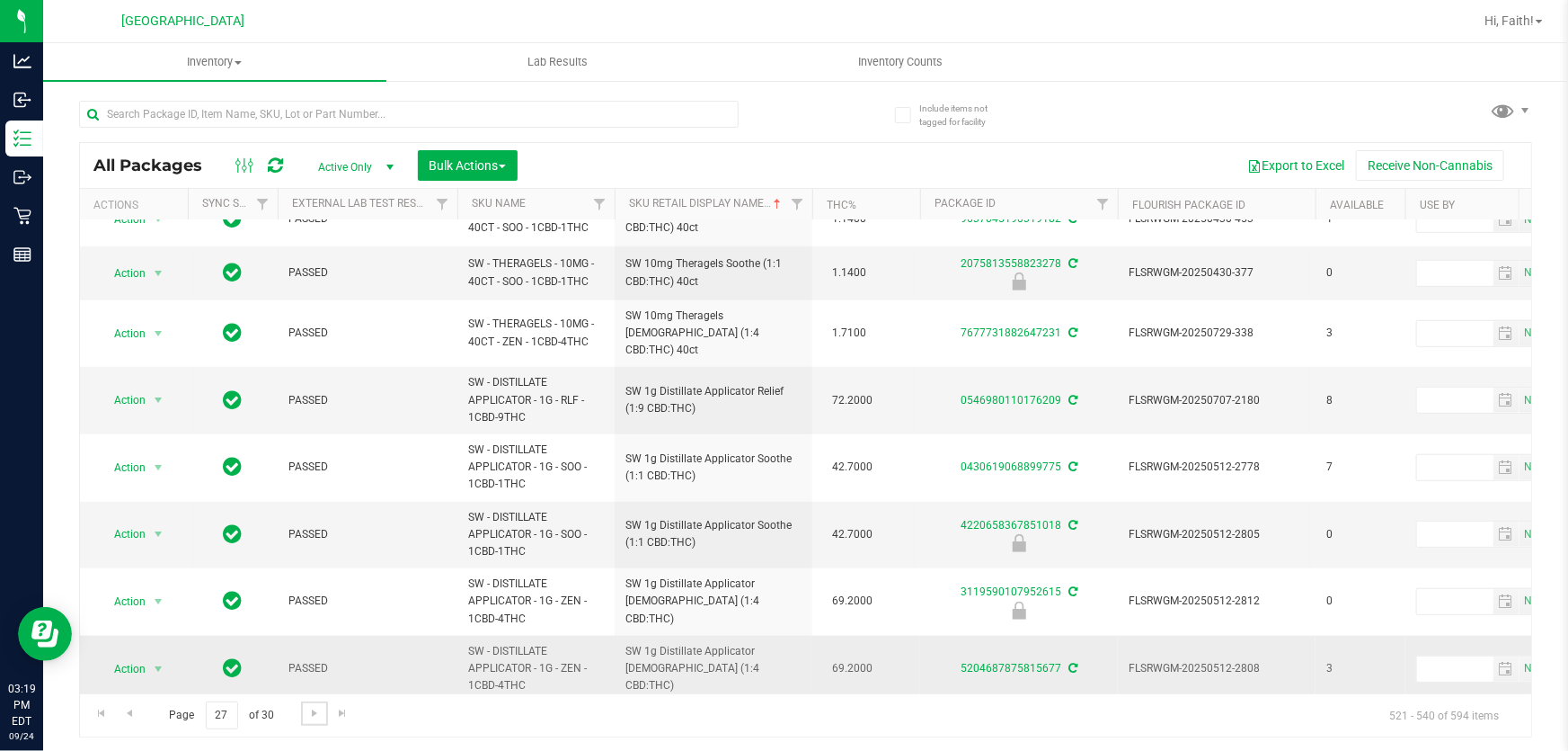
scroll to position [673, 0]
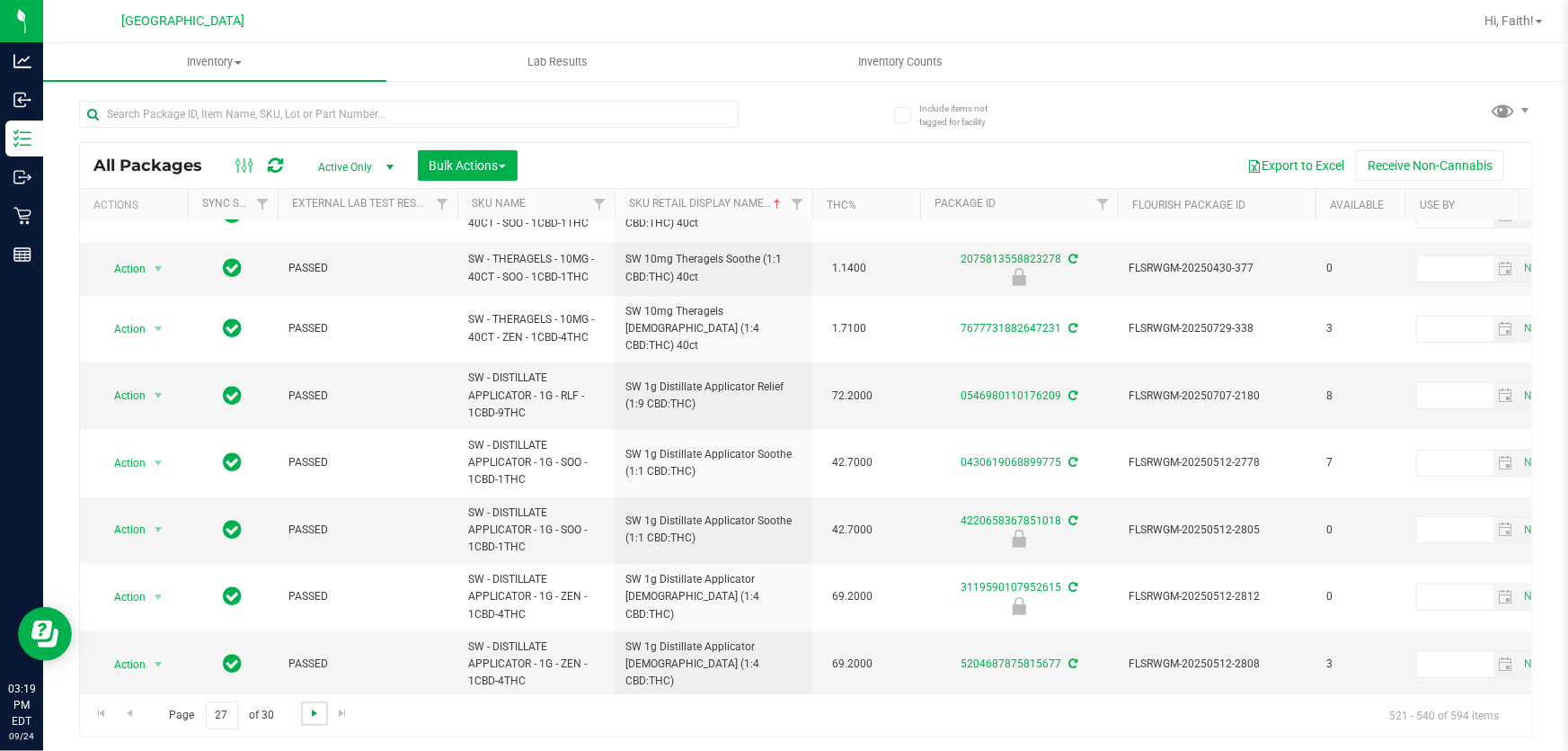
click at [313, 717] on span "Go to the next page" at bounding box center [314, 713] width 14 height 14
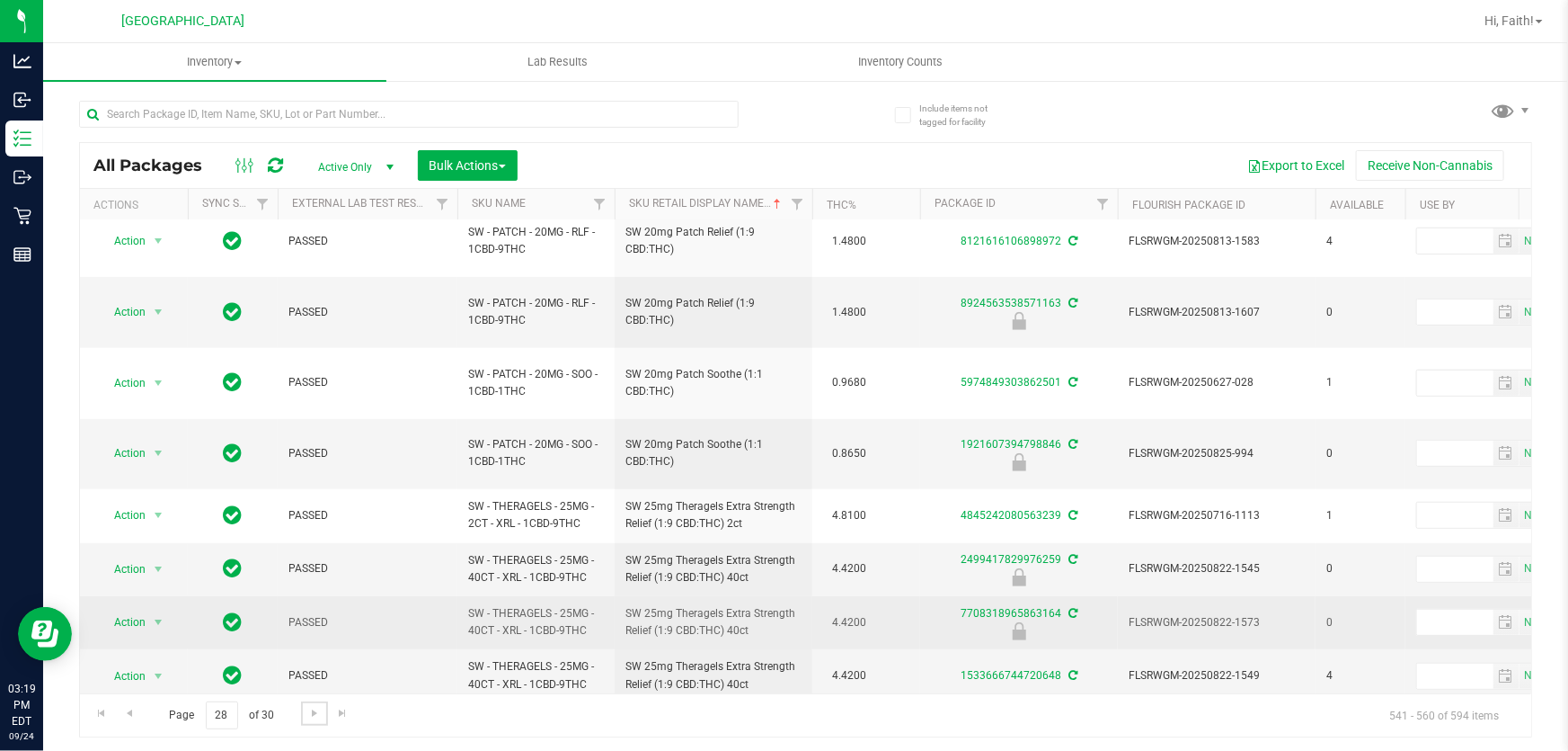
scroll to position [603, 0]
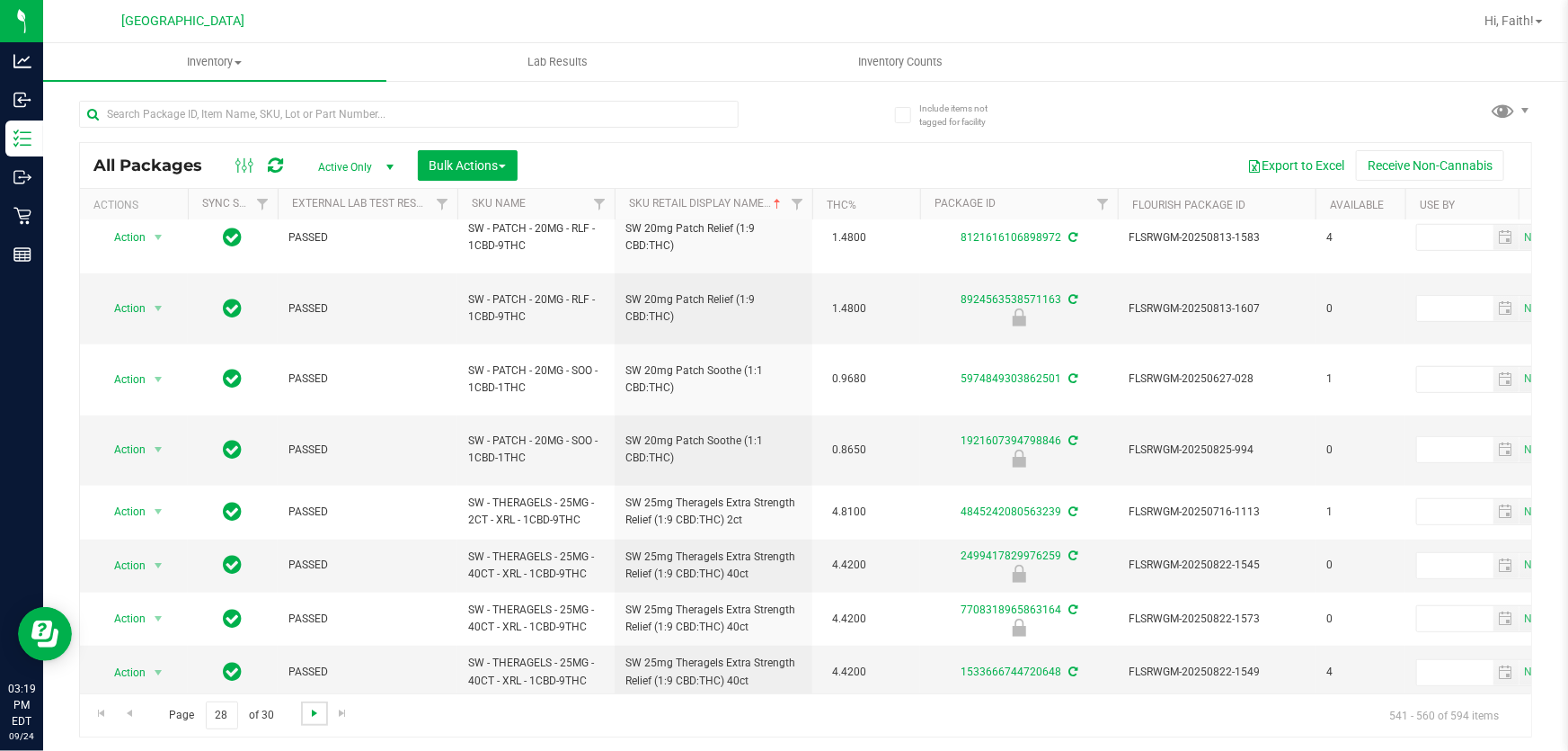
click at [307, 706] on span "Go to the next page" at bounding box center [314, 713] width 14 height 14
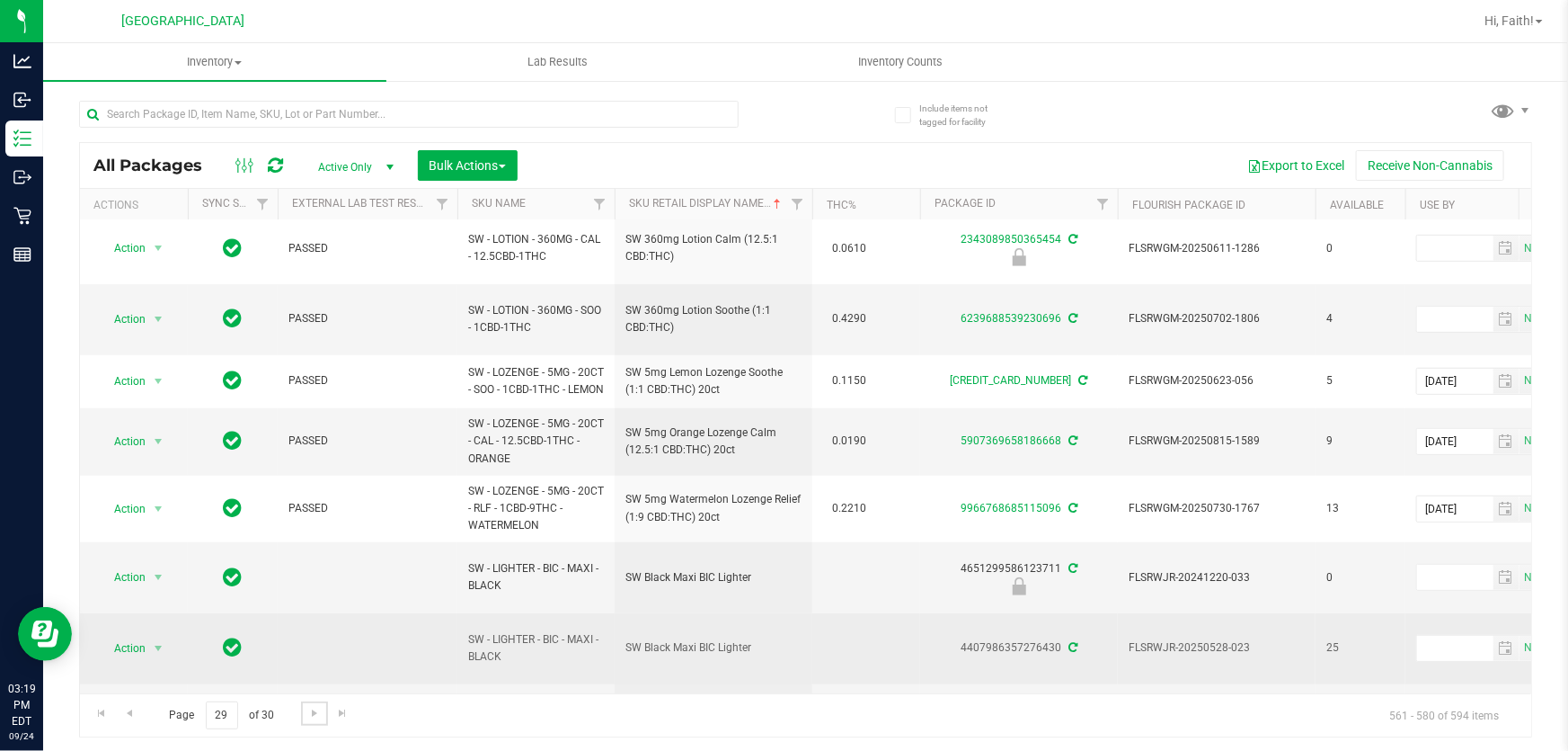
scroll to position [728, 0]
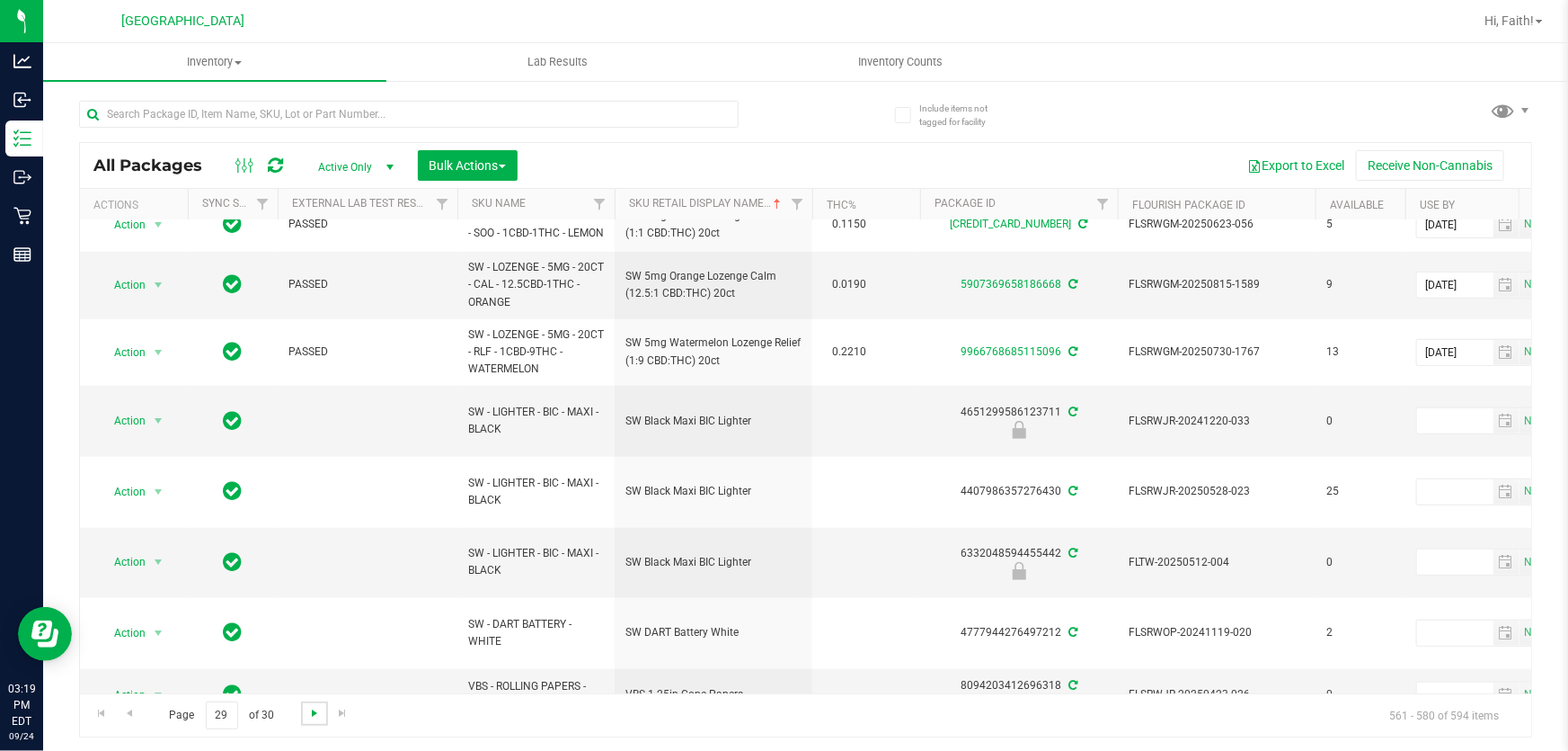
click at [314, 709] on span "Go to the next page" at bounding box center [314, 713] width 14 height 14
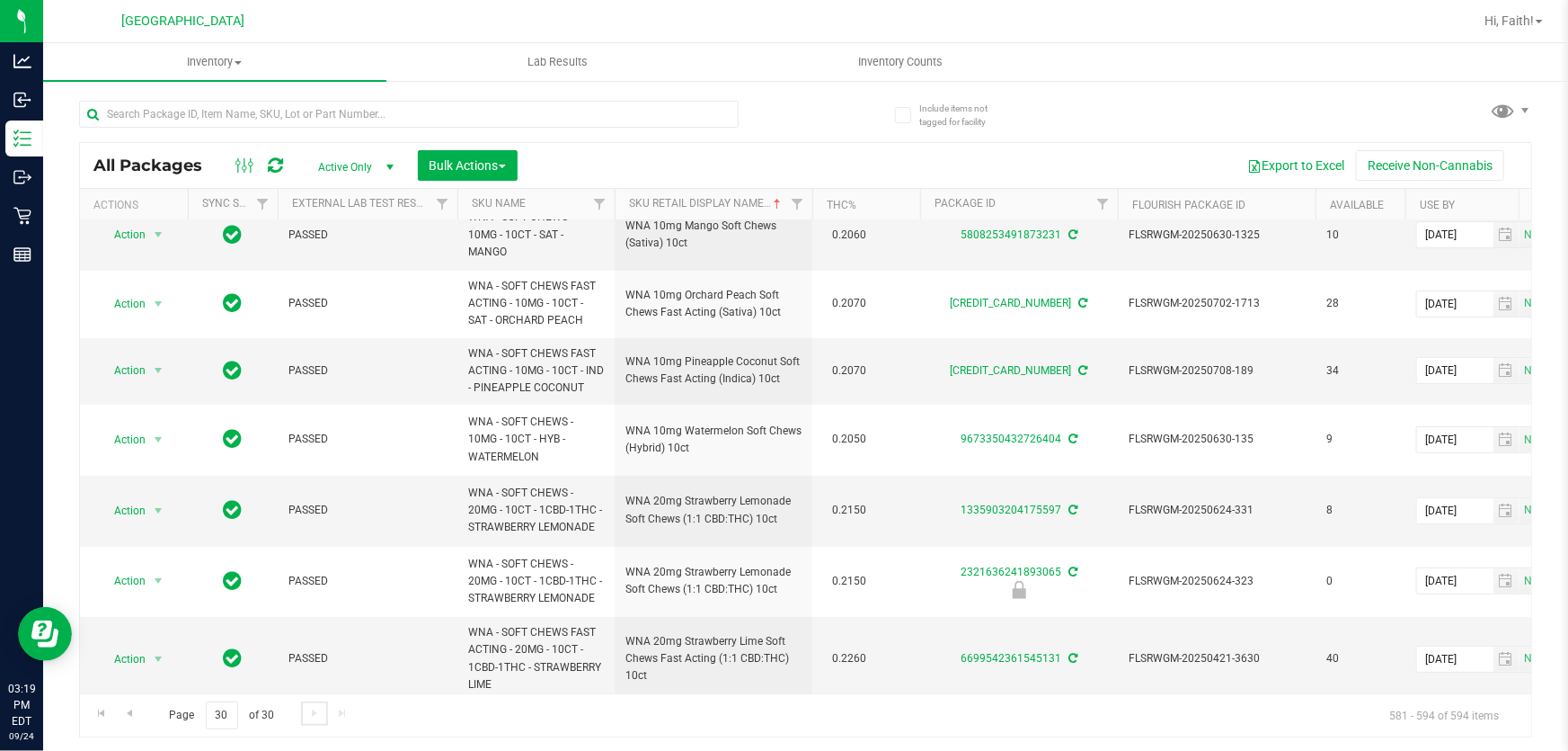
scroll to position [314, 0]
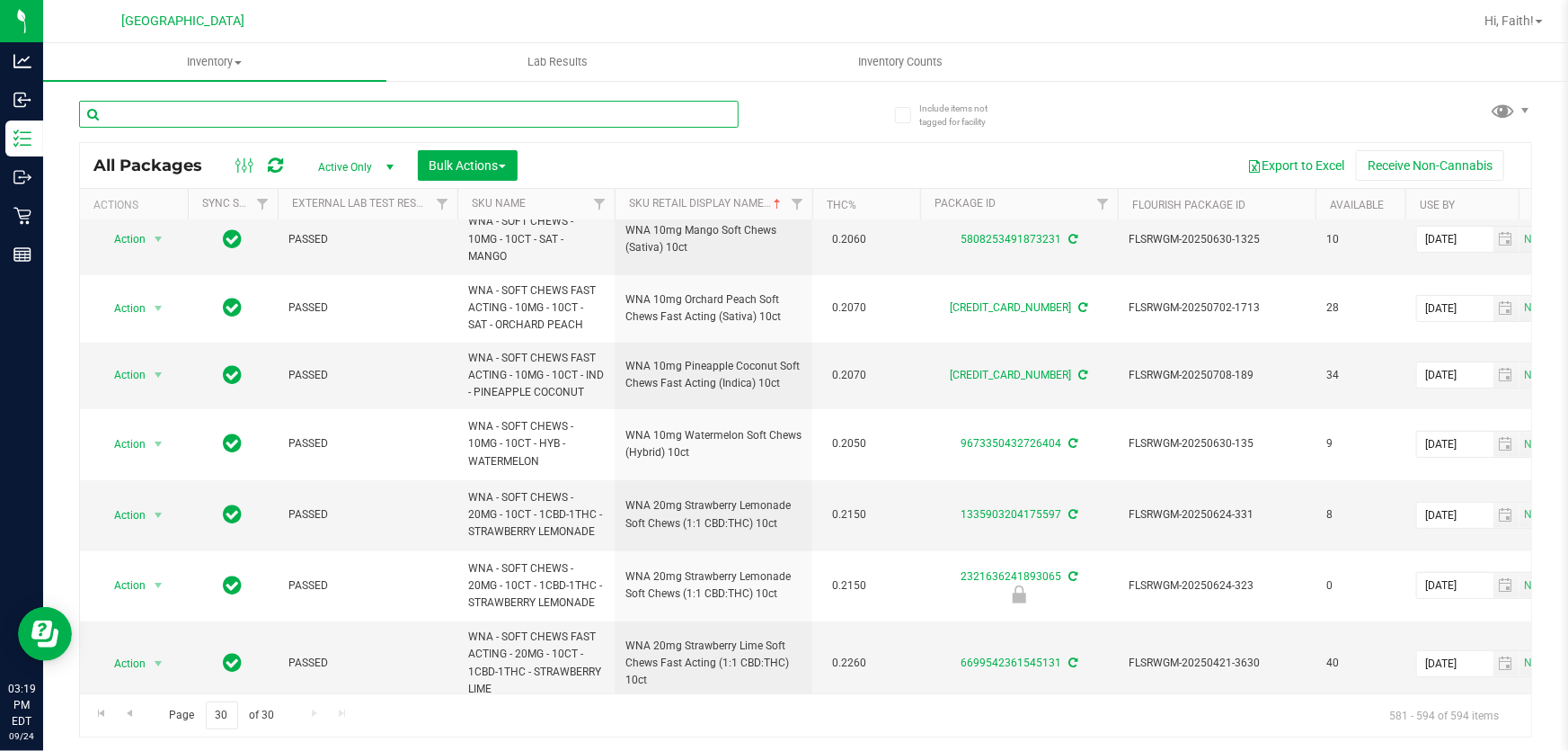
click at [280, 118] on input "text" at bounding box center [409, 115] width 660 height 27
type input "3624"
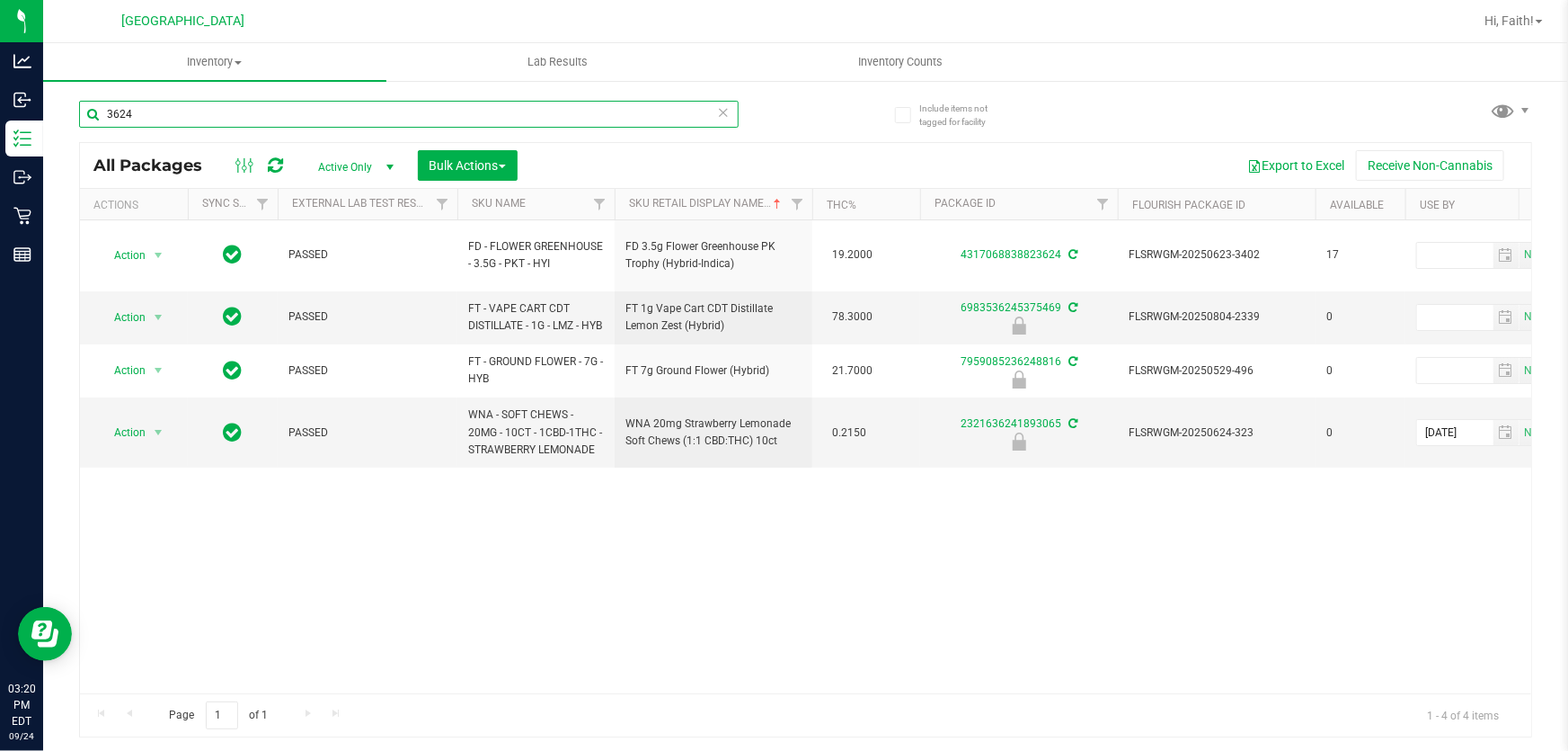
click at [426, 119] on input "3624" at bounding box center [409, 115] width 660 height 27
click at [420, 110] on input "3624" at bounding box center [409, 115] width 660 height 27
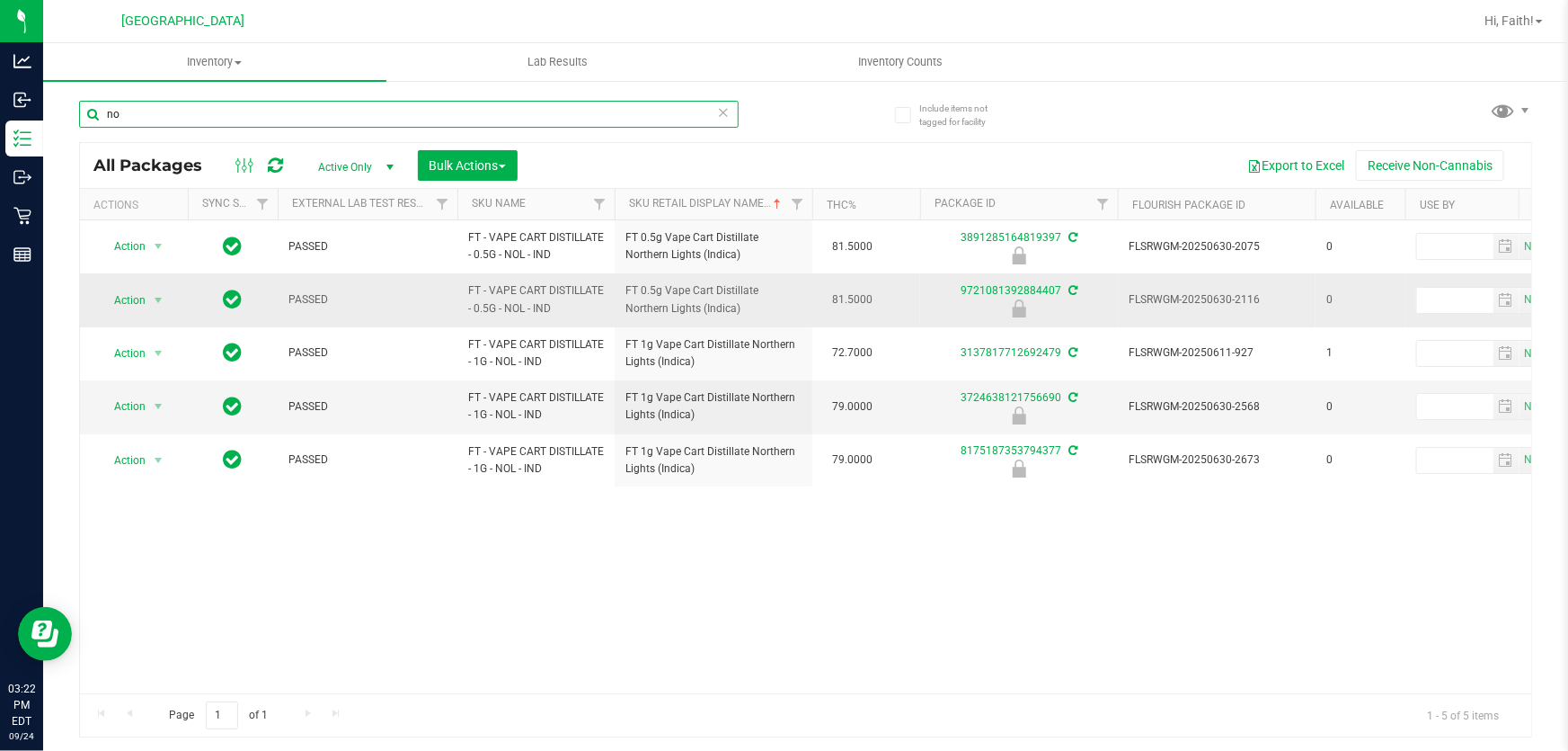
type input "n"
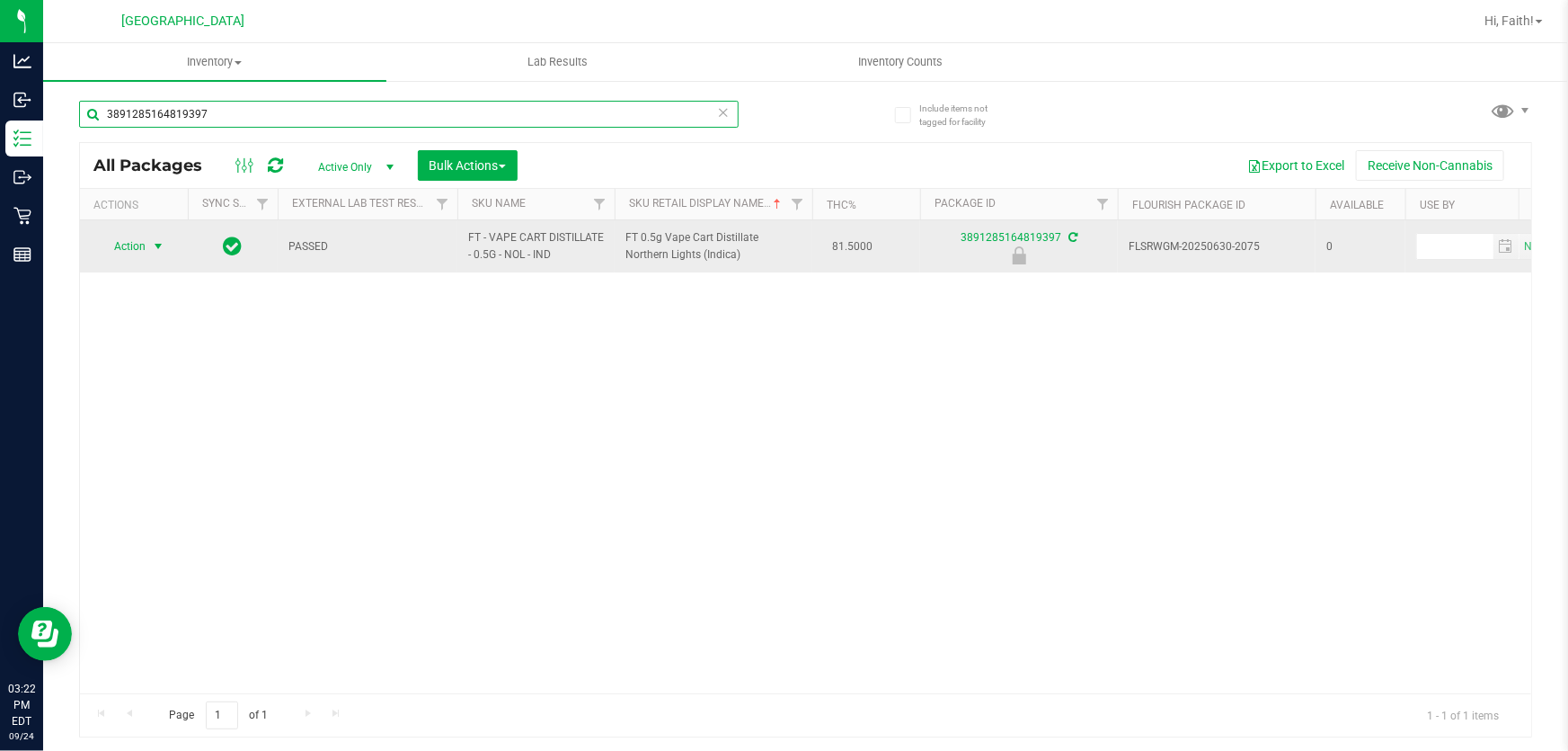
type input "3891285164819397"
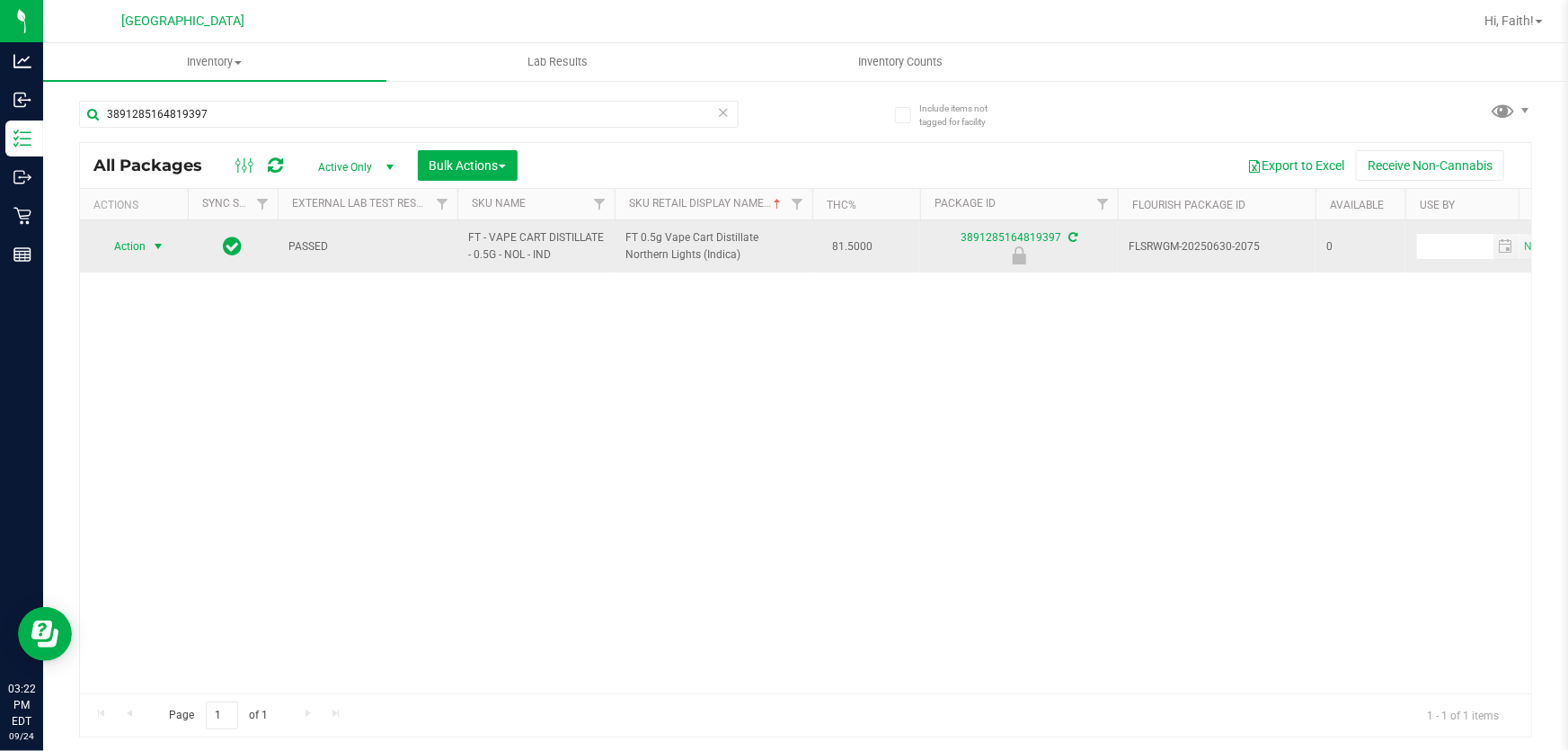
click at [148, 245] on span "select" at bounding box center [159, 246] width 23 height 25
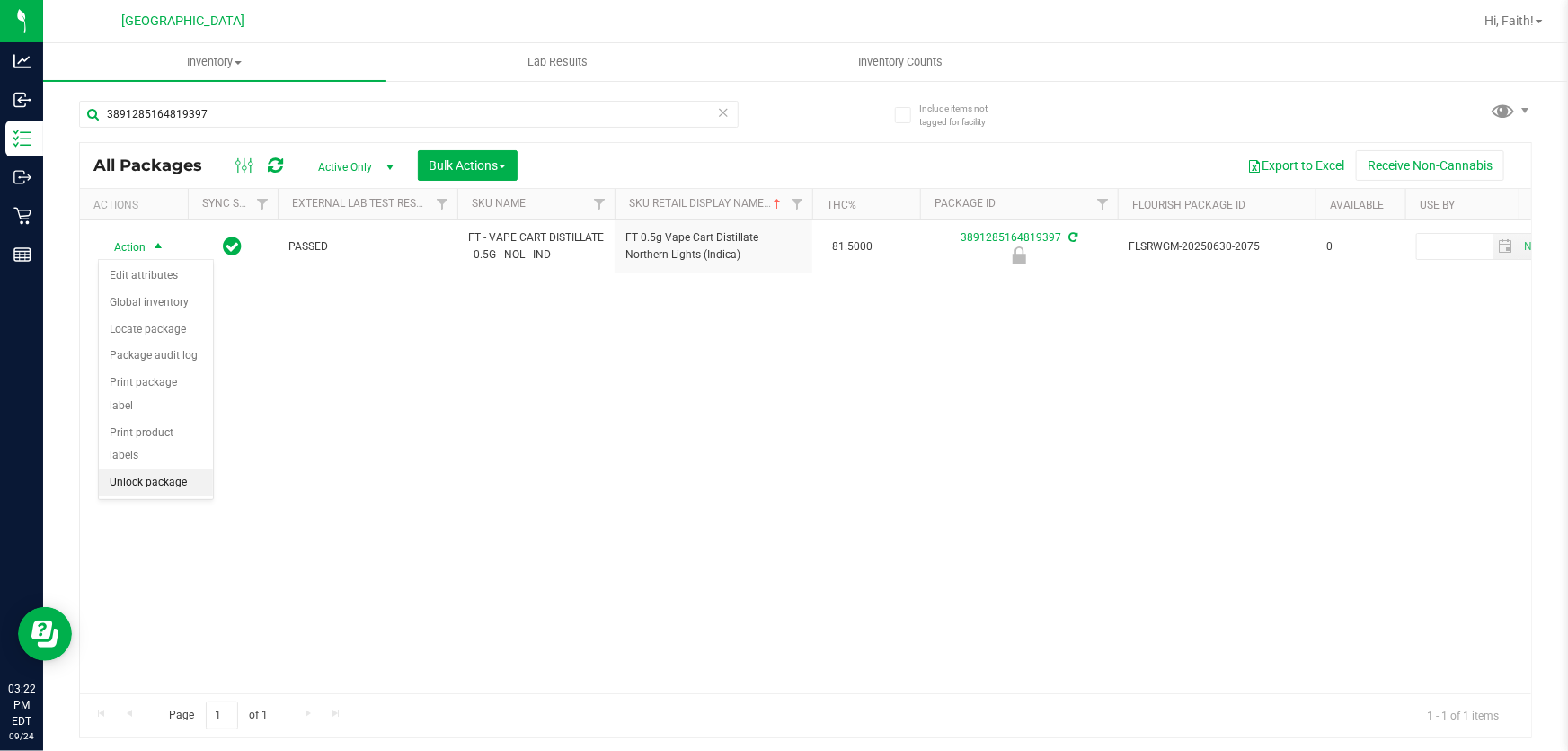
click at [161, 469] on li "Unlock package" at bounding box center [156, 483] width 114 height 27
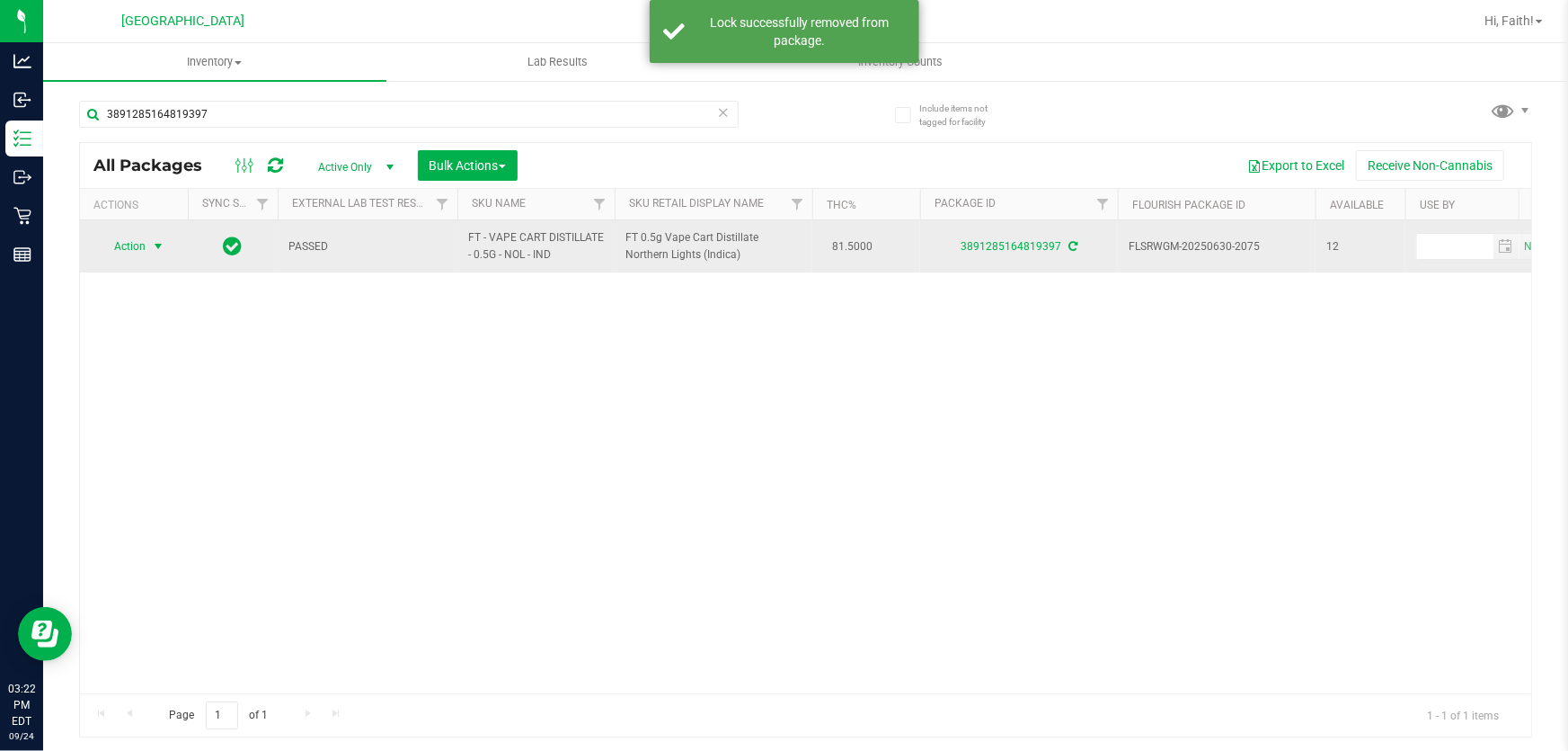
click at [134, 244] on span "Action" at bounding box center [122, 246] width 49 height 25
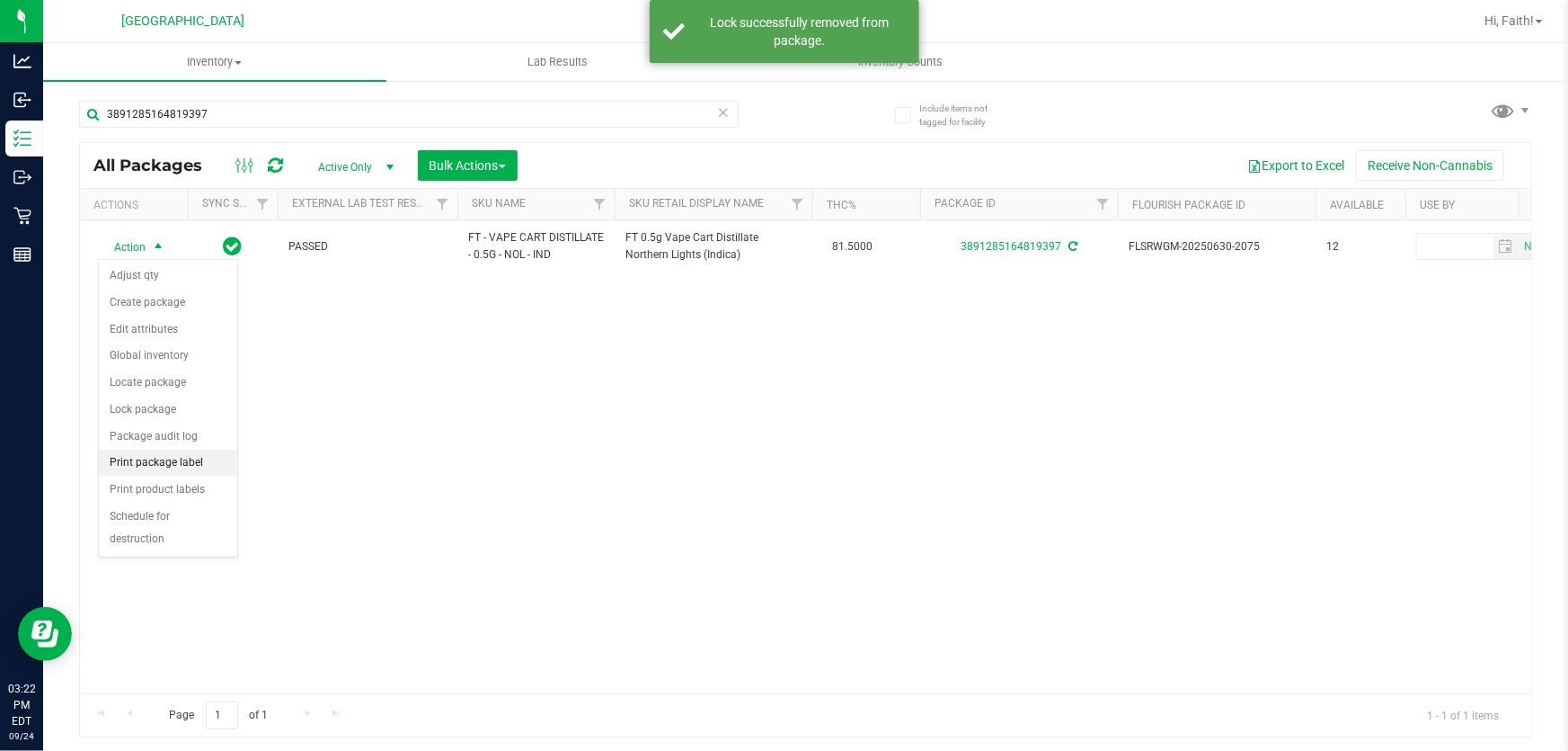
click at [176, 470] on li "Print package label" at bounding box center [168, 463] width 138 height 27
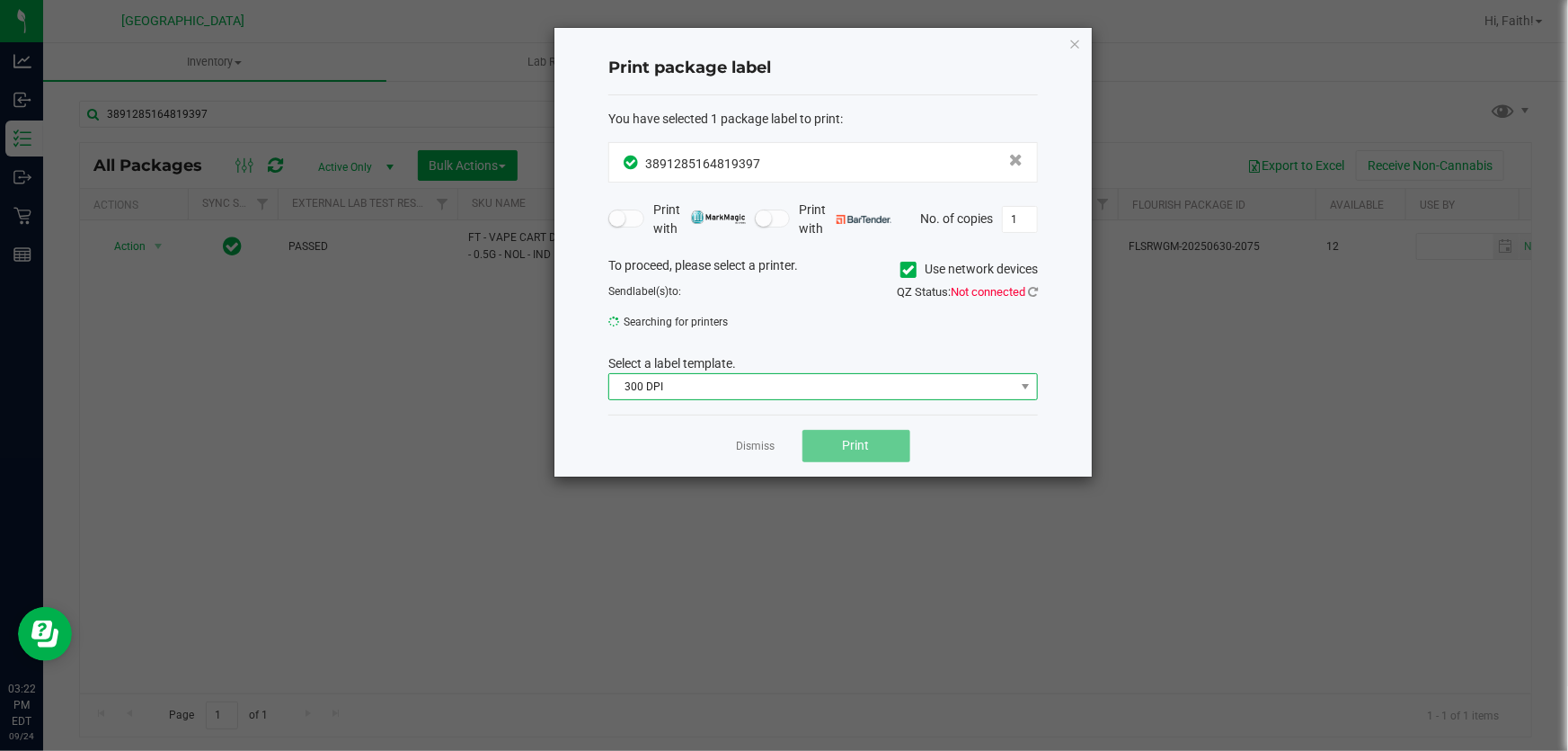
click at [721, 376] on span "300 DPI" at bounding box center [812, 386] width 405 height 25
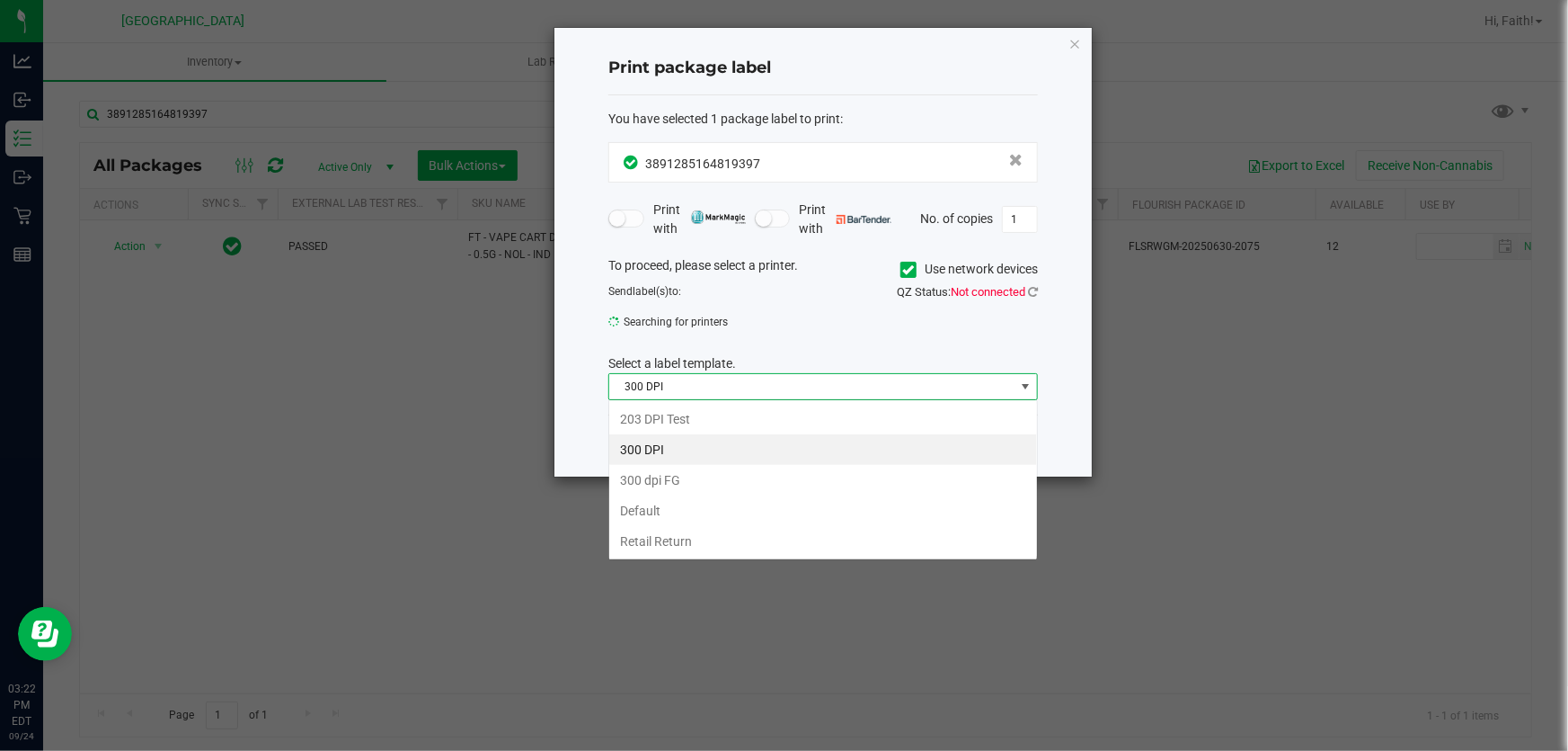
scroll to position [27, 429]
click at [674, 415] on li "203 DPI Test" at bounding box center [823, 419] width 428 height 31
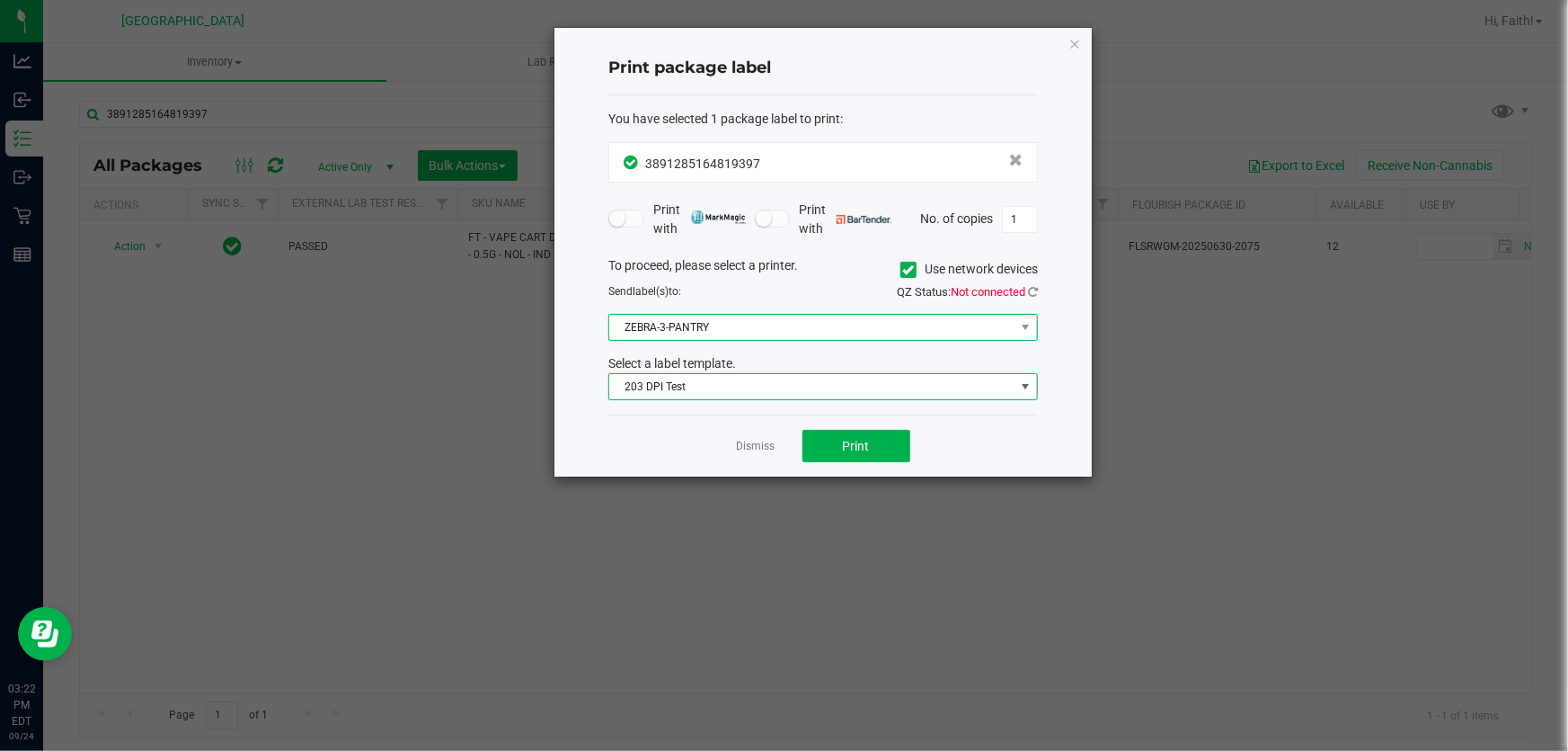
click at [695, 326] on span "ZEBRA-3-PANTRY" at bounding box center [812, 327] width 405 height 25
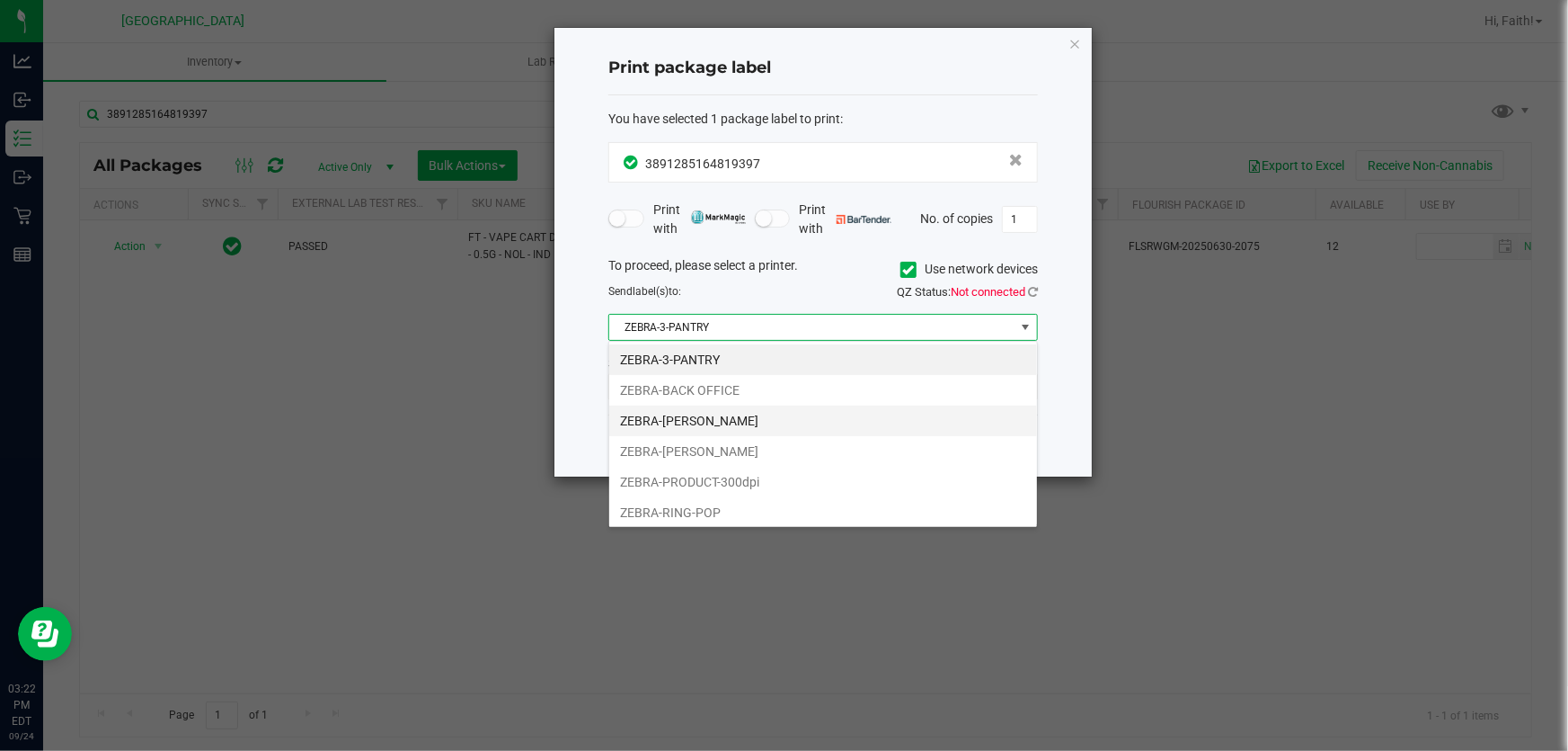
click at [714, 413] on li "ZEBRA-[PERSON_NAME]" at bounding box center [823, 421] width 428 height 31
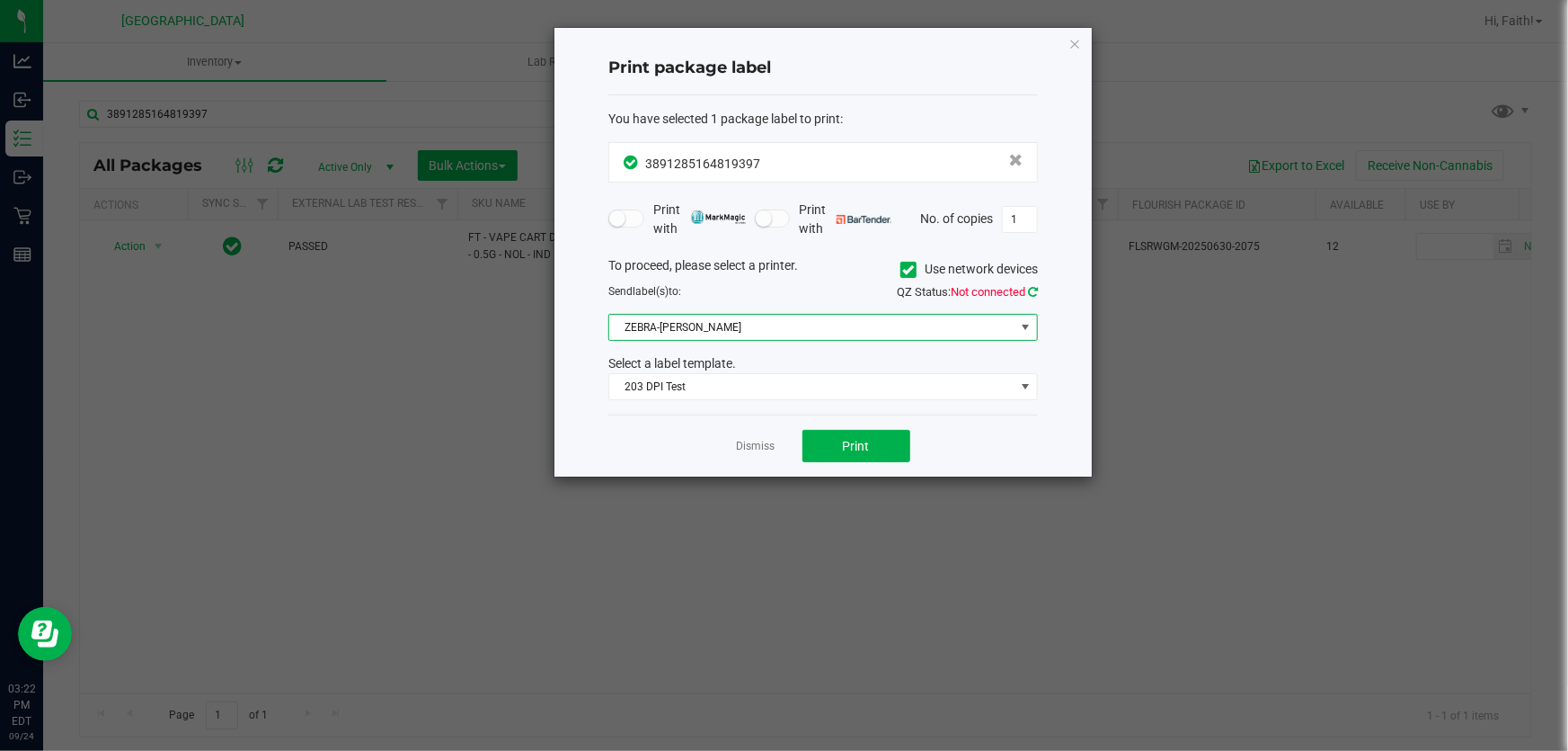
click at [1031, 289] on icon at bounding box center [1033, 292] width 10 height 11
click at [844, 452] on span "Print" at bounding box center [856, 446] width 27 height 14
click at [1075, 52] on icon "button" at bounding box center [1074, 43] width 12 height 22
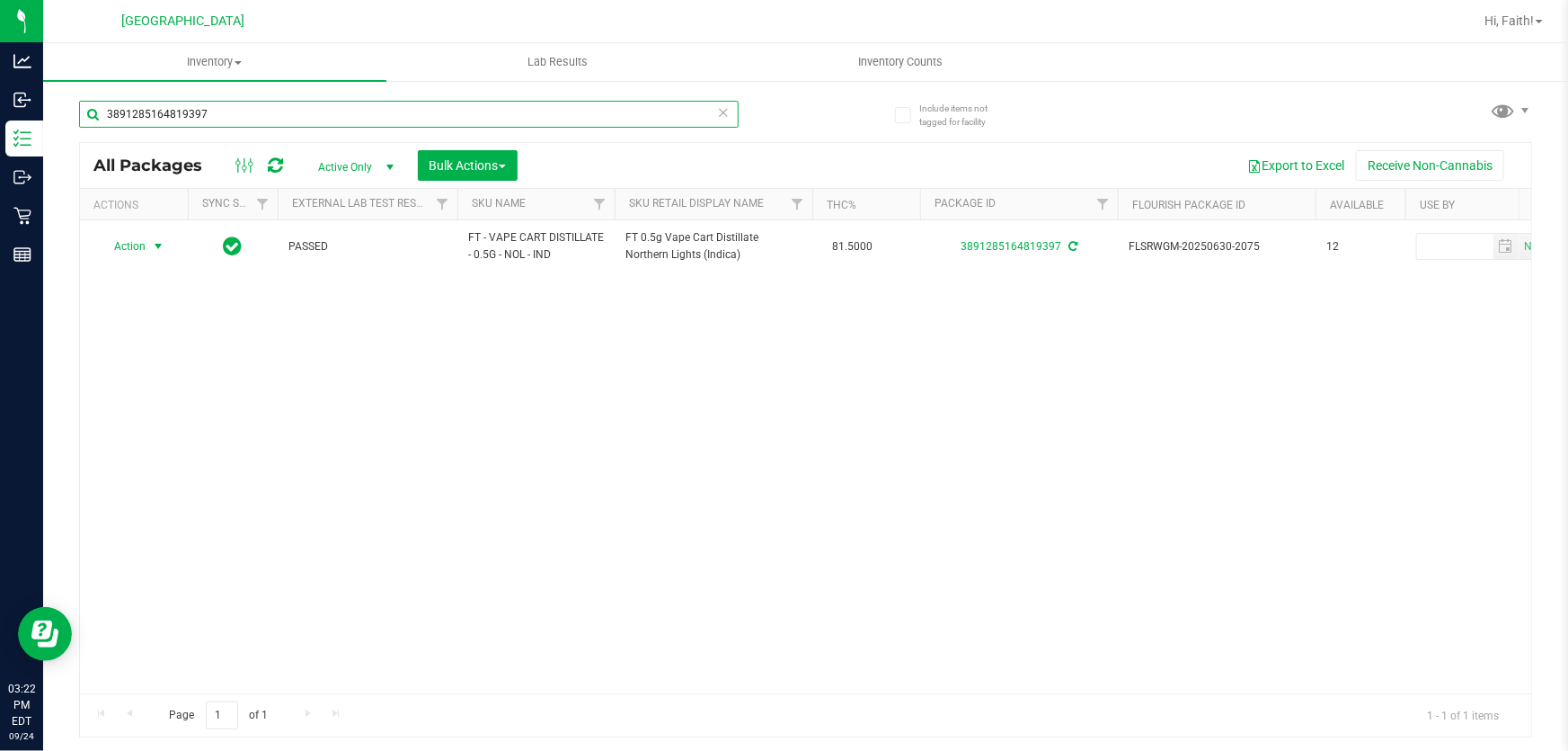
click at [605, 113] on input "3891285164819397" at bounding box center [409, 115] width 660 height 27
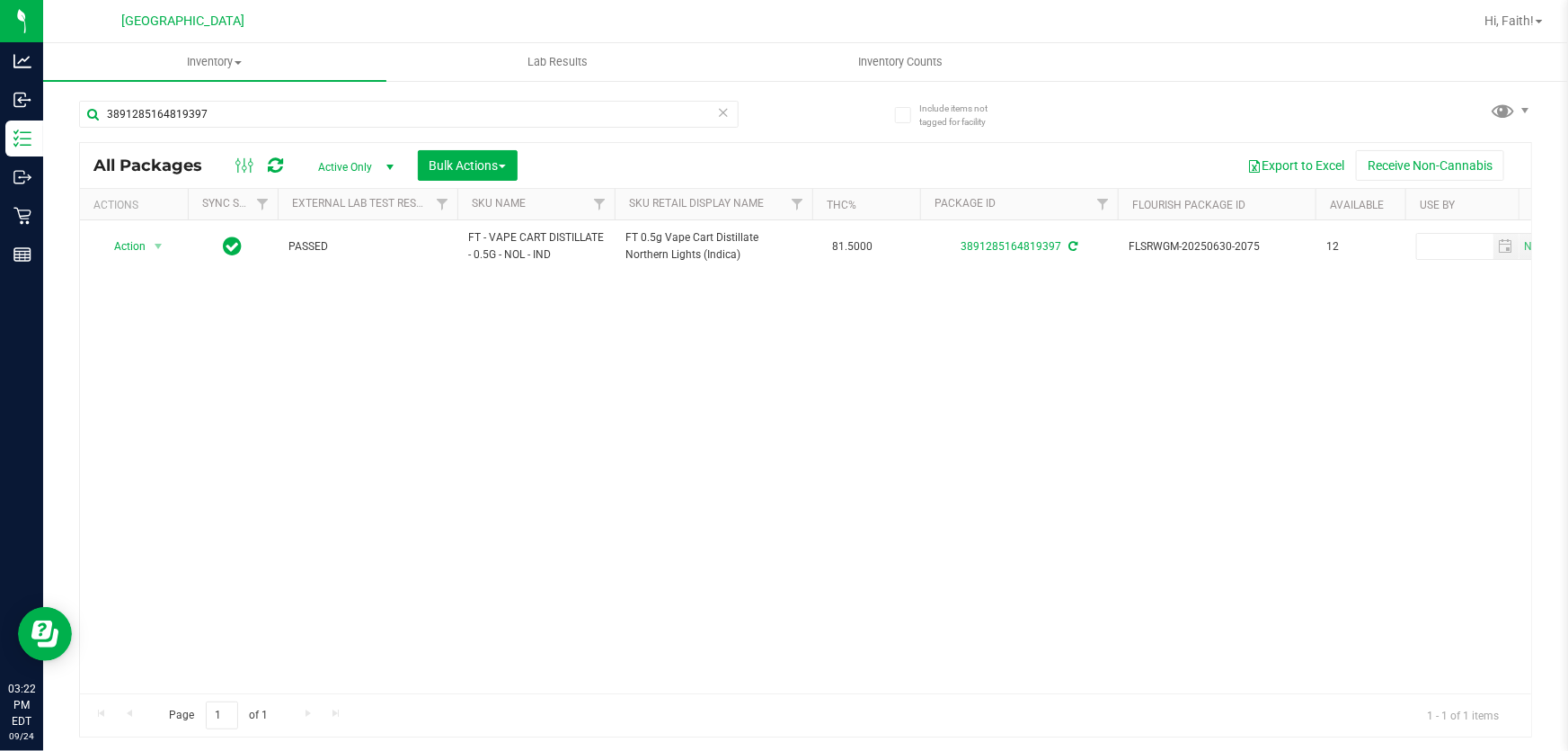
click at [721, 103] on icon at bounding box center [723, 112] width 12 height 22
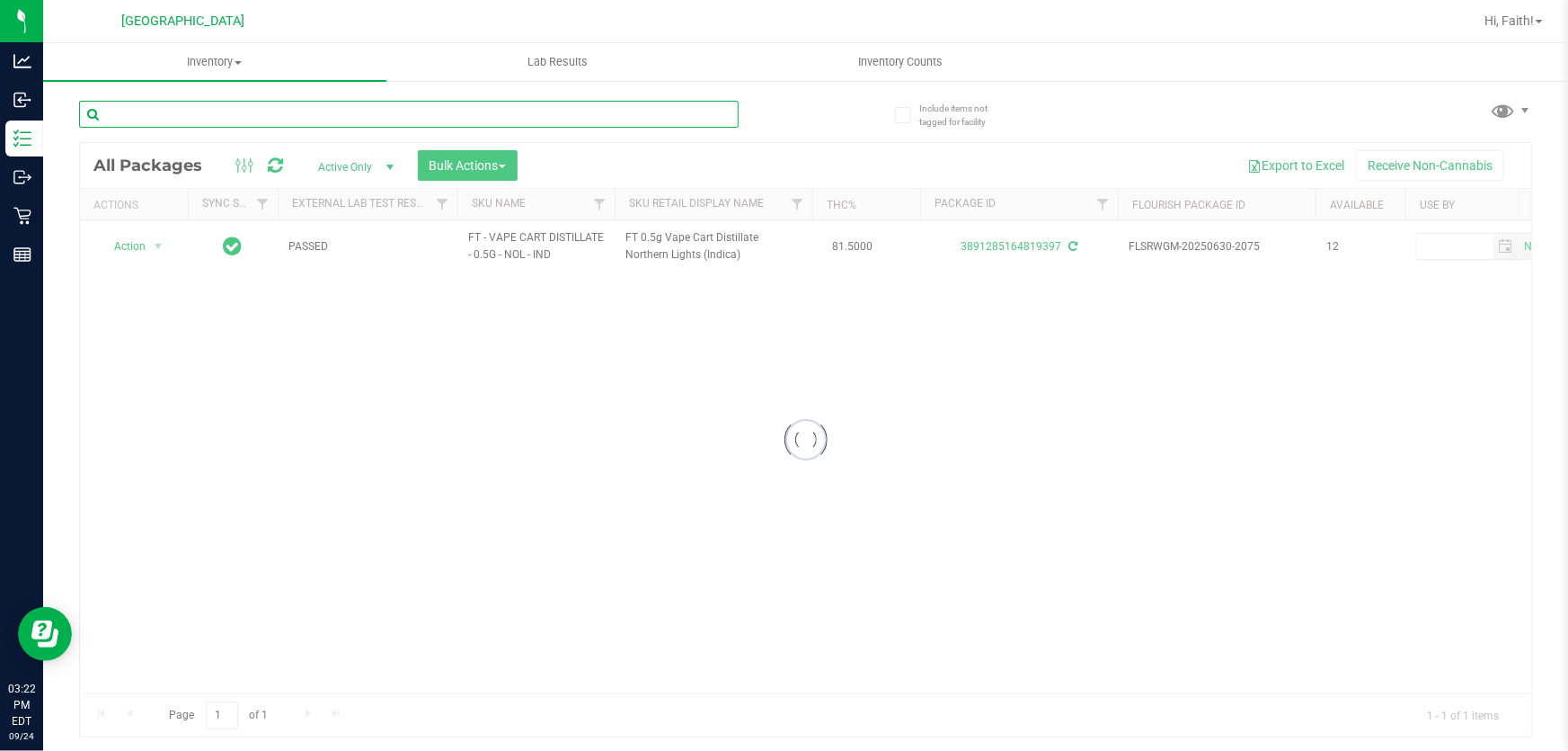
click at [299, 115] on input "text" at bounding box center [409, 115] width 660 height 27
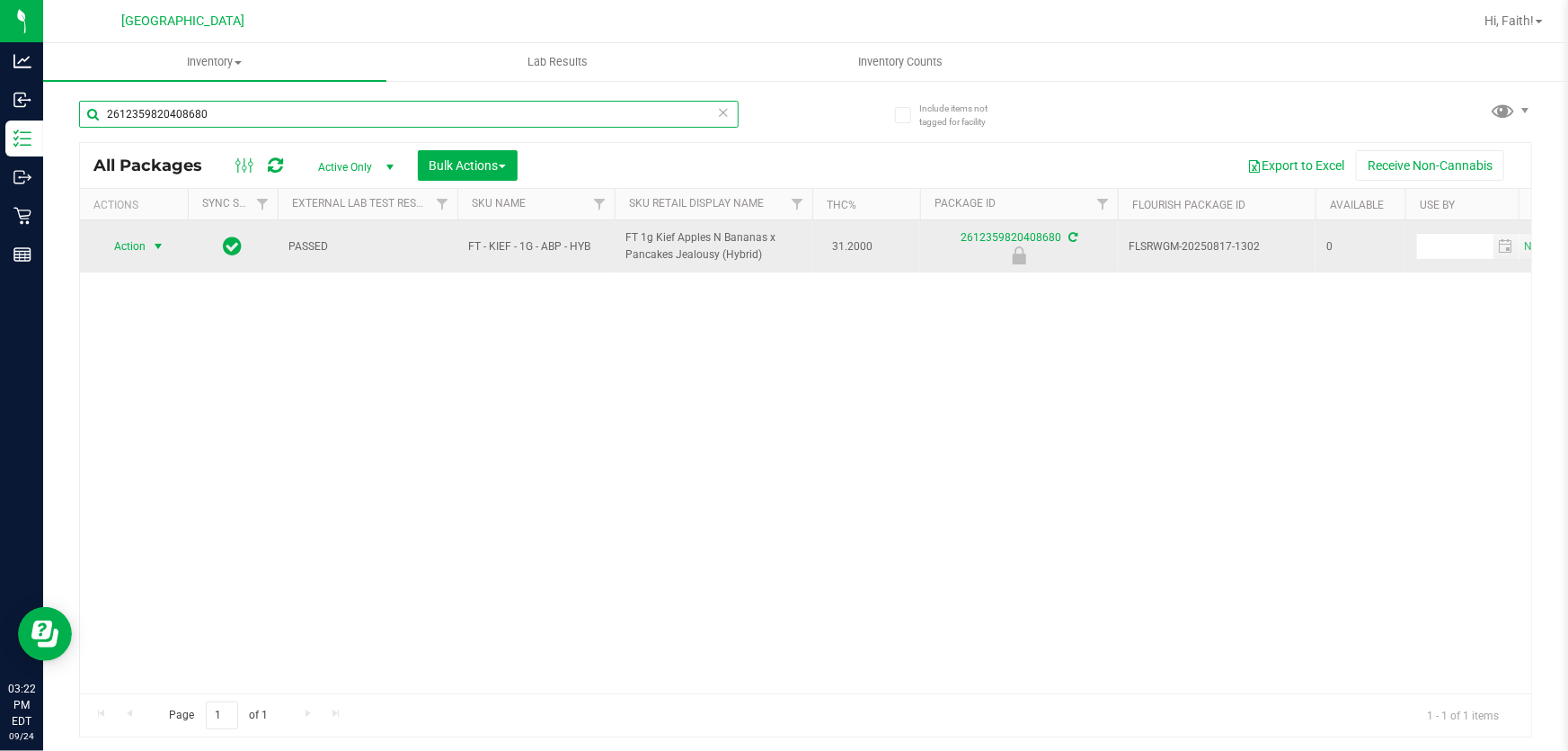
type input "2612359820408680"
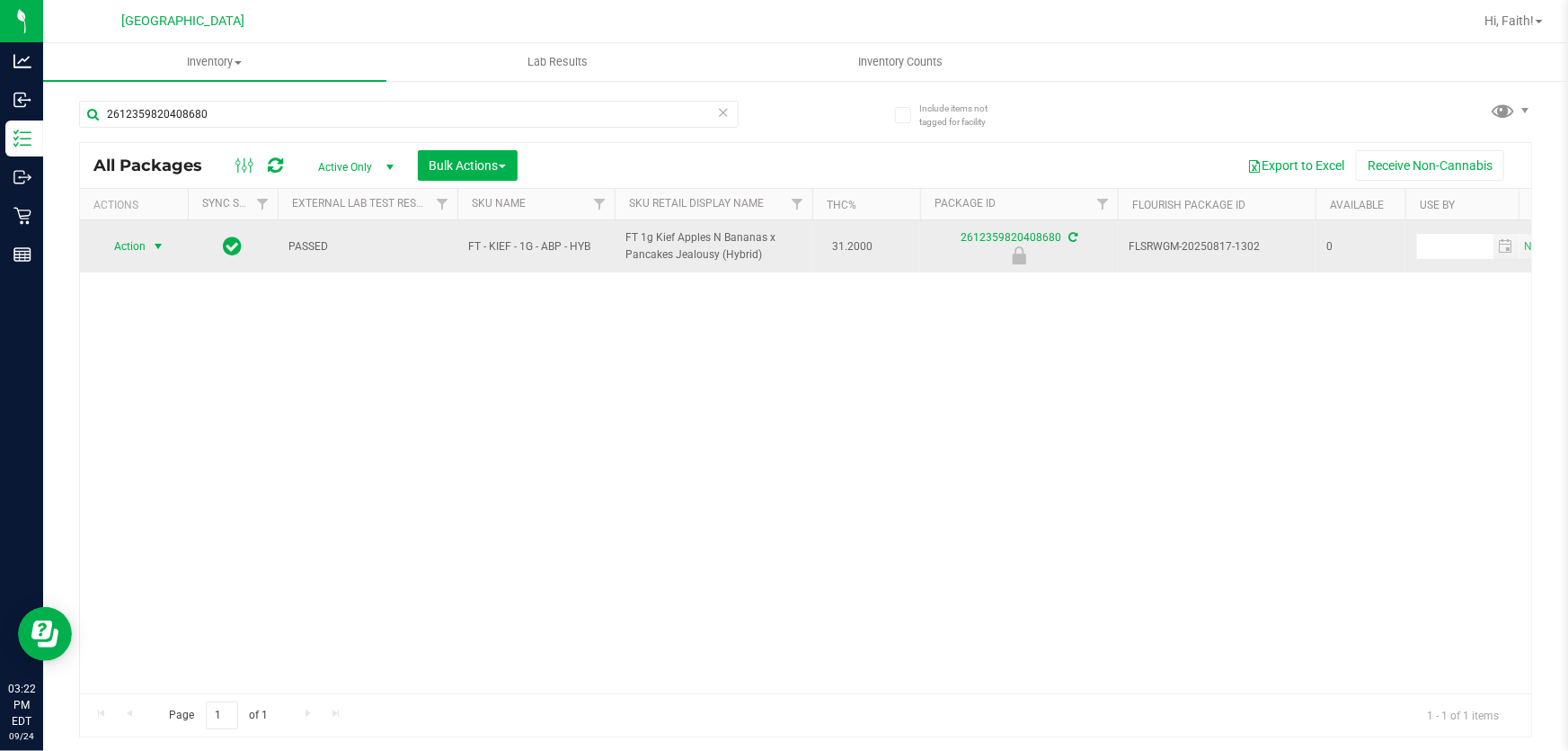
click at [129, 258] on span "Action" at bounding box center [122, 246] width 49 height 25
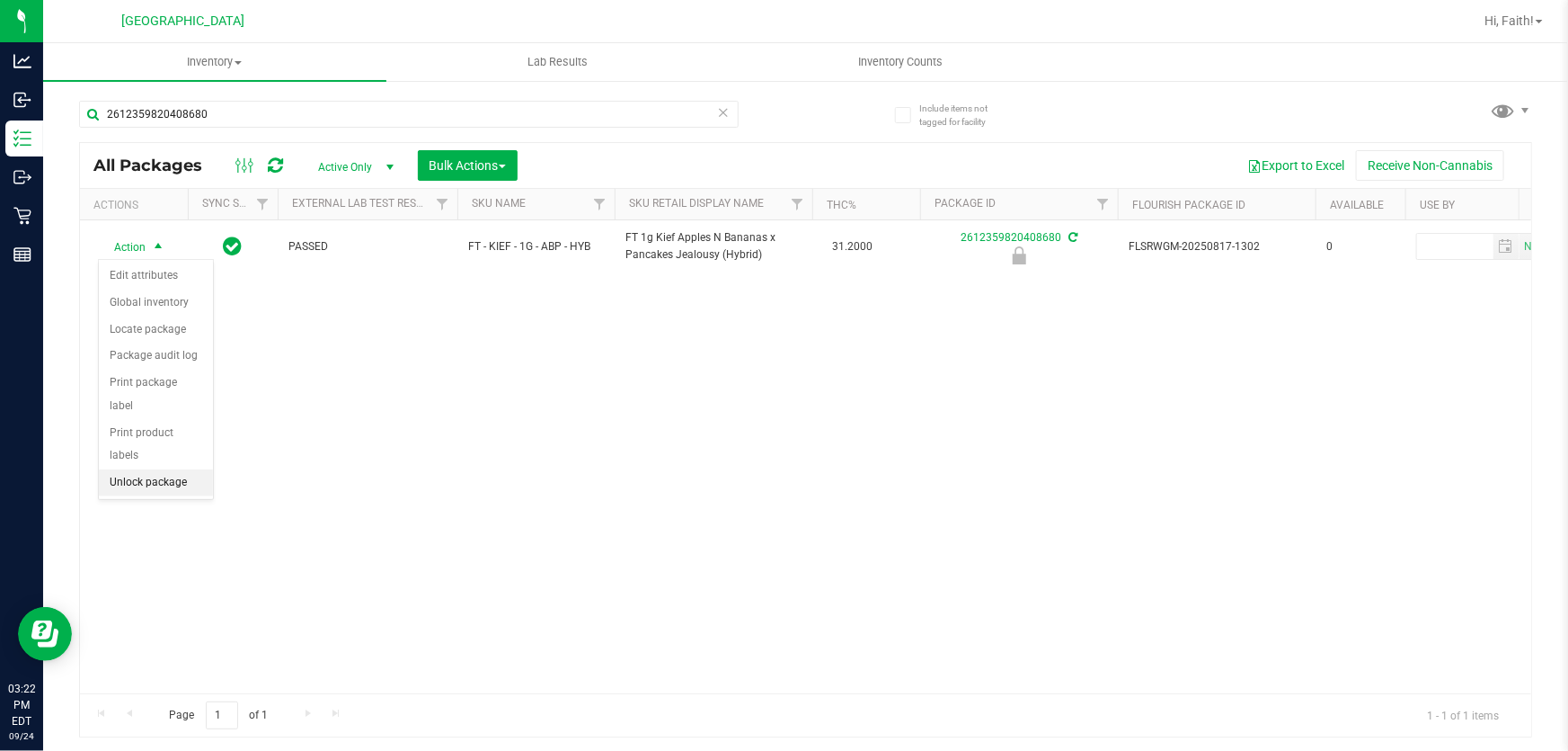
click at [162, 469] on li "Unlock package" at bounding box center [156, 483] width 114 height 27
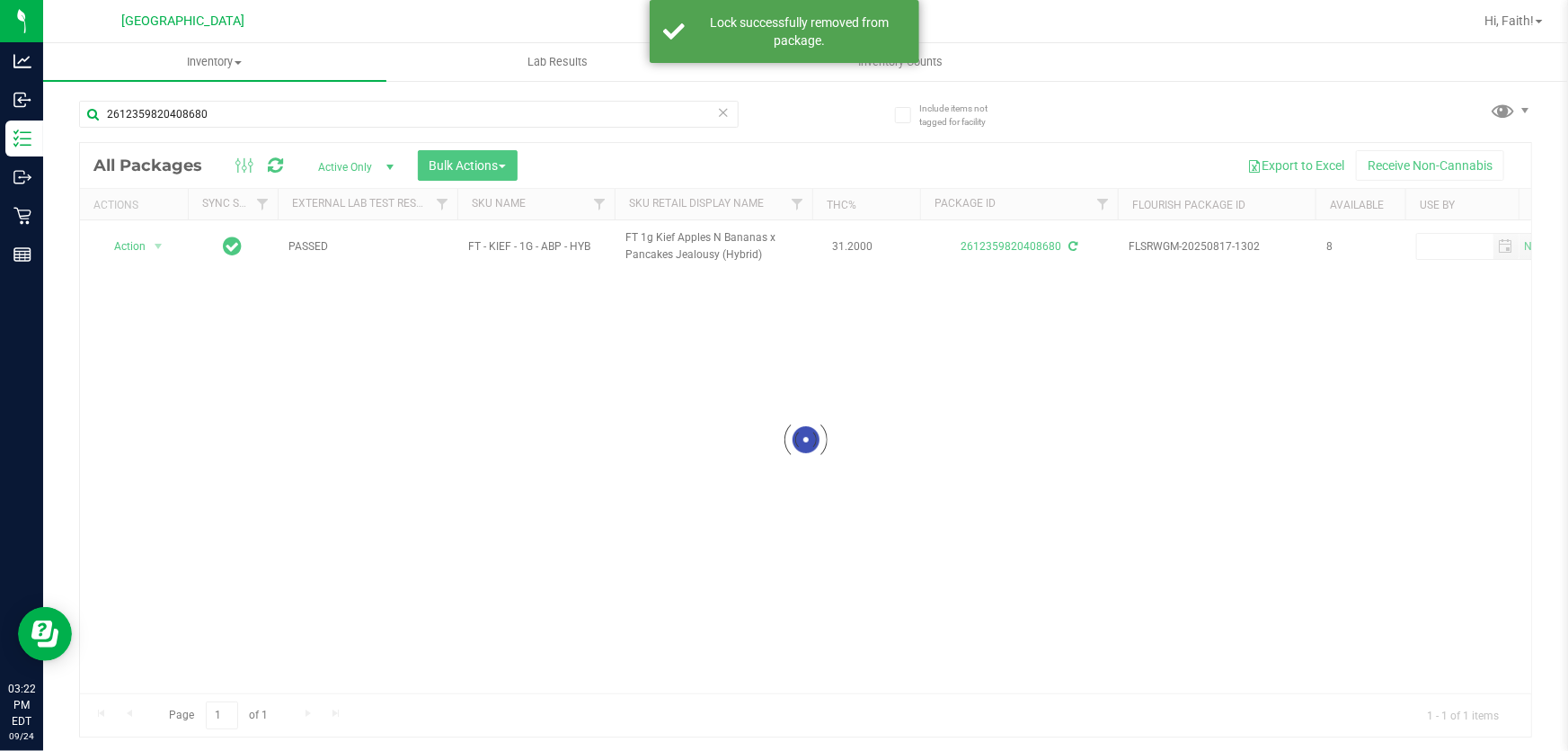
click at [125, 242] on div at bounding box center [806, 440] width 1452 height 594
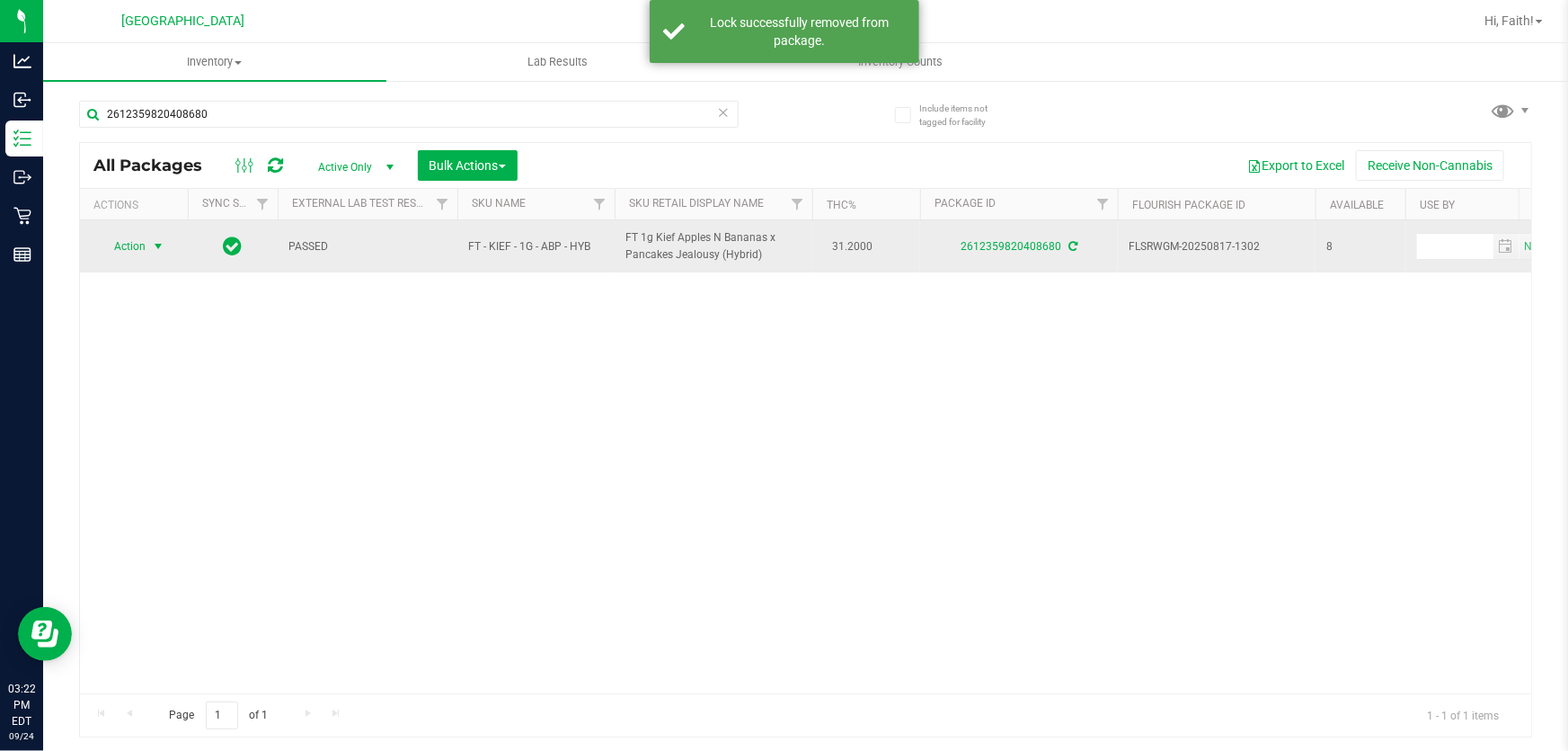
click at [138, 252] on span "Action" at bounding box center [122, 246] width 49 height 25
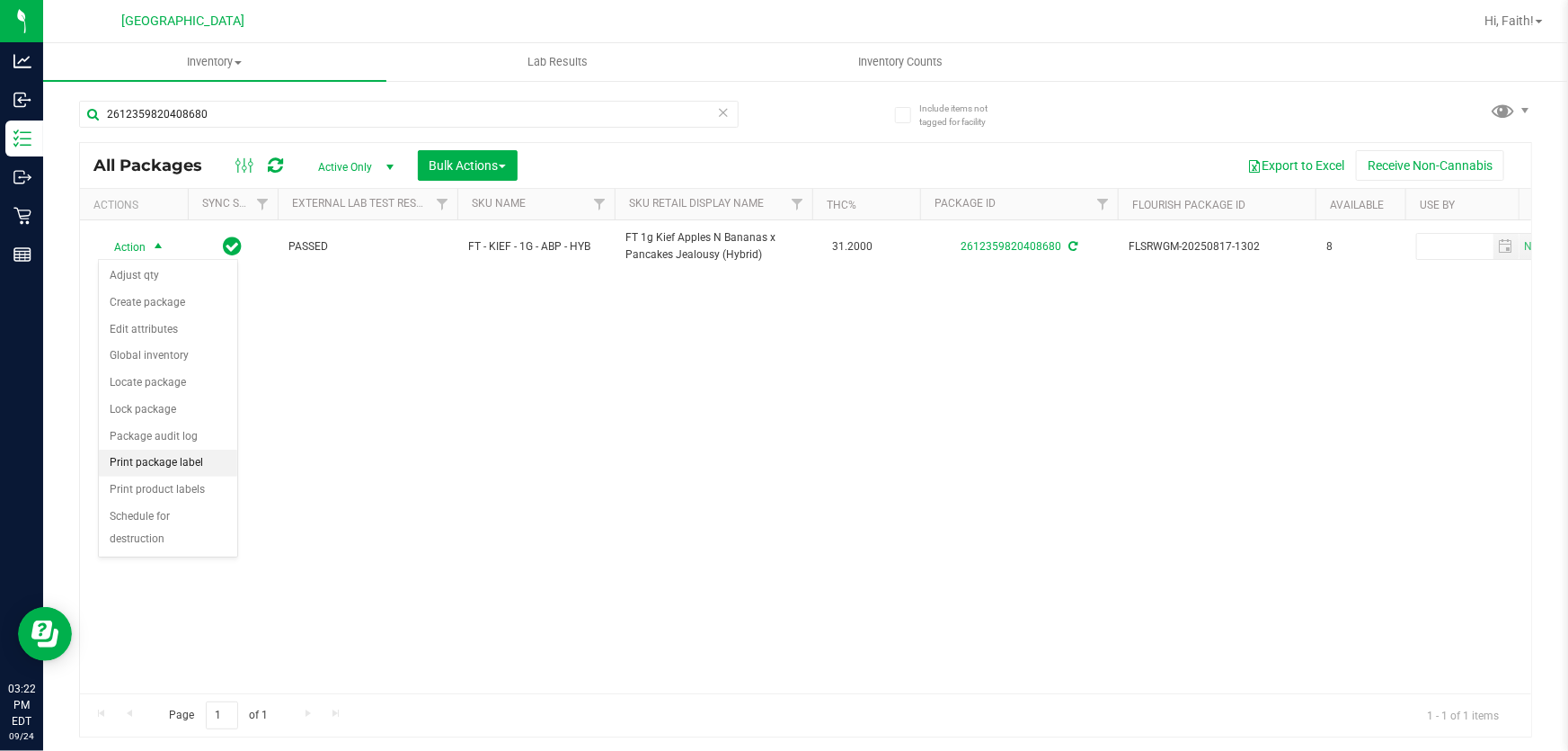
click at [188, 458] on li "Print package label" at bounding box center [168, 463] width 138 height 27
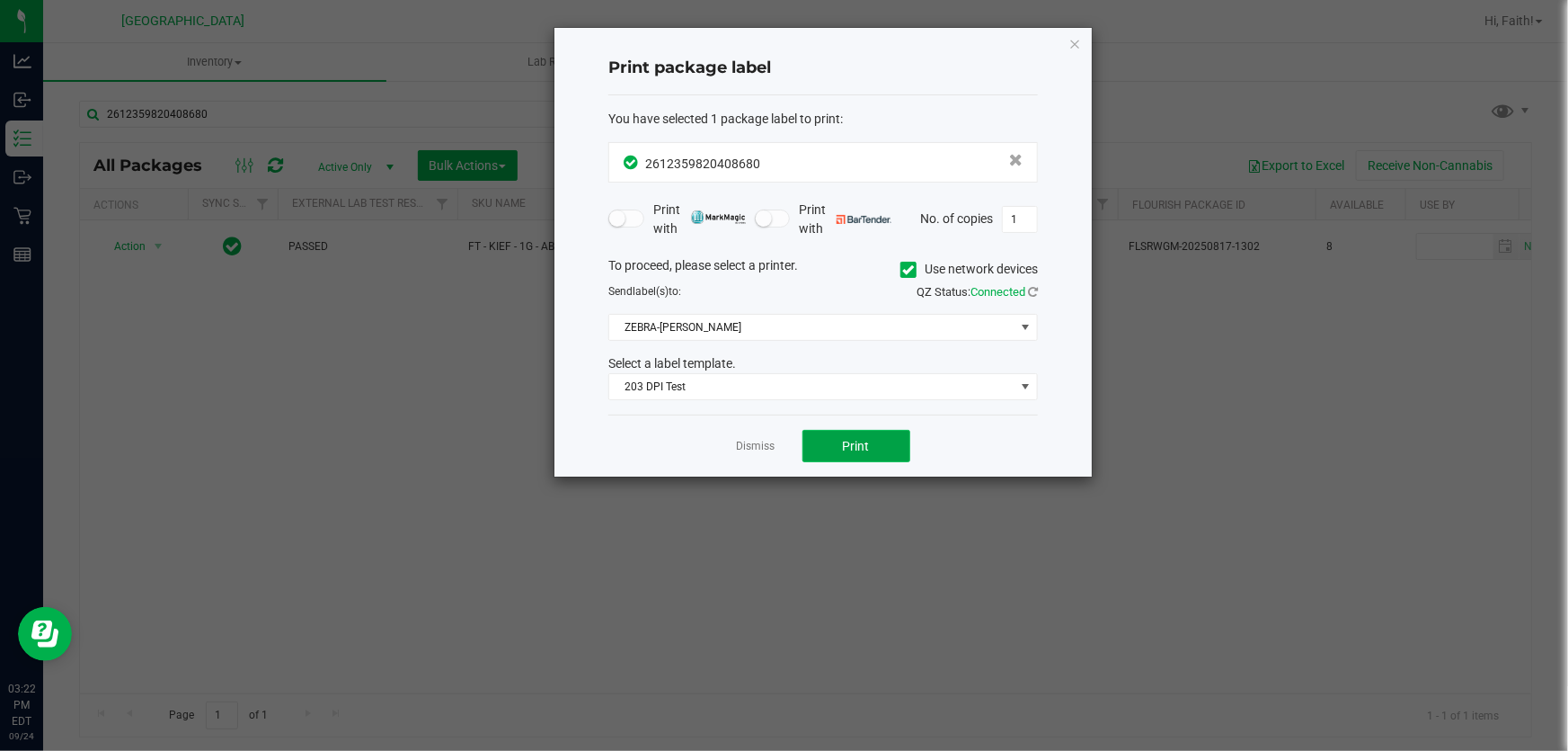
click at [865, 434] on button "Print" at bounding box center [856, 446] width 108 height 32
click at [1079, 36] on icon "button" at bounding box center [1074, 43] width 12 height 22
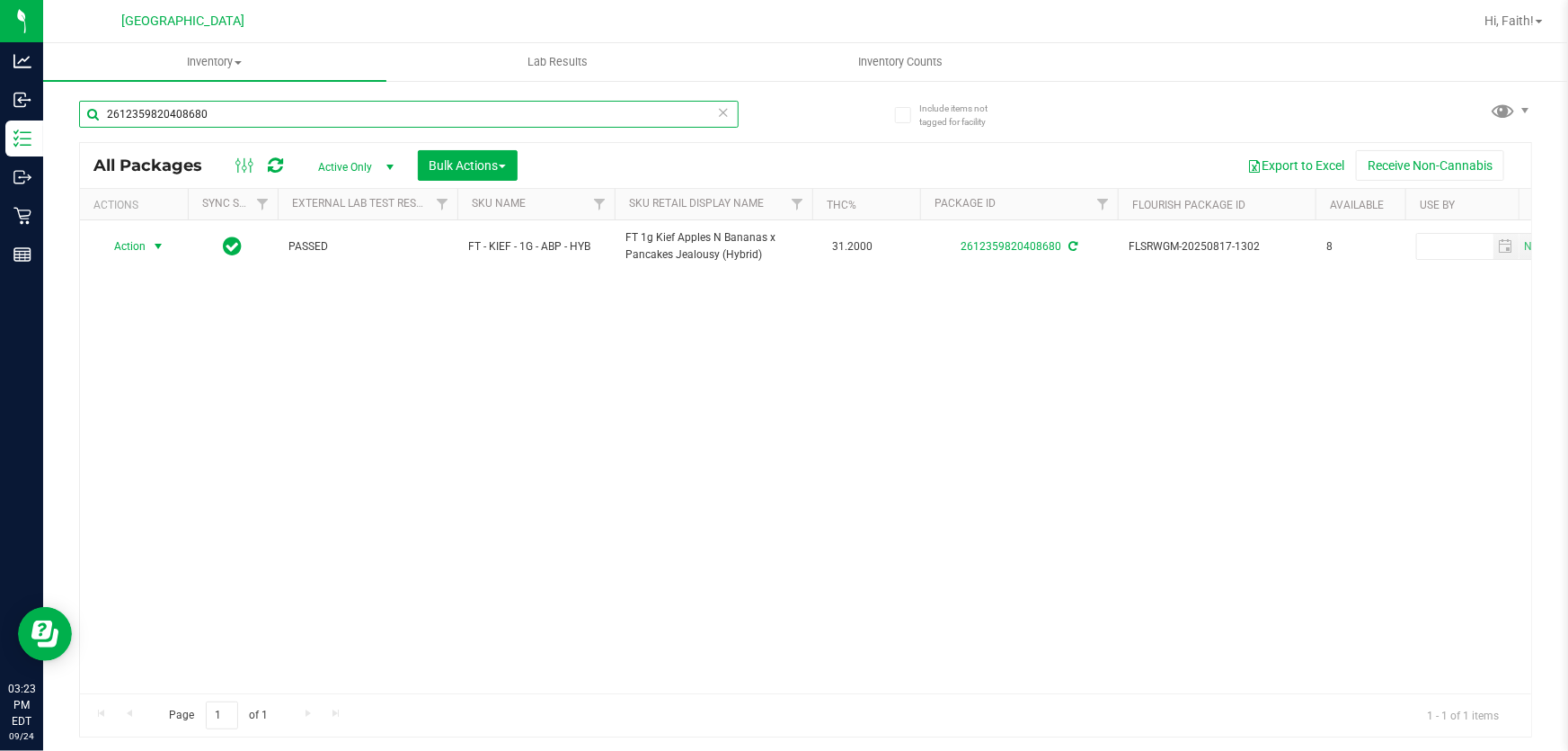
click at [693, 116] on input "2612359820408680" at bounding box center [409, 115] width 660 height 27
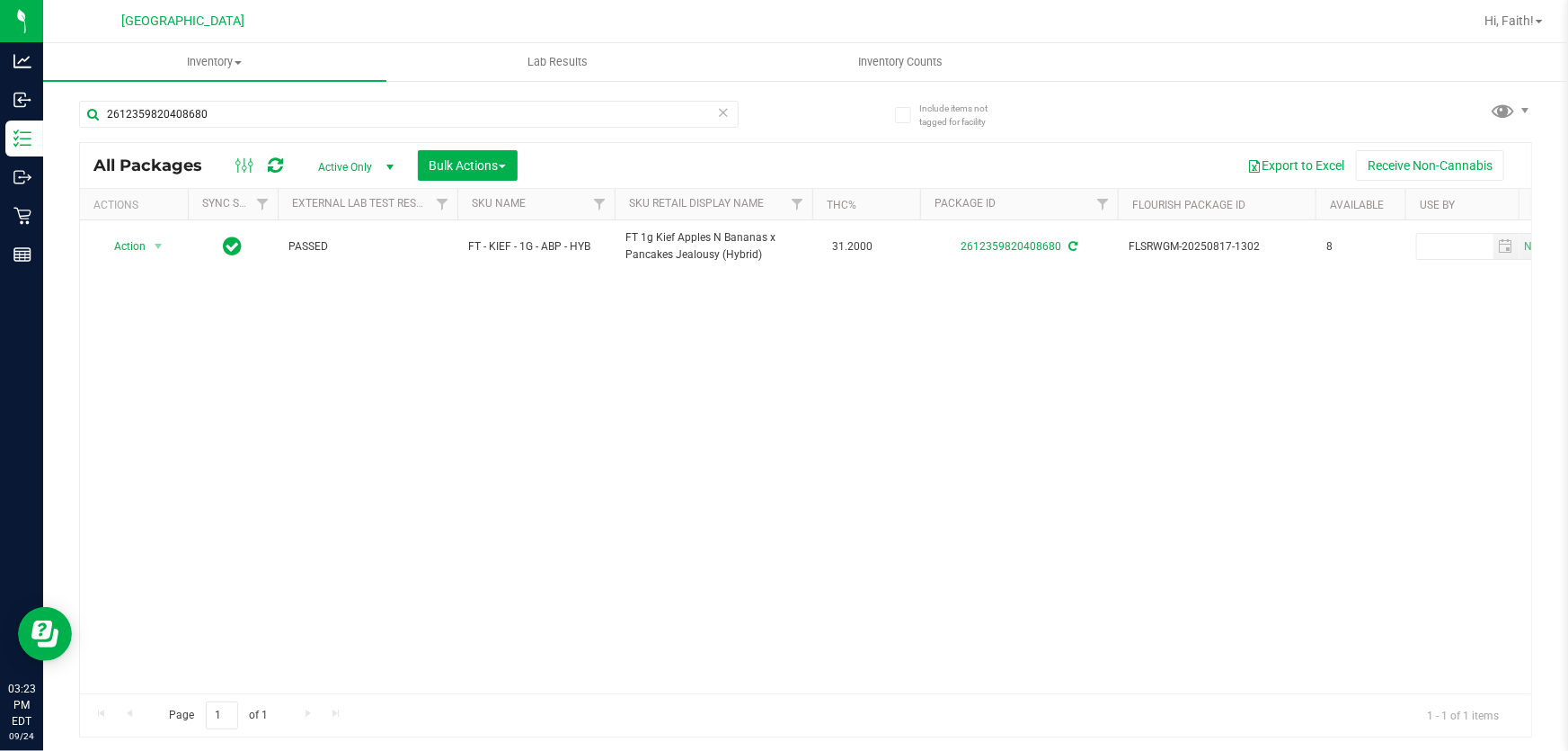
click at [725, 115] on icon at bounding box center [723, 112] width 12 height 22
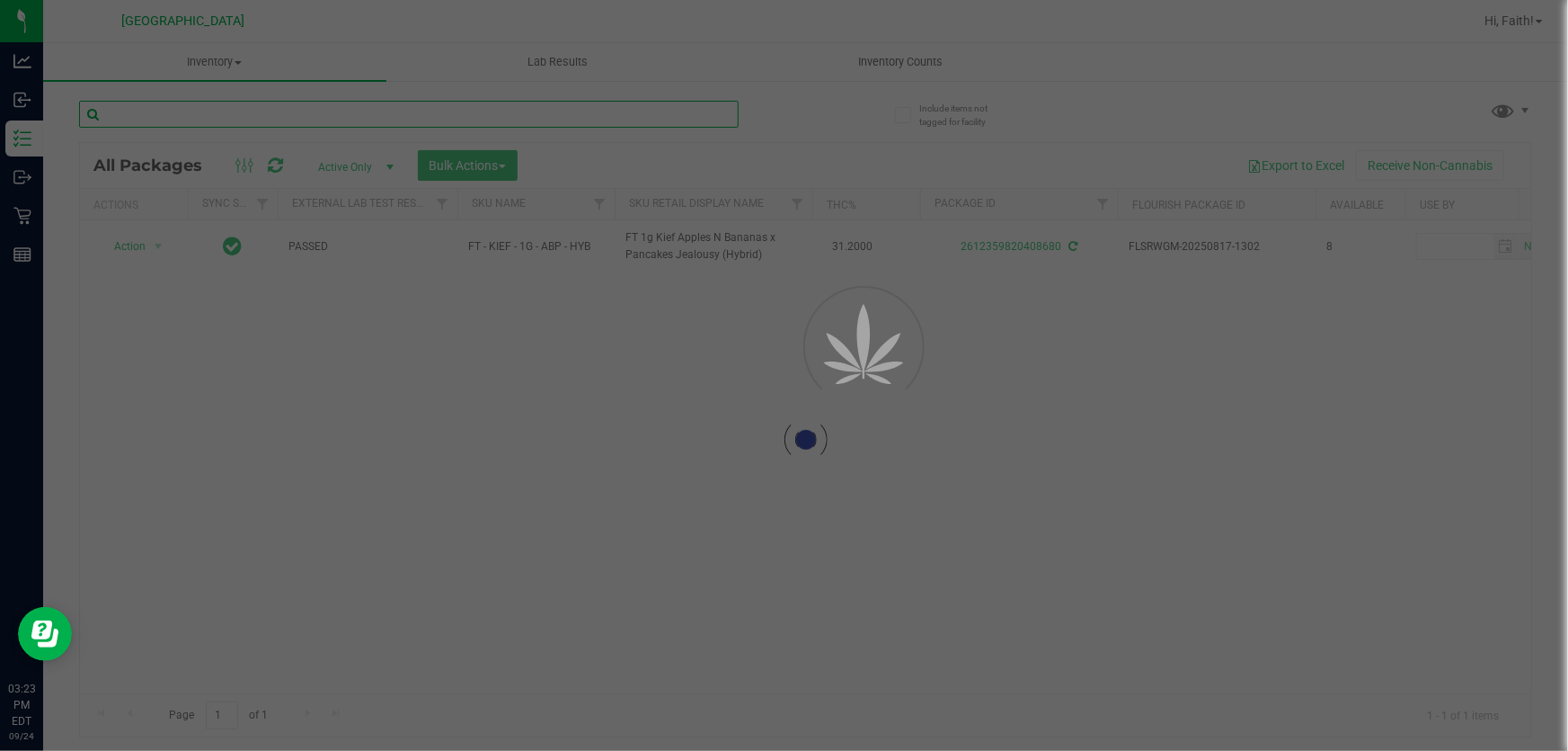
click at [664, 116] on input "text" at bounding box center [409, 115] width 660 height 27
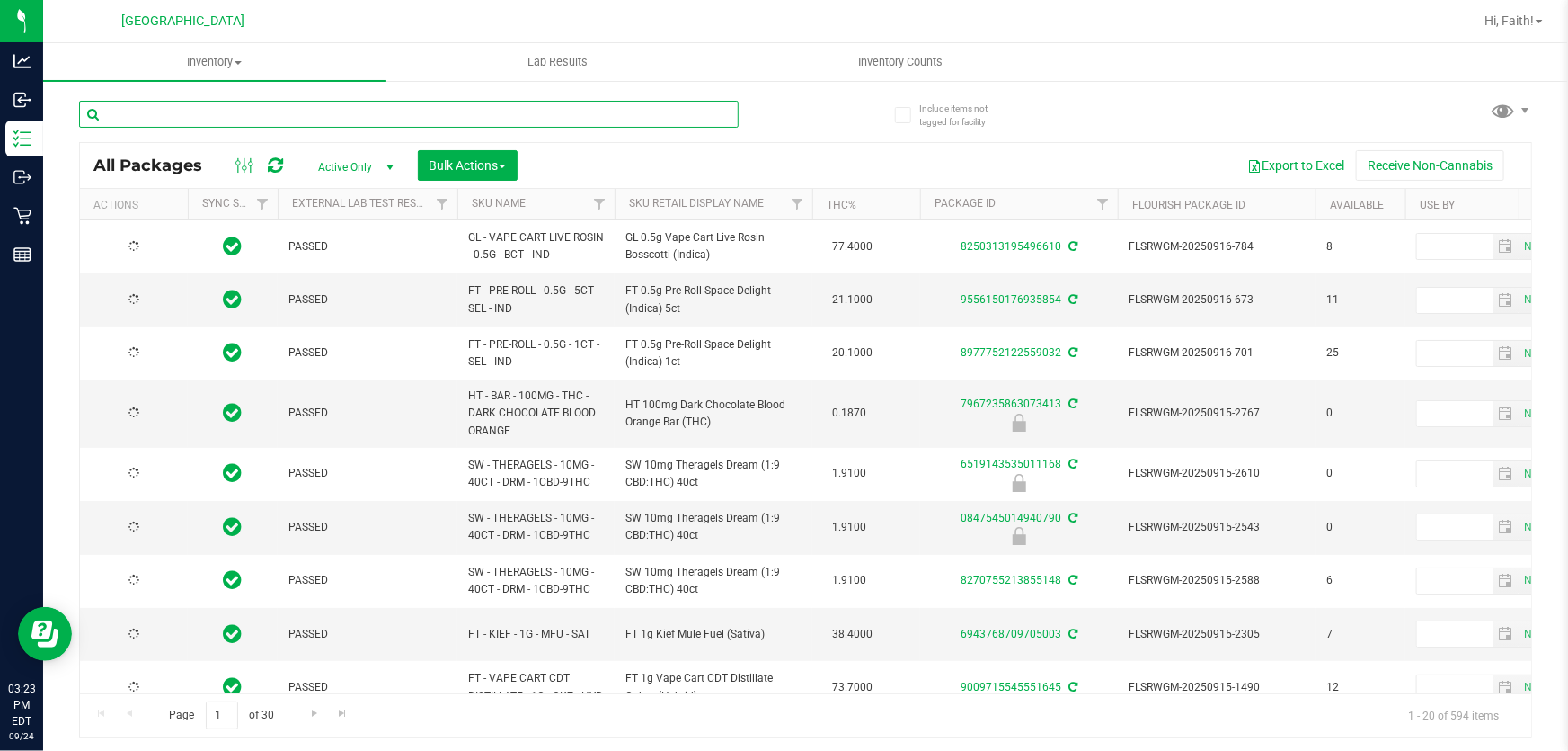
type input "[DATE]"
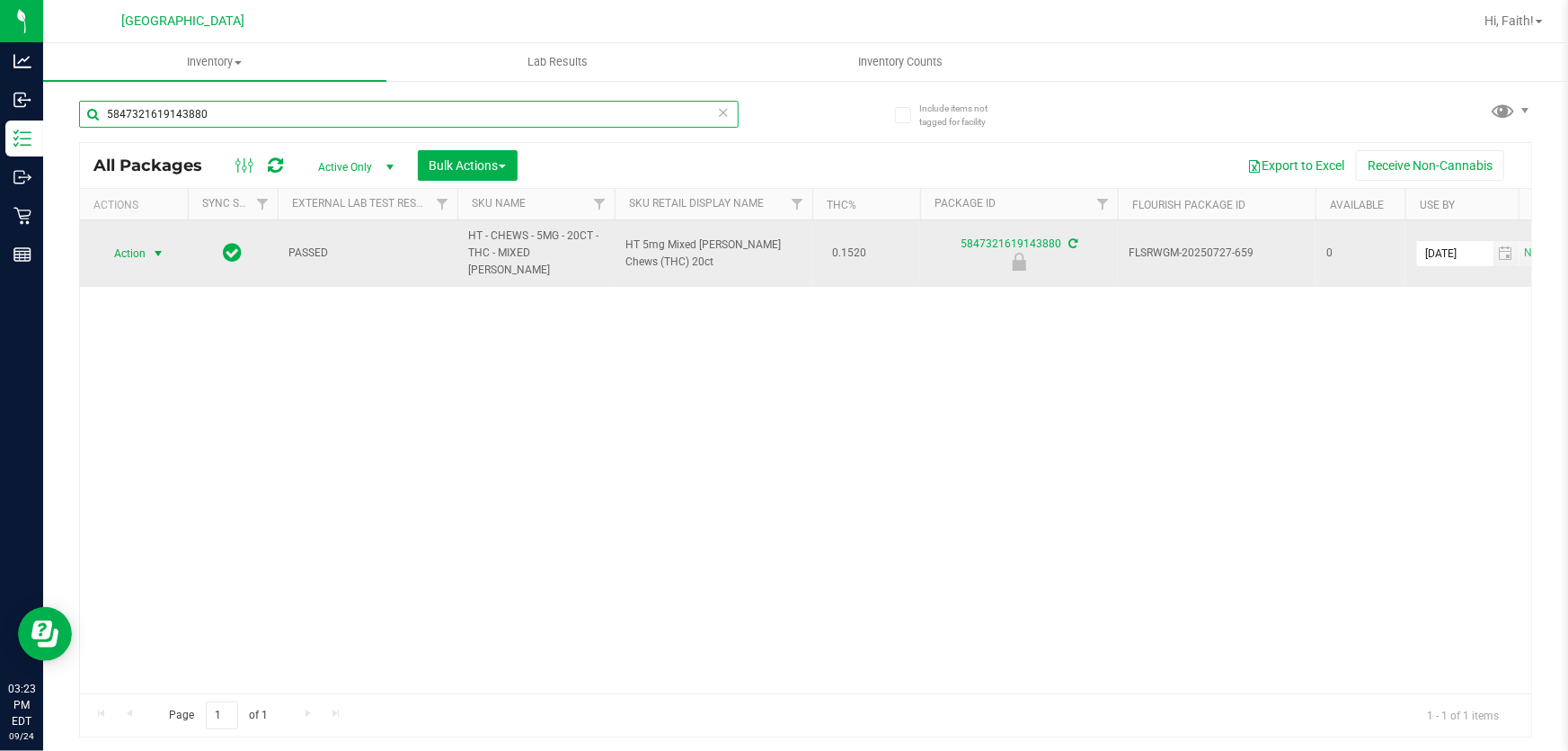
type input "5847321619143880"
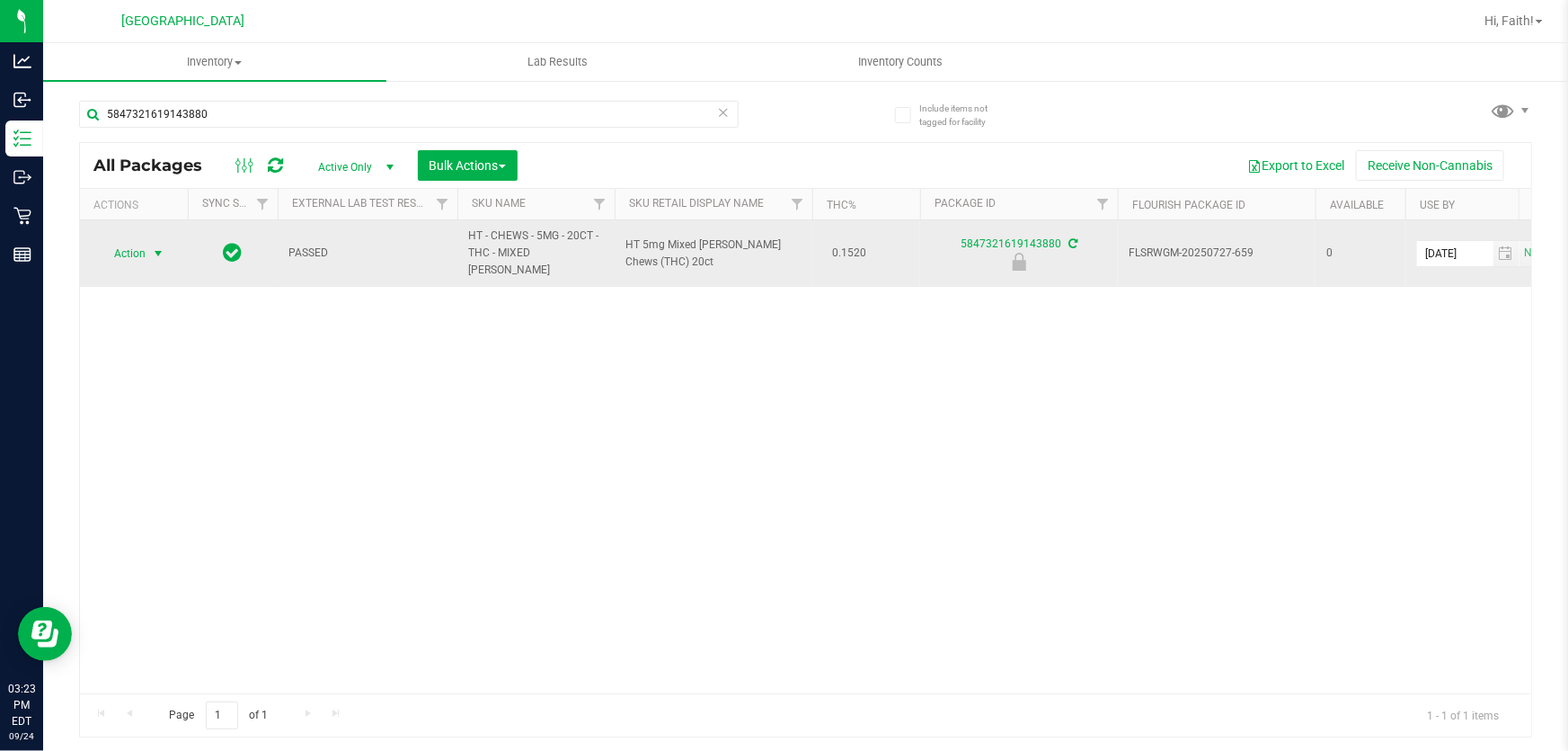
click at [140, 248] on span "Action" at bounding box center [122, 254] width 49 height 25
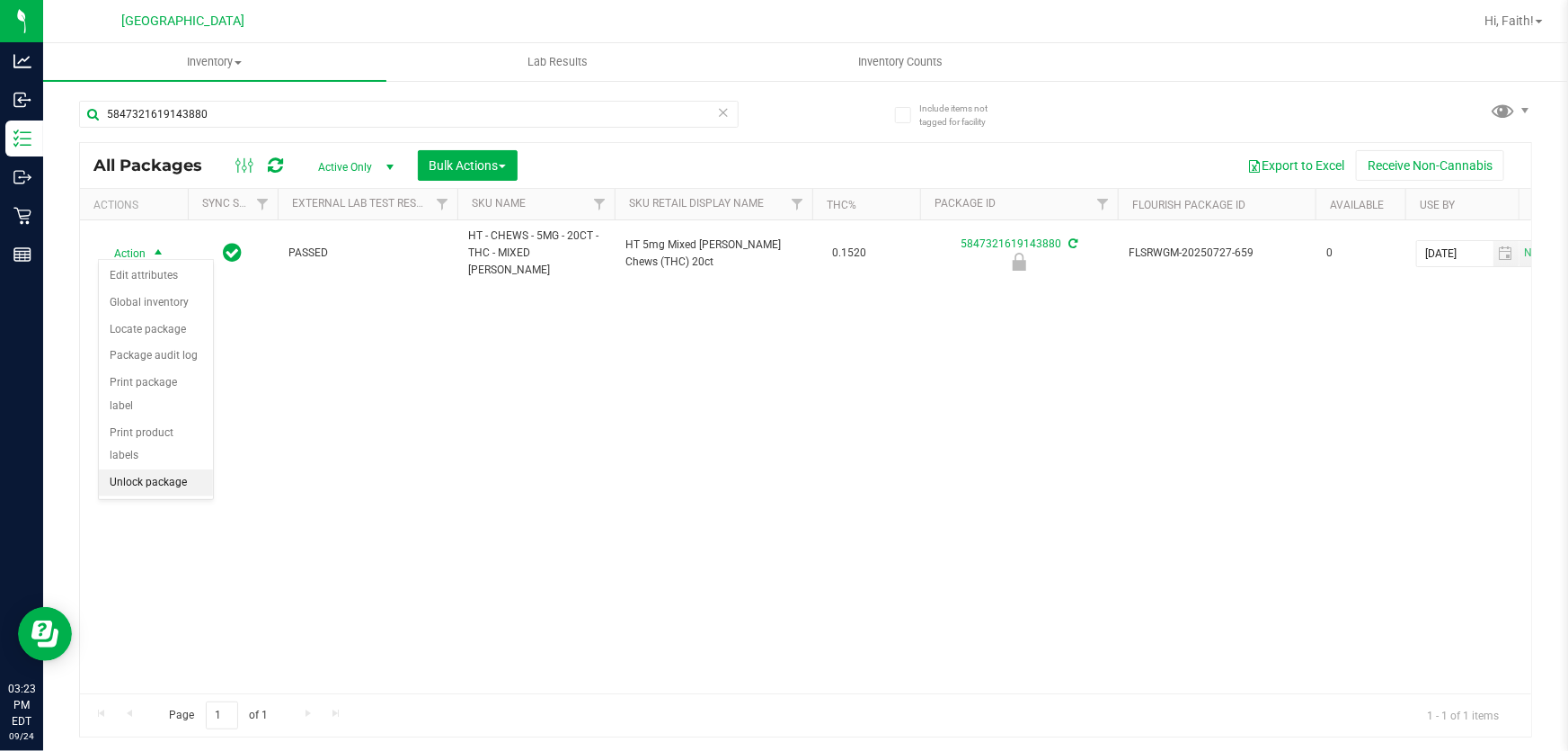
click at [195, 469] on li "Unlock package" at bounding box center [156, 483] width 114 height 27
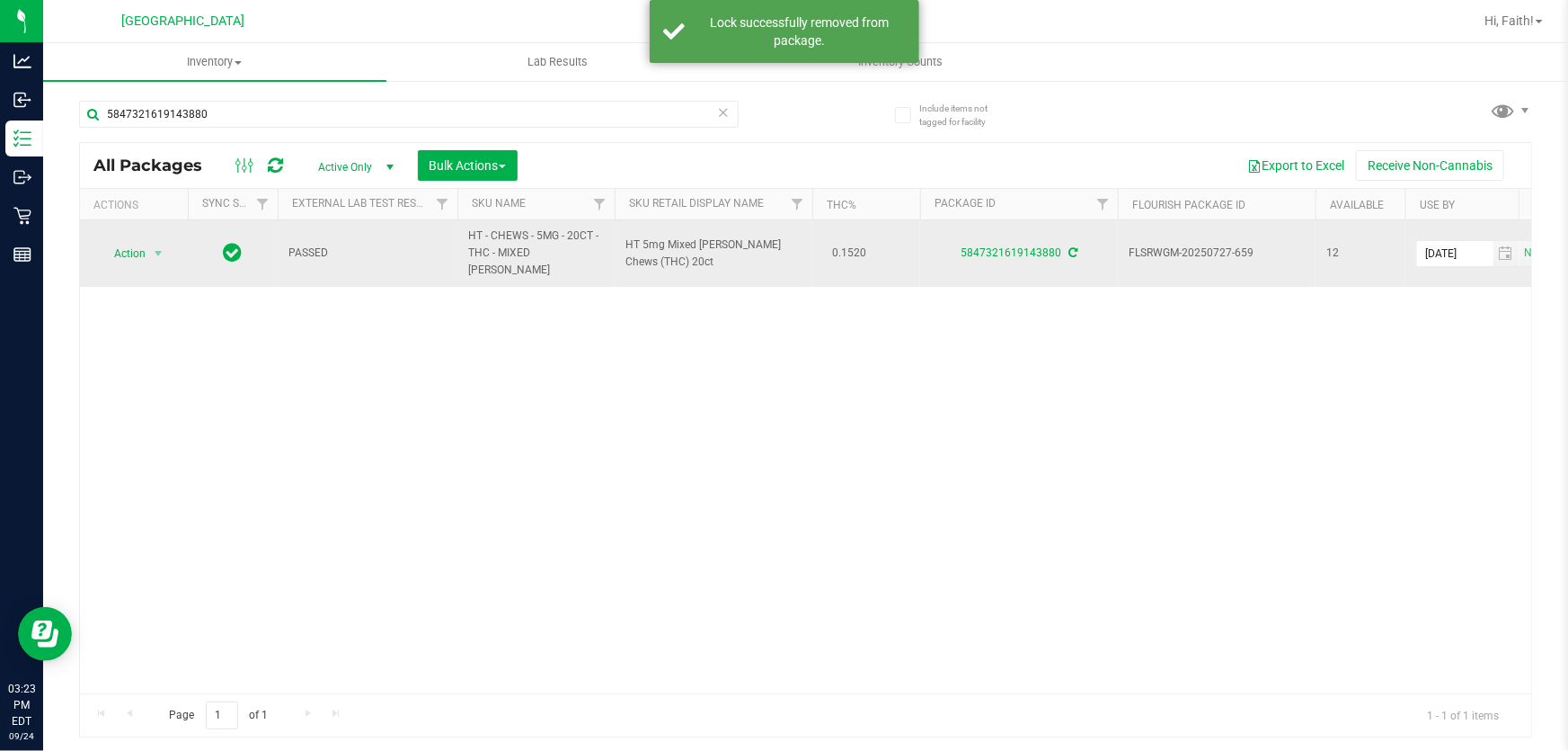
click at [153, 226] on td "Action Action Adjust qty Create package Edit attributes Global inventory Locate…" at bounding box center [134, 254] width 108 height 67
click at [148, 241] on span "select" at bounding box center [159, 254] width 23 height 25
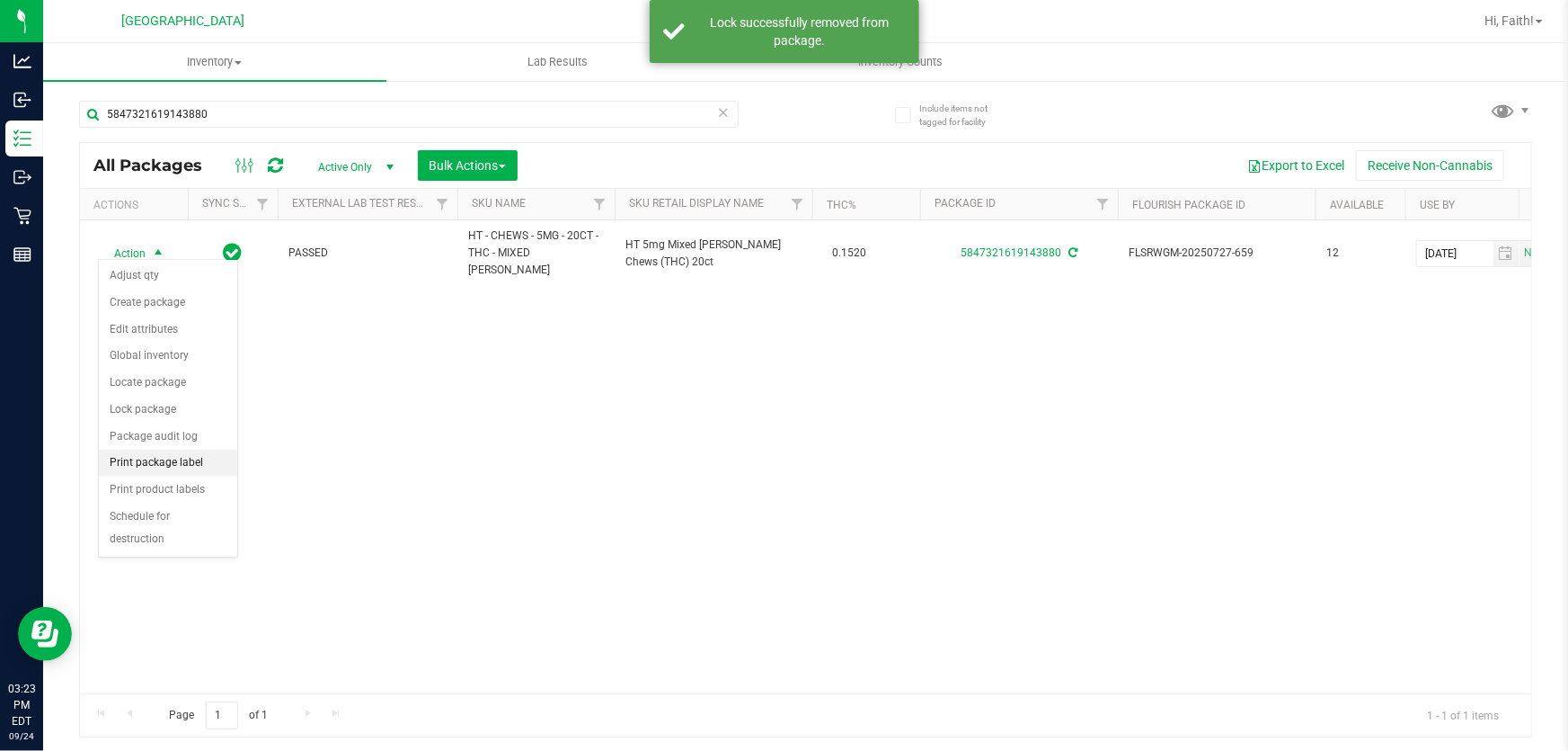
click at [197, 465] on li "Print package label" at bounding box center [168, 463] width 138 height 27
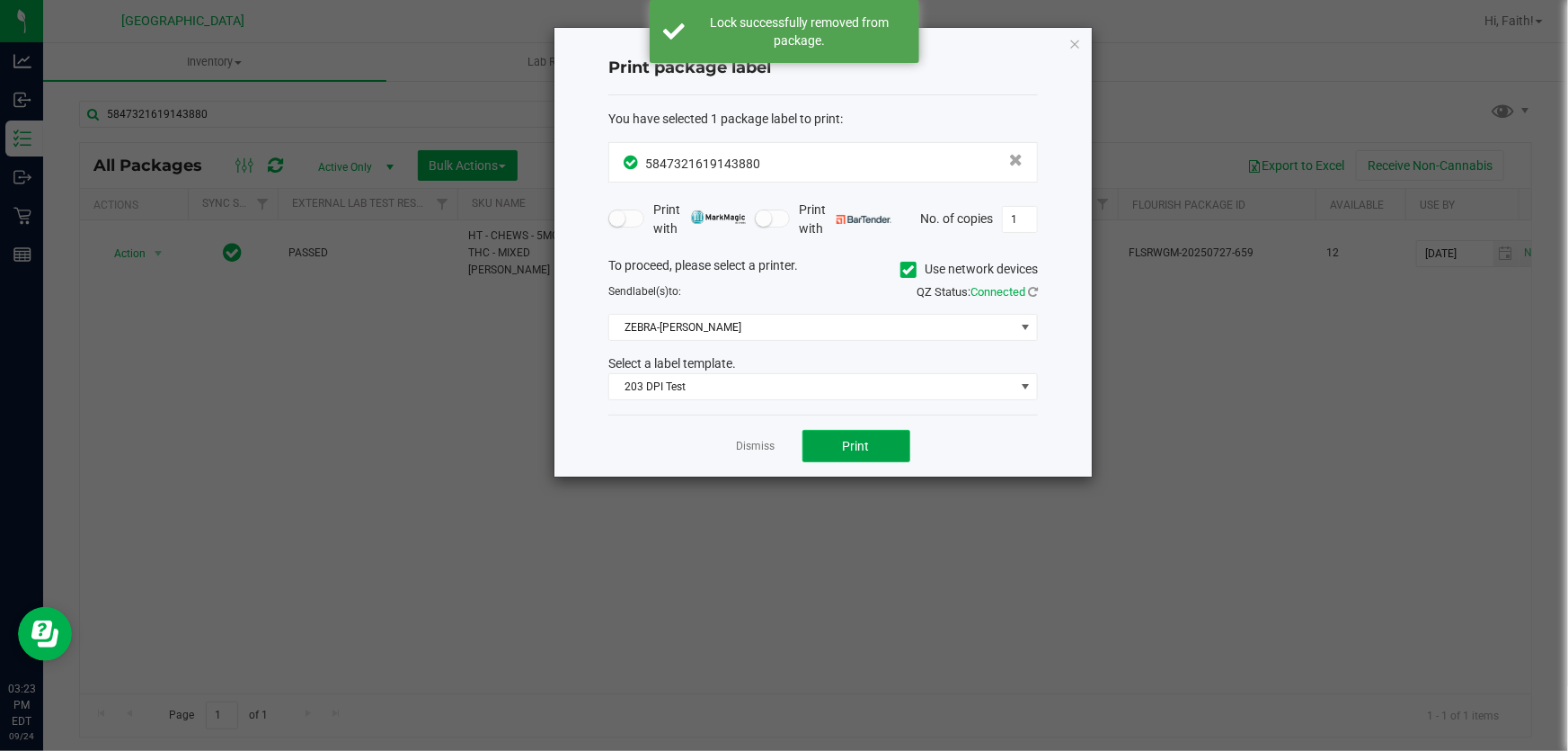
click at [861, 446] on span "Print" at bounding box center [856, 446] width 27 height 14
click at [1081, 50] on icon "button" at bounding box center [1074, 43] width 12 height 22
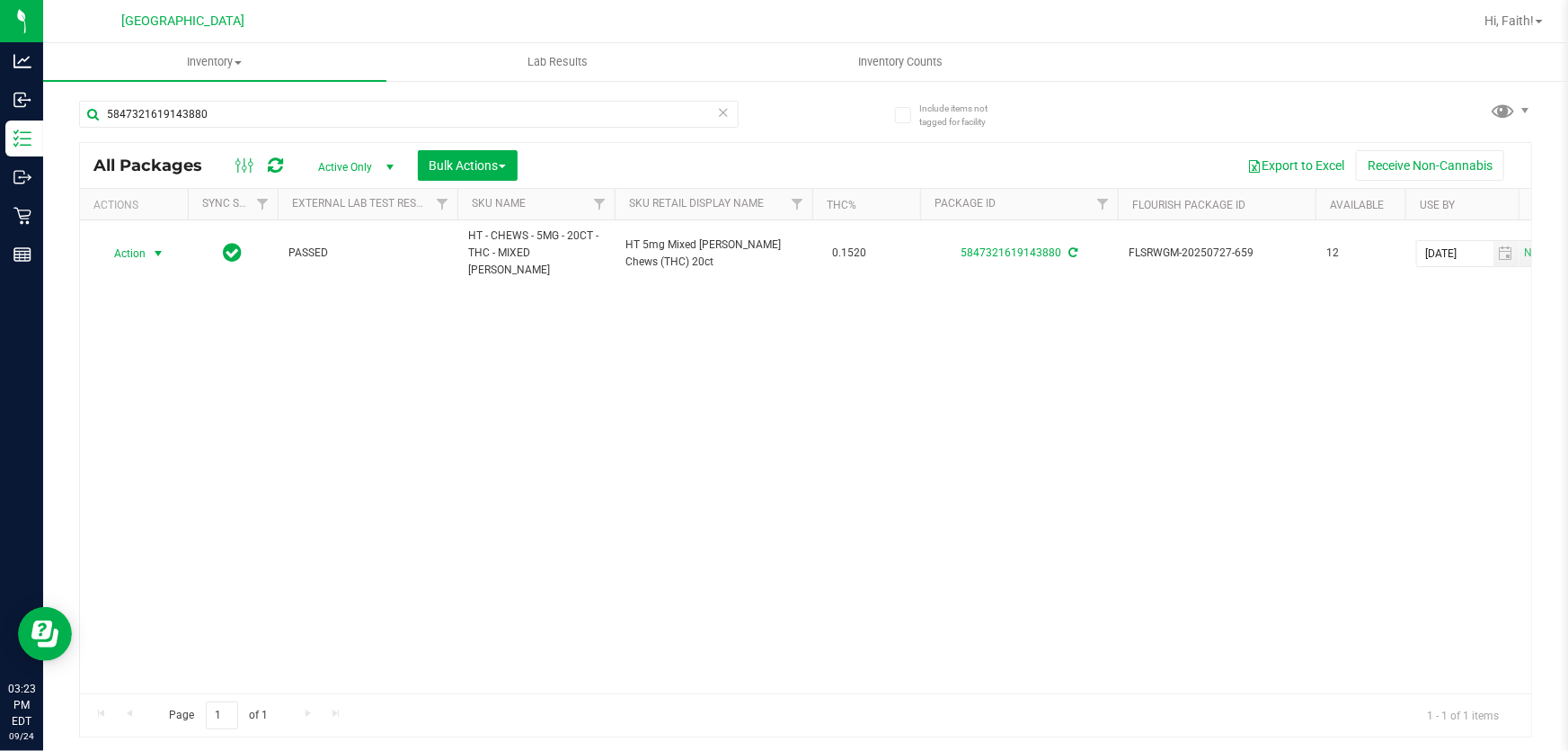
click at [725, 114] on icon at bounding box center [723, 112] width 12 height 22
